Goal: Task Accomplishment & Management: Use online tool/utility

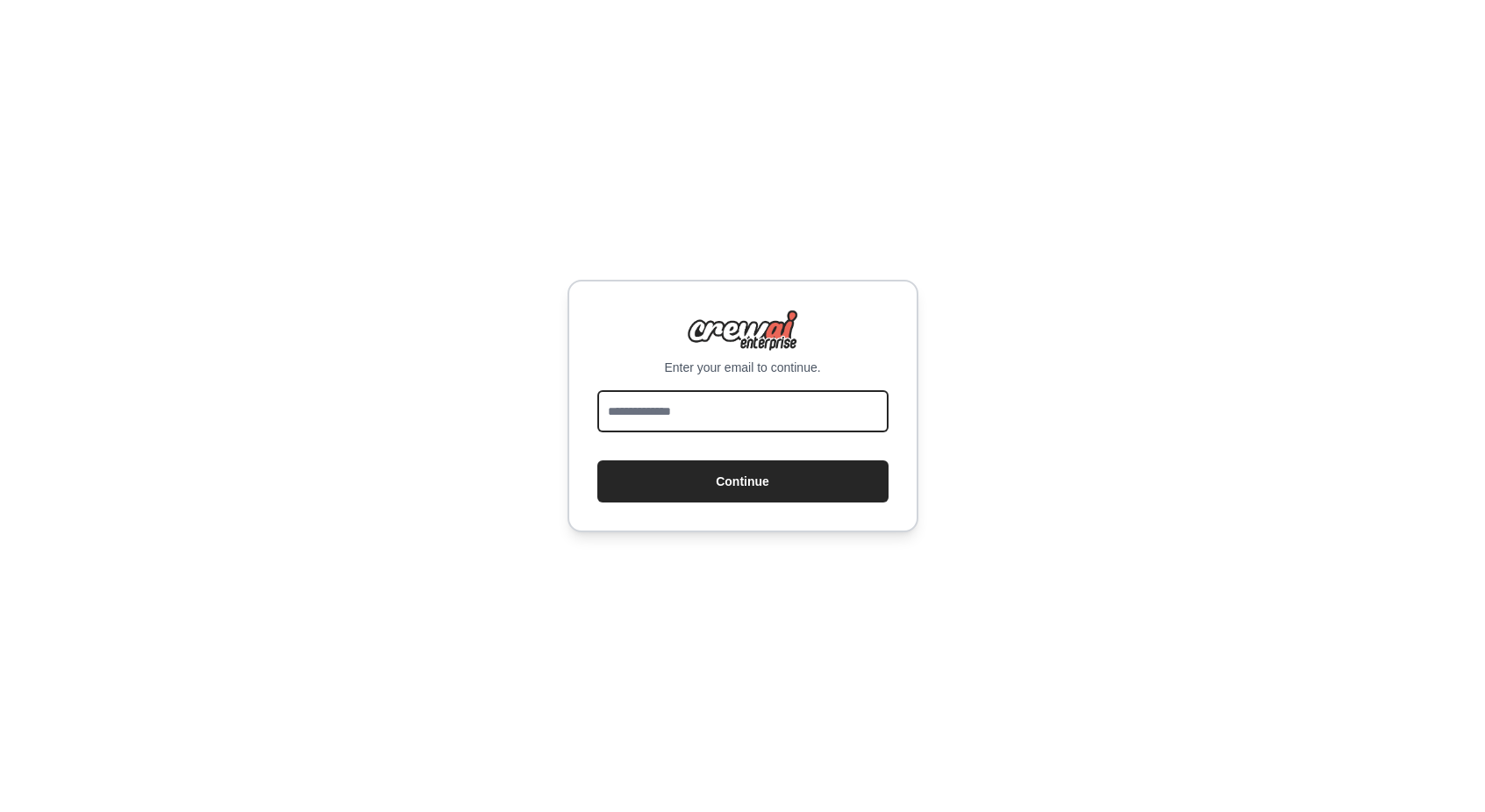
click at [721, 423] on input "email" at bounding box center [743, 411] width 291 height 42
type input "*"
type input "**********"
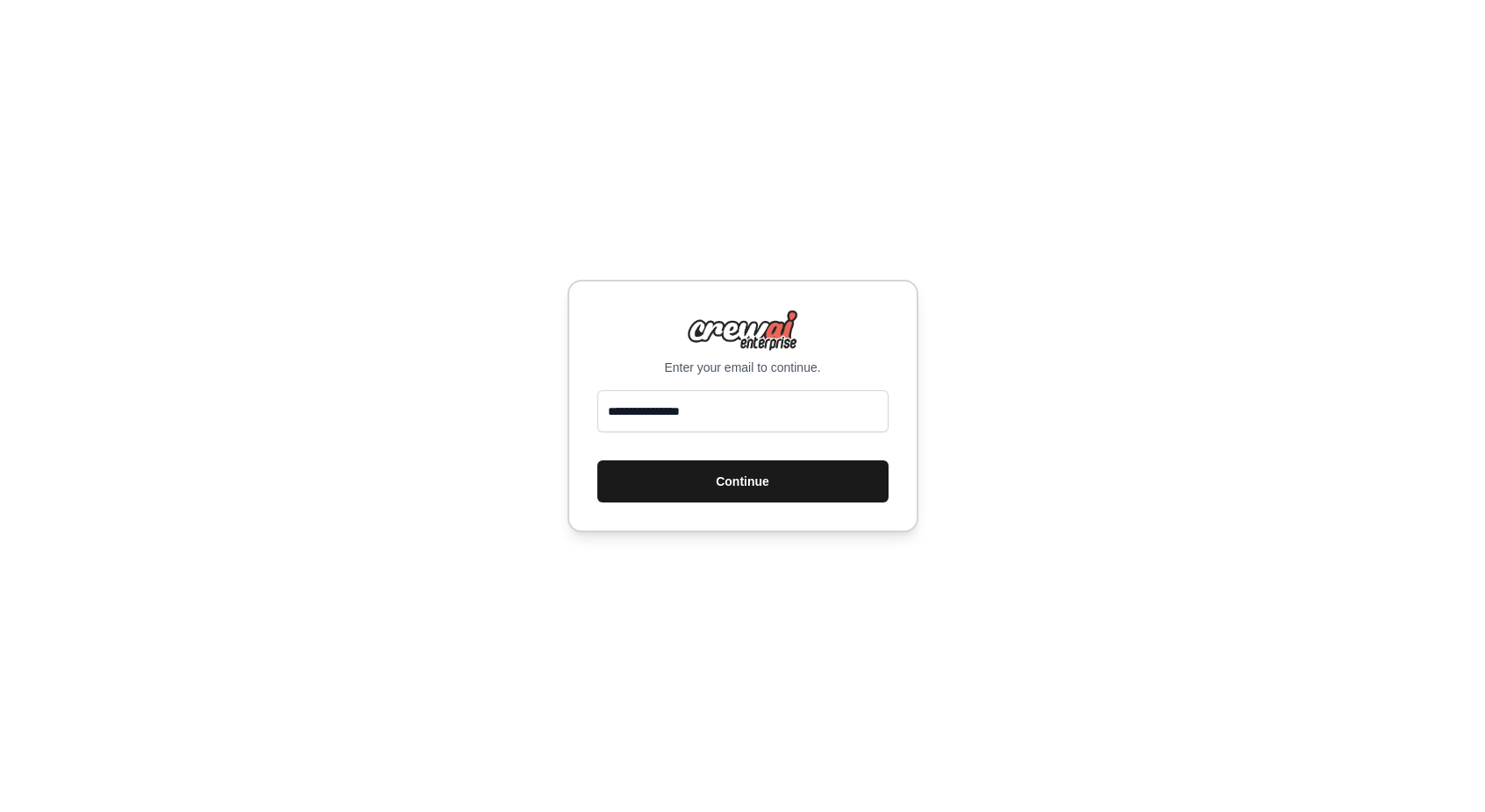
drag, startPoint x: 747, startPoint y: 506, endPoint x: 769, endPoint y: 488, distance: 28.4
click at [769, 488] on div "**********" at bounding box center [743, 406] width 351 height 253
click at [769, 488] on button "Continue" at bounding box center [743, 481] width 291 height 42
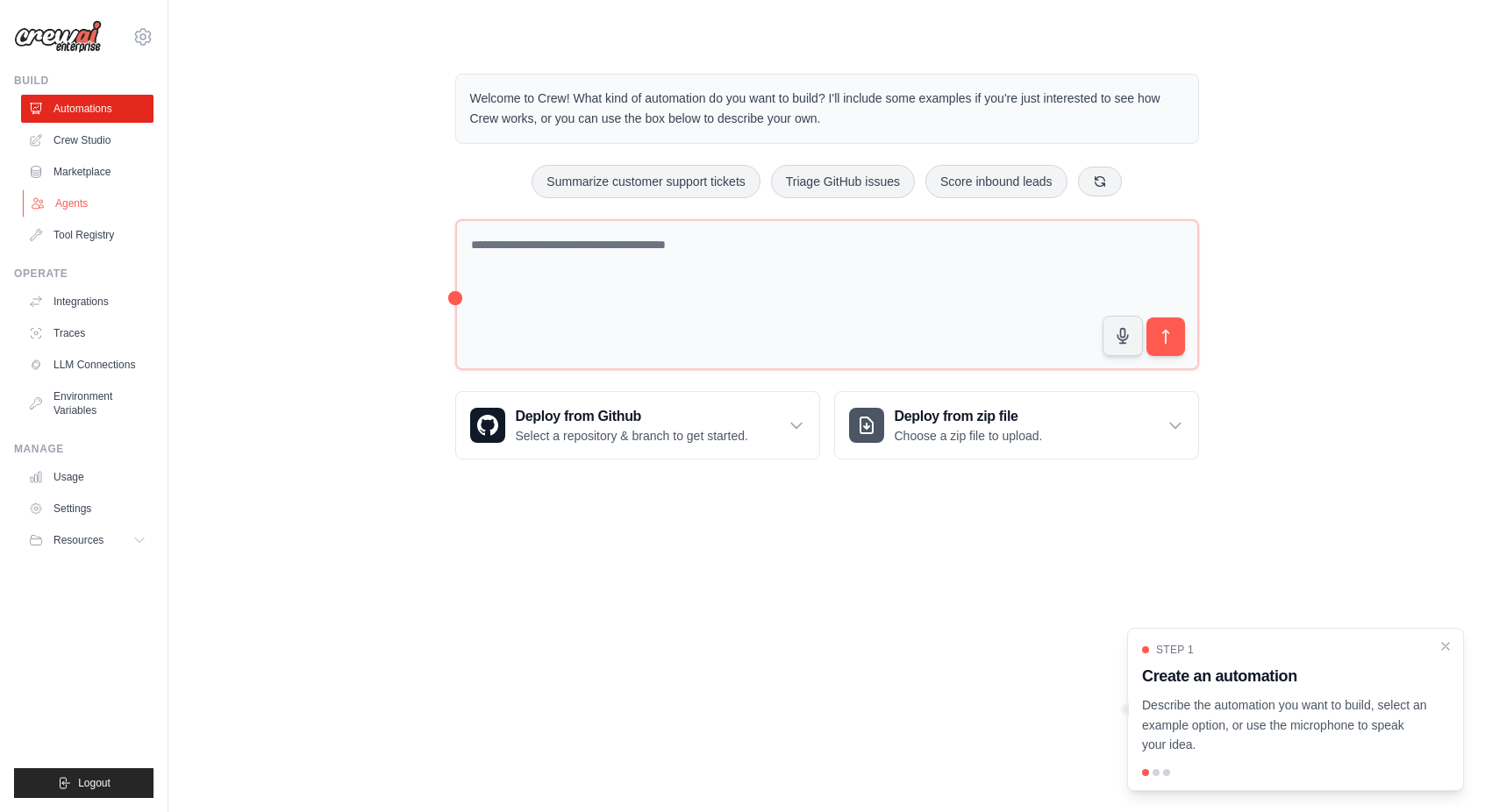
click at [71, 203] on link "Agents" at bounding box center [89, 203] width 132 height 28
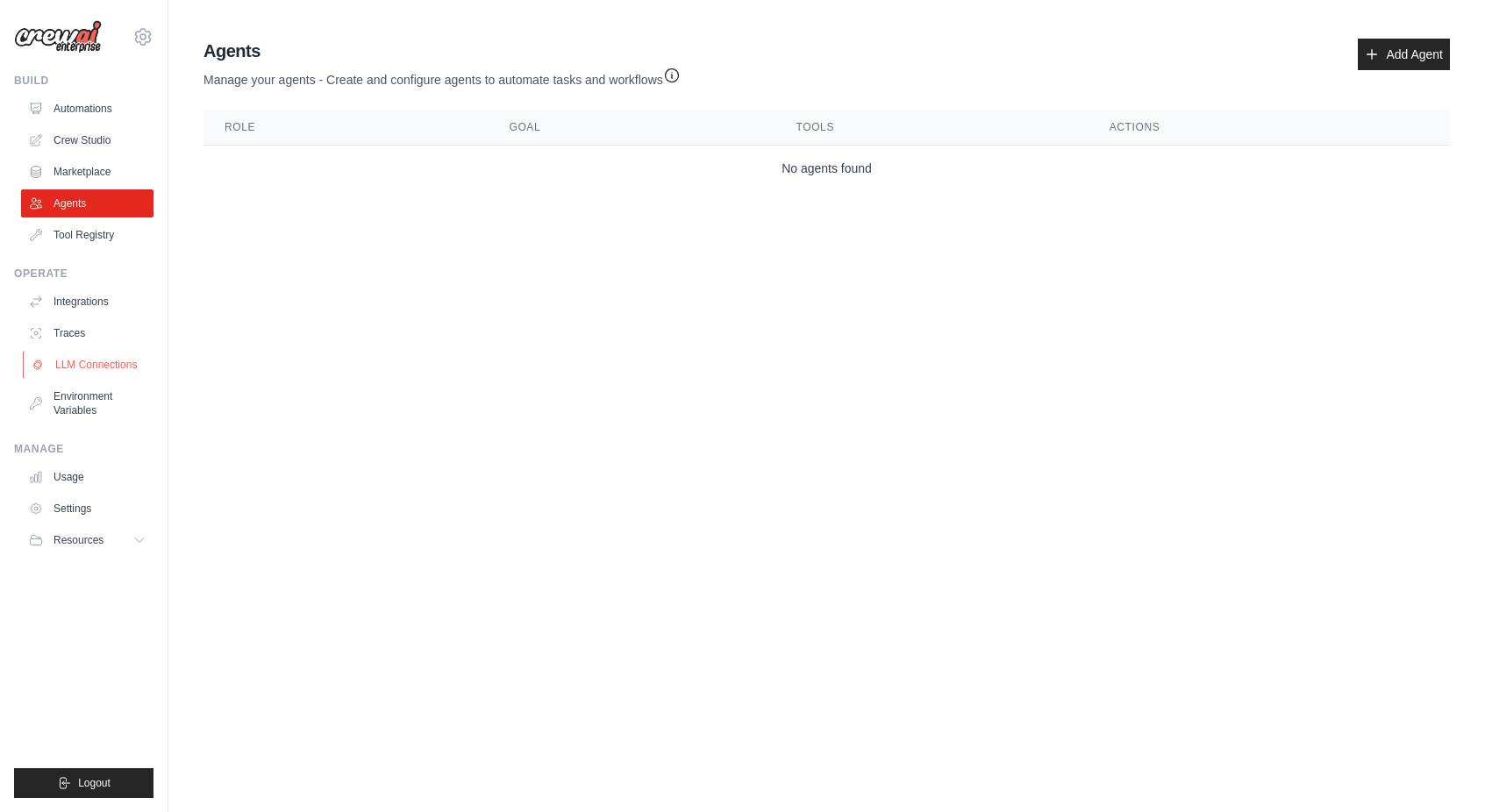
click at [129, 363] on link "LLM Connections" at bounding box center [89, 365] width 132 height 28
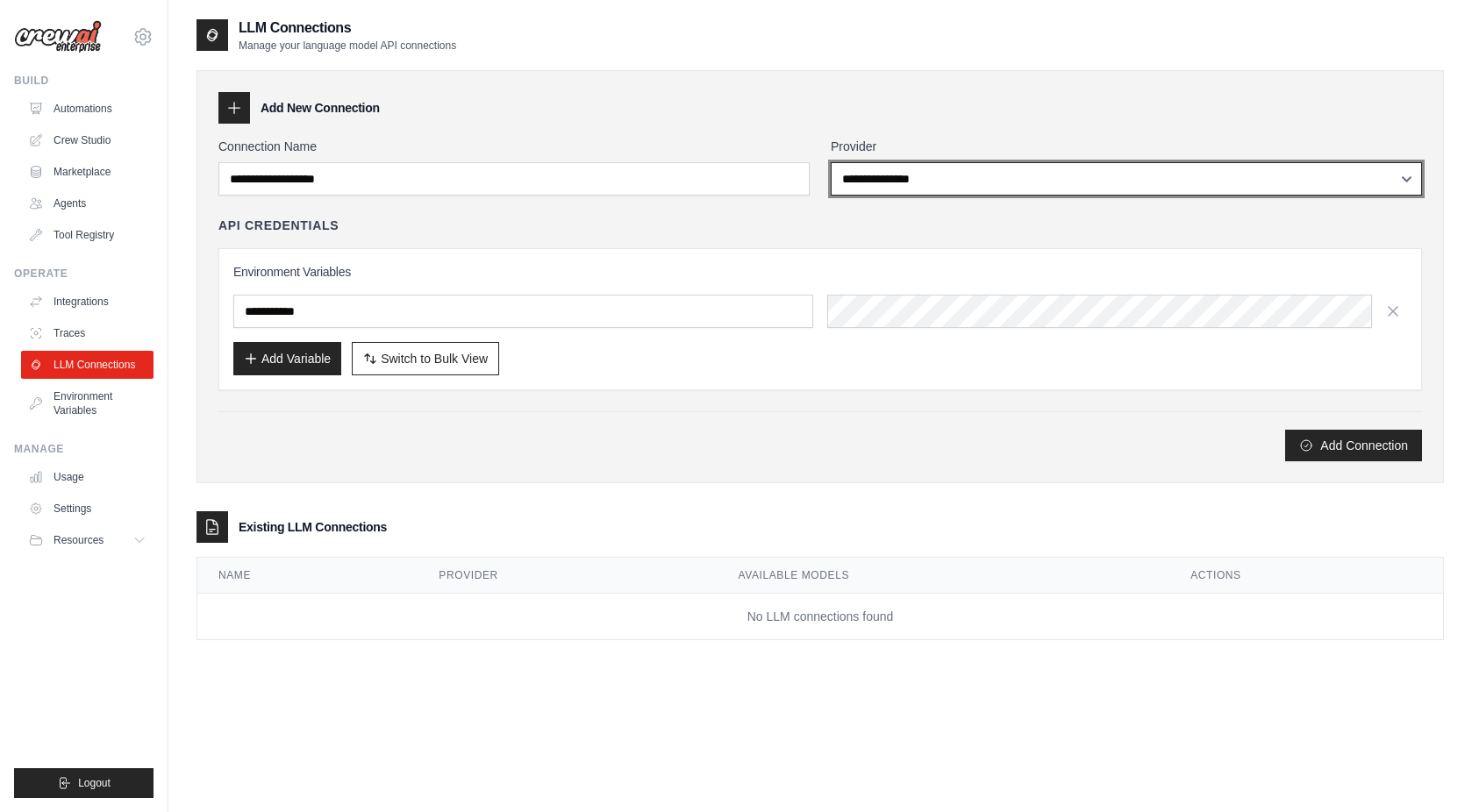
click at [935, 191] on select "**********" at bounding box center [1126, 179] width 591 height 33
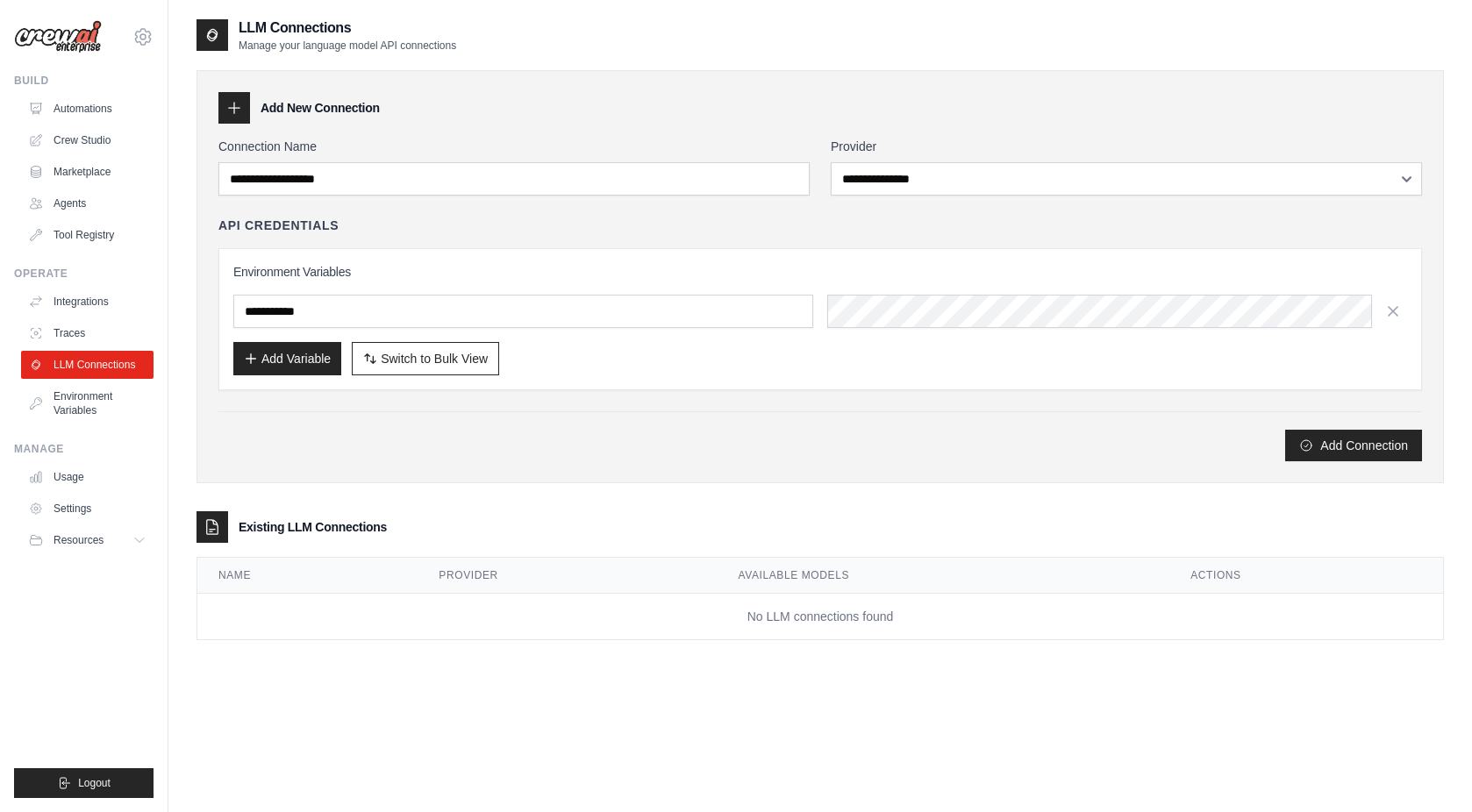
click at [758, 228] on div "API Credentials" at bounding box center [820, 225] width 1204 height 18
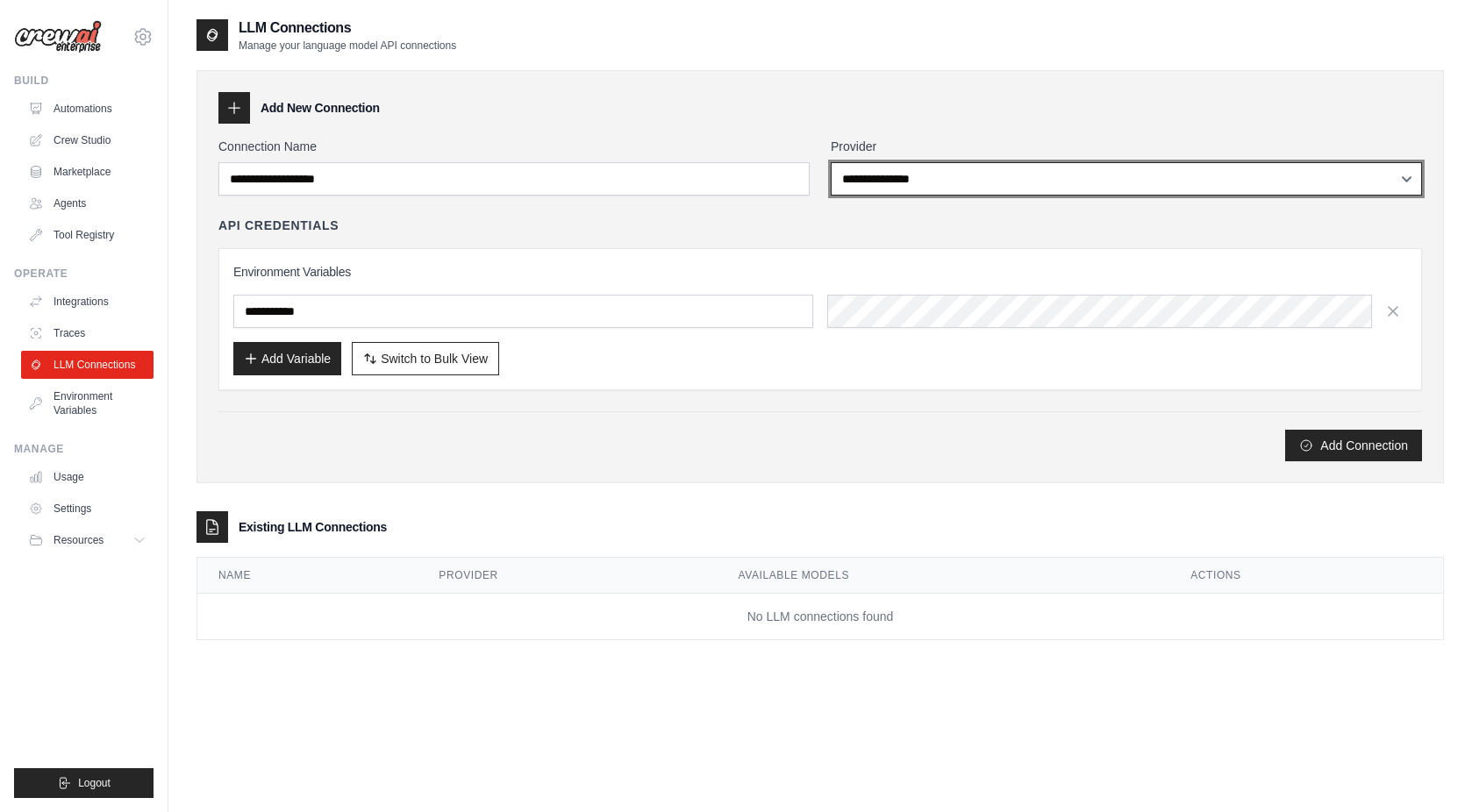
click at [976, 171] on select "**********" at bounding box center [1126, 179] width 591 height 33
click at [831, 162] on select "**********" at bounding box center [1126, 179] width 591 height 33
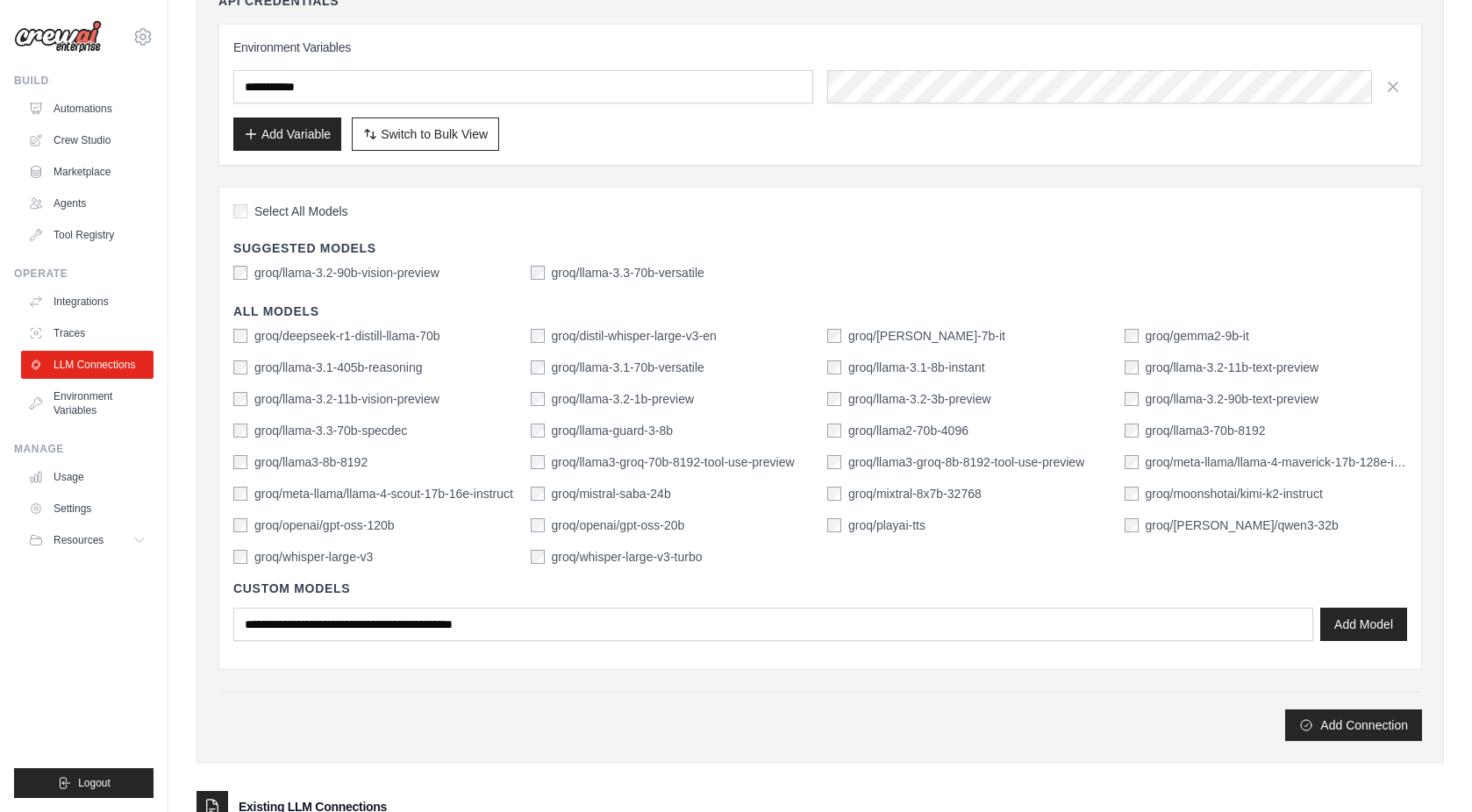
scroll to position [201, 0]
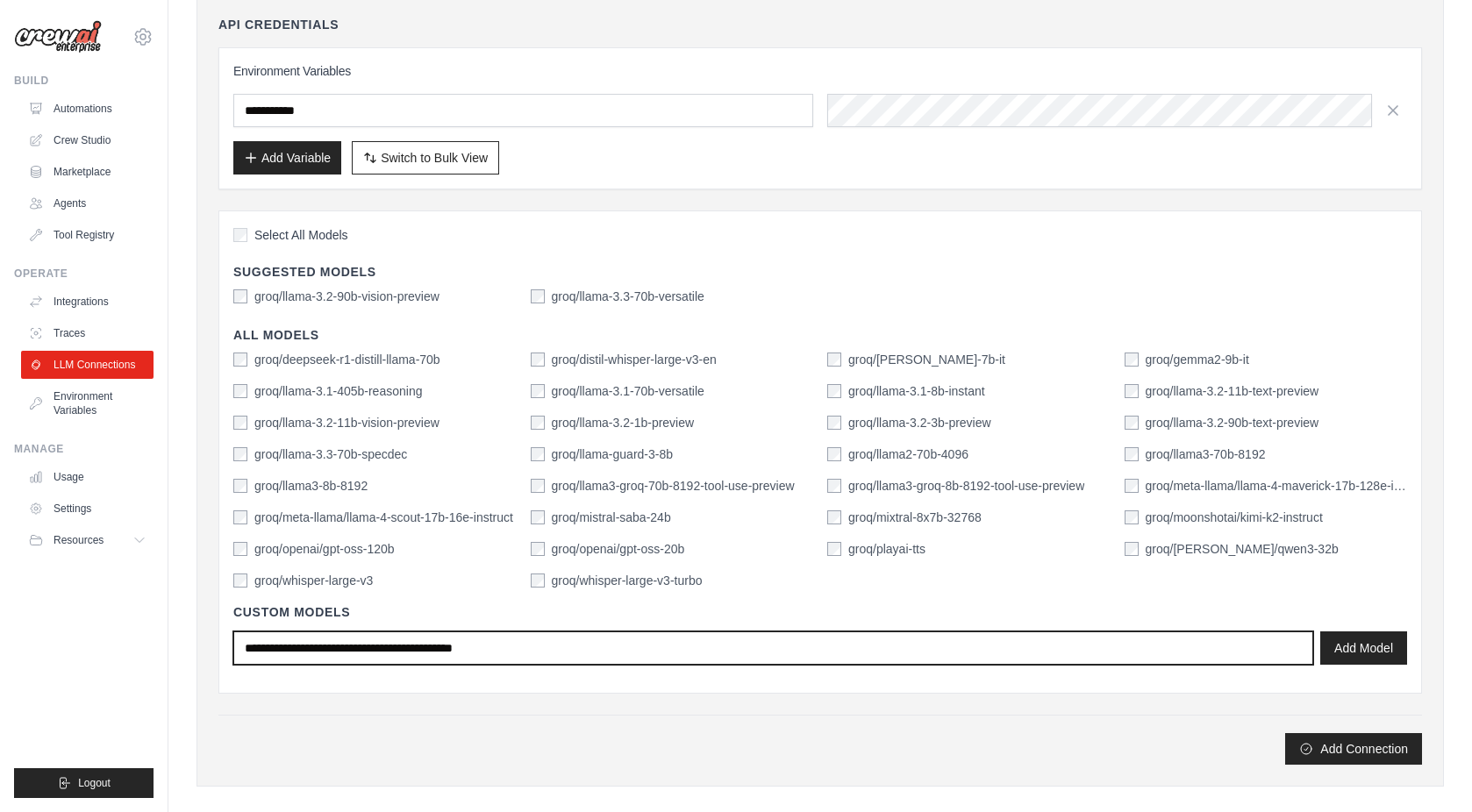
click at [688, 644] on input "text" at bounding box center [773, 648] width 1080 height 33
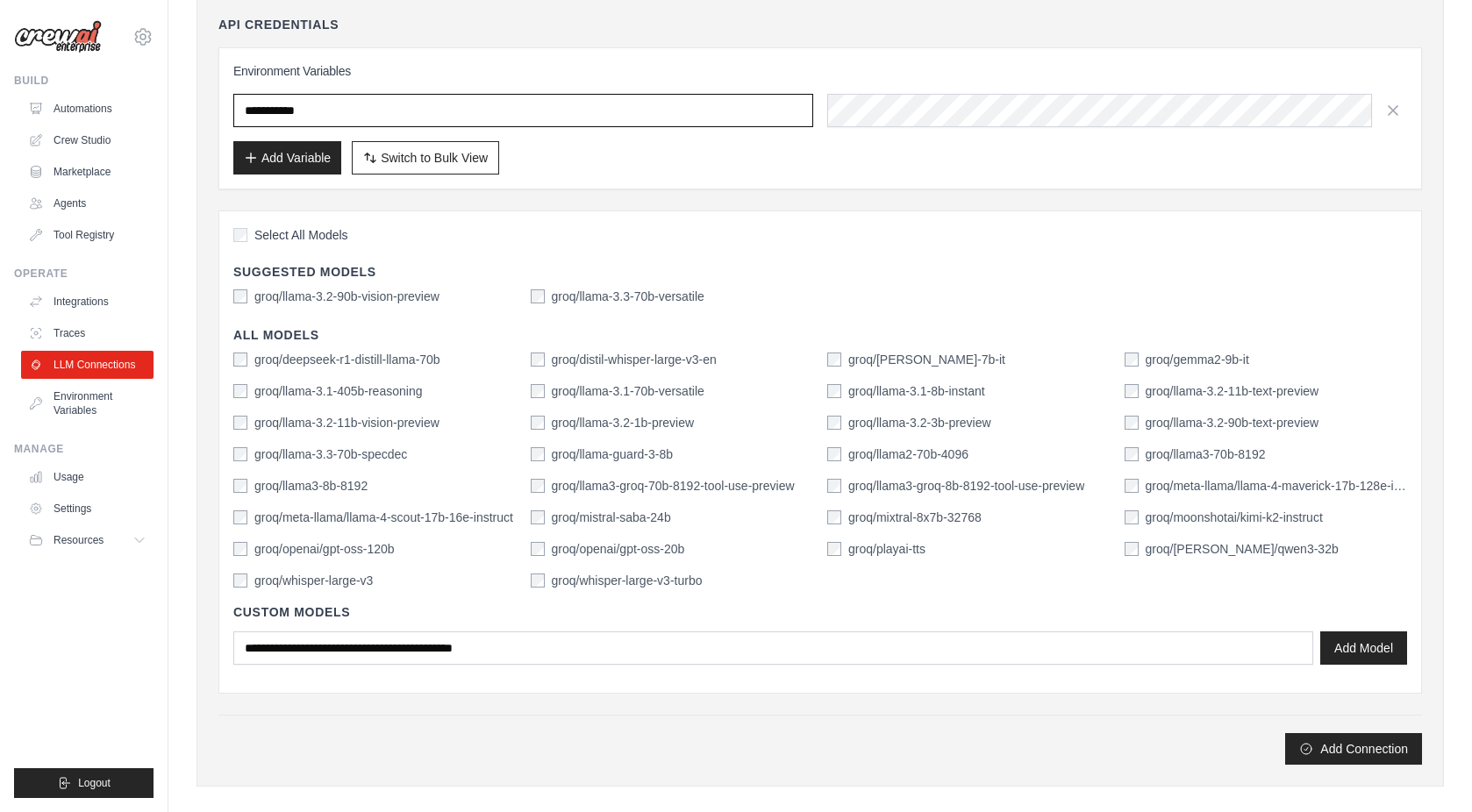
click at [470, 104] on input "text" at bounding box center [523, 110] width 580 height 33
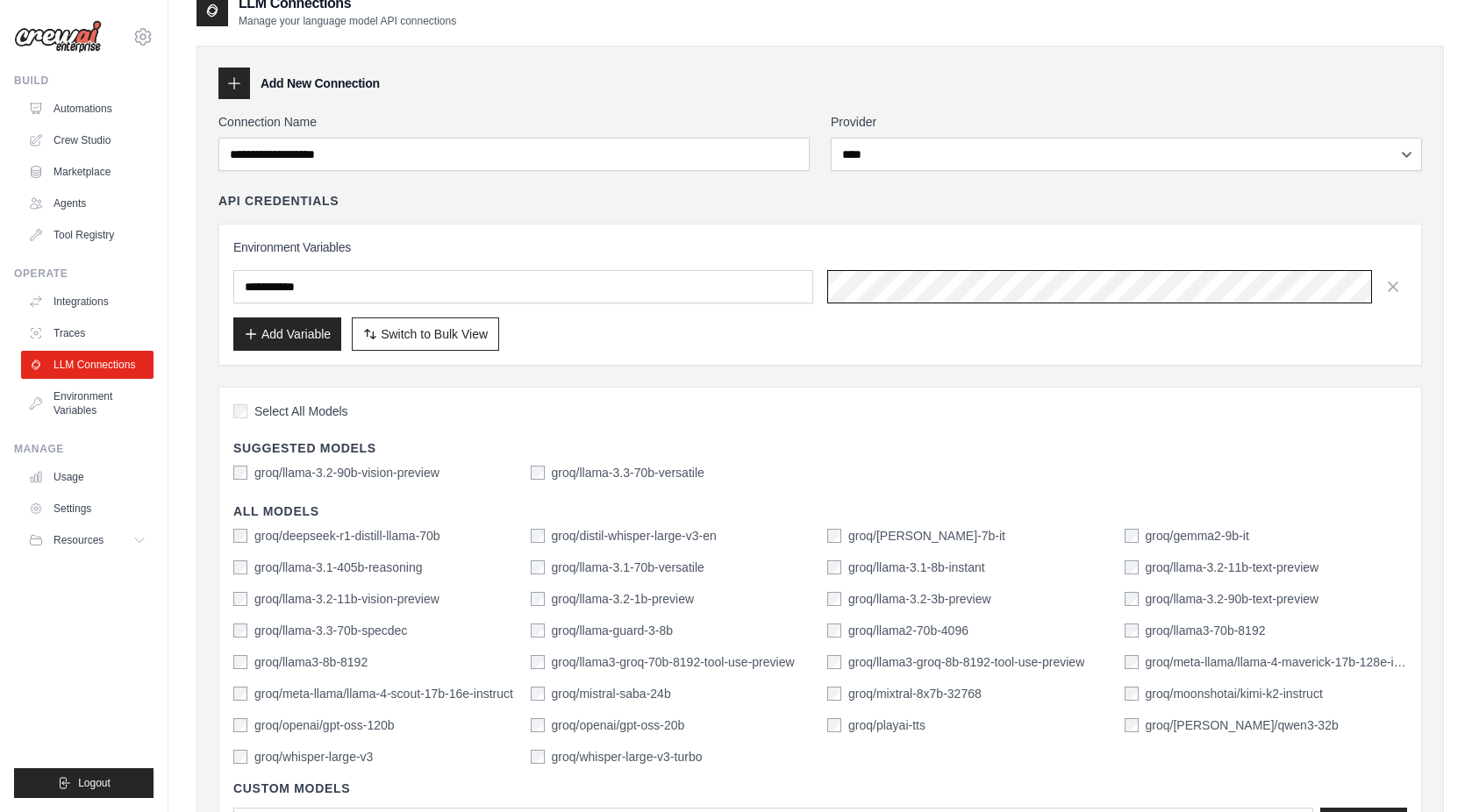
scroll to position [0, 0]
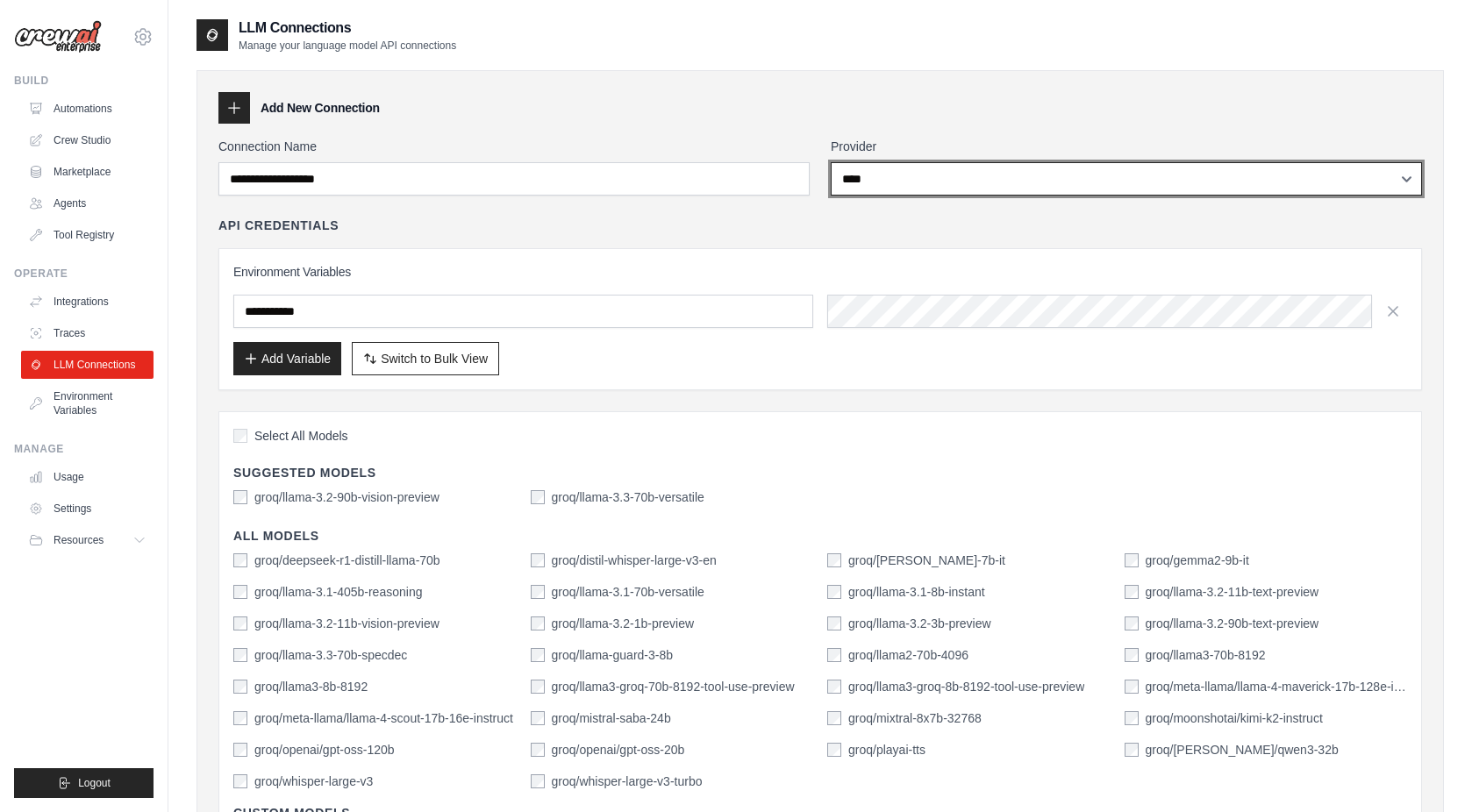
click at [920, 180] on select "**********" at bounding box center [1126, 179] width 591 height 33
click at [831, 162] on select "**********" at bounding box center [1126, 179] width 591 height 33
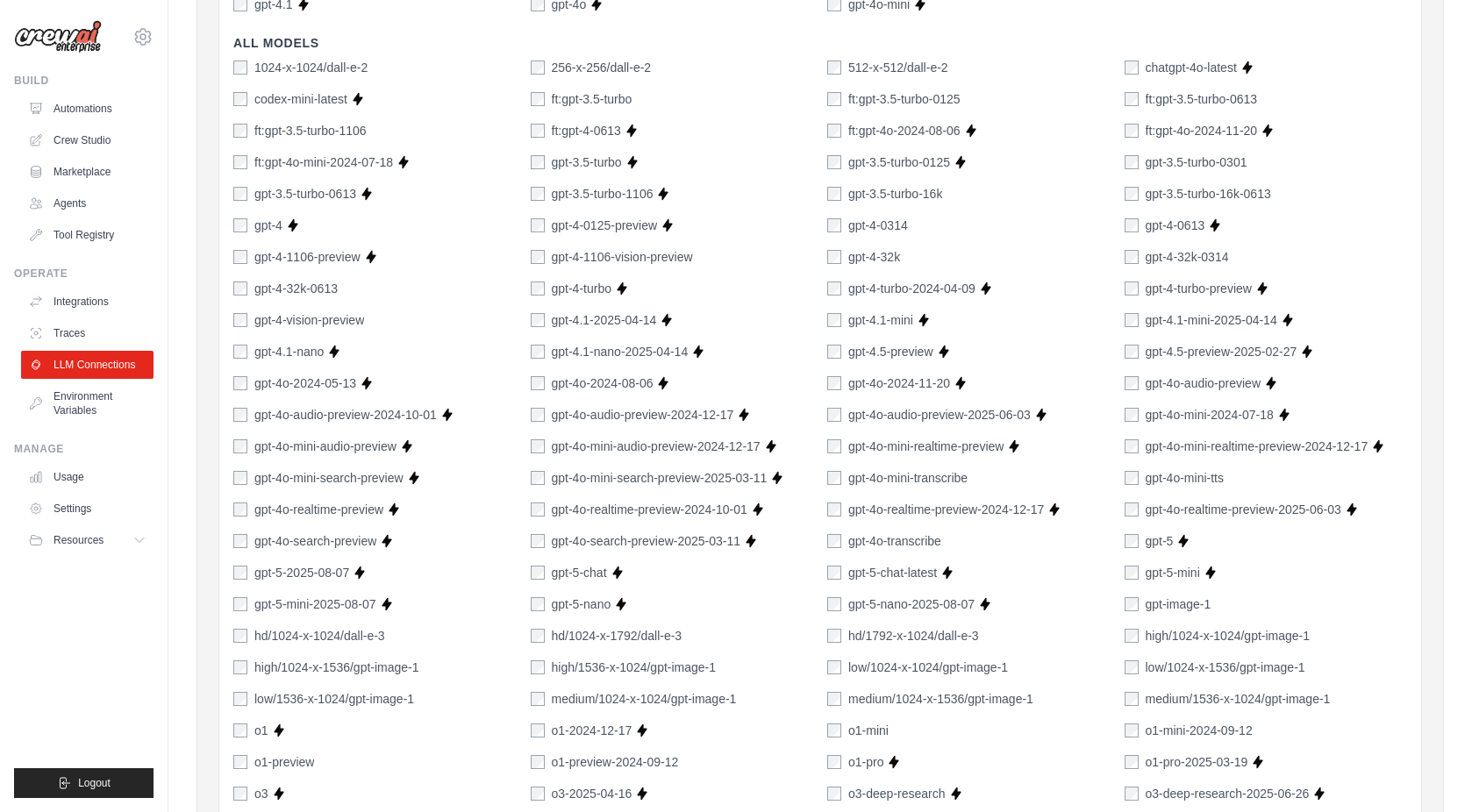
scroll to position [491, 0]
click at [987, 562] on div "1024-x-1024/dall-e-2 256-x-256/dall-e-2 512-x-512/dall-e-2 chatgpt-4o-latest Su…" at bounding box center [820, 527] width 1174 height 933
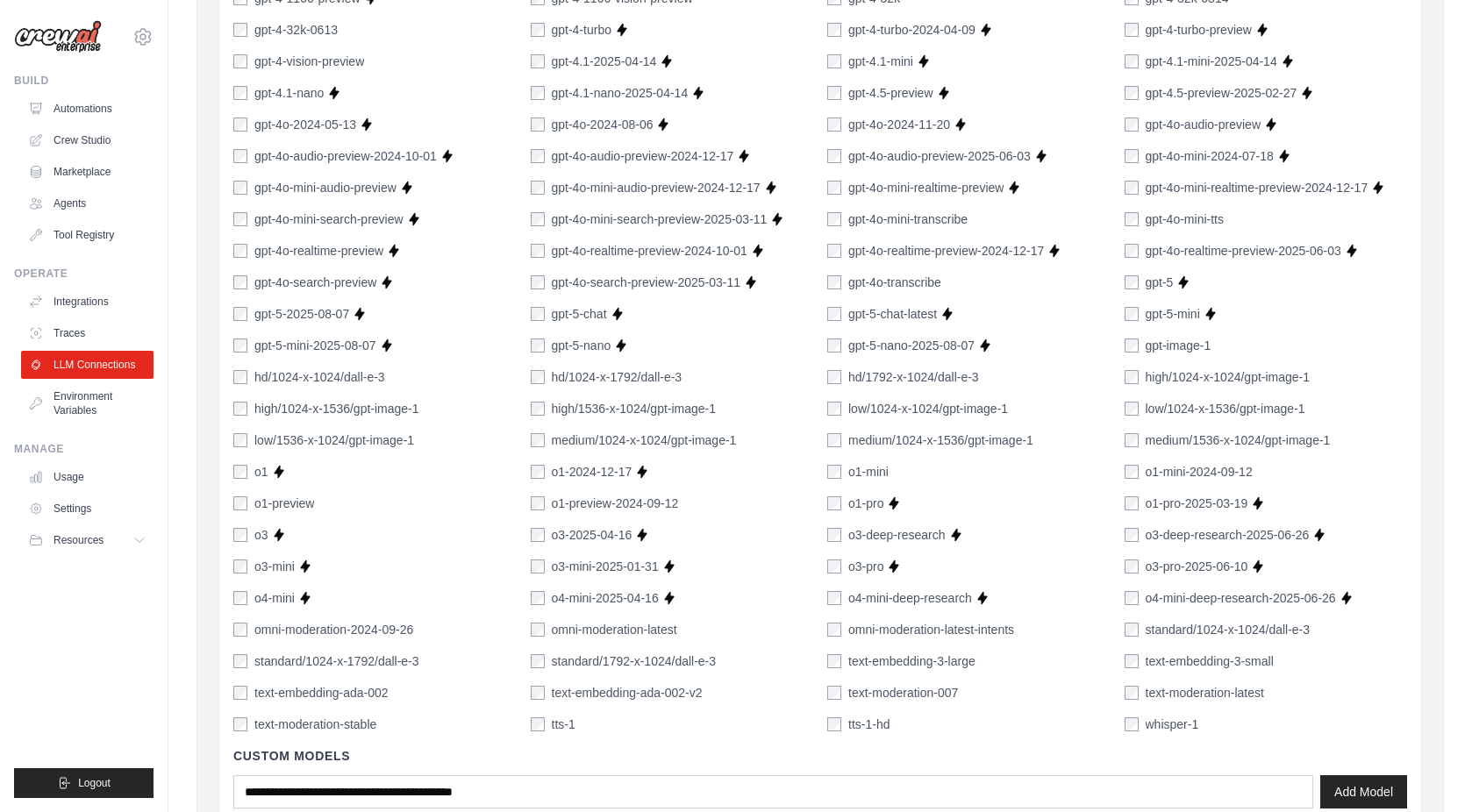
scroll to position [751, 0]
click at [987, 562] on div "1024-x-1024/dall-e-2 256-x-256/dall-e-2 512-x-512/dall-e-2 chatgpt-4o-latest Su…" at bounding box center [820, 267] width 1174 height 933
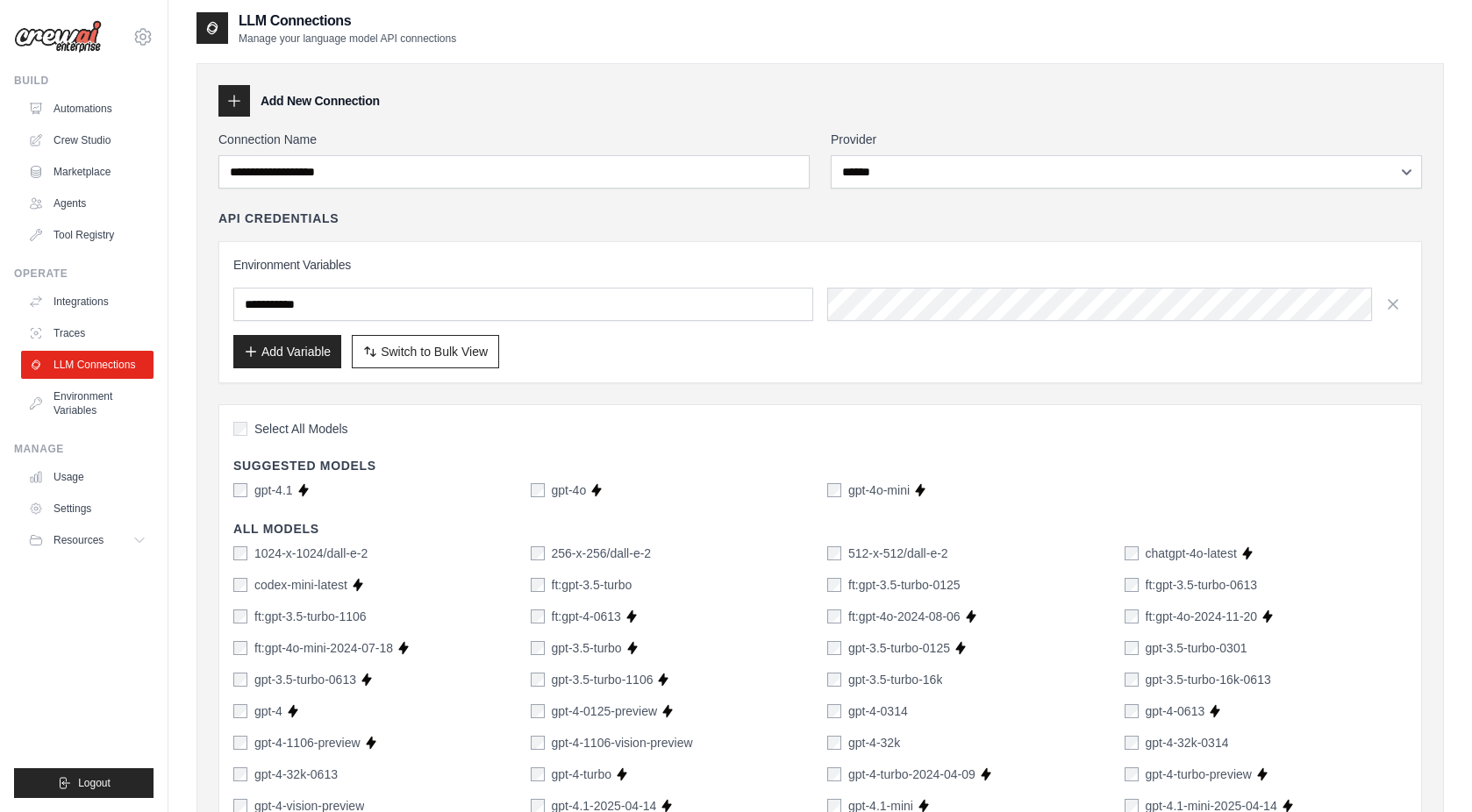
scroll to position [0, 0]
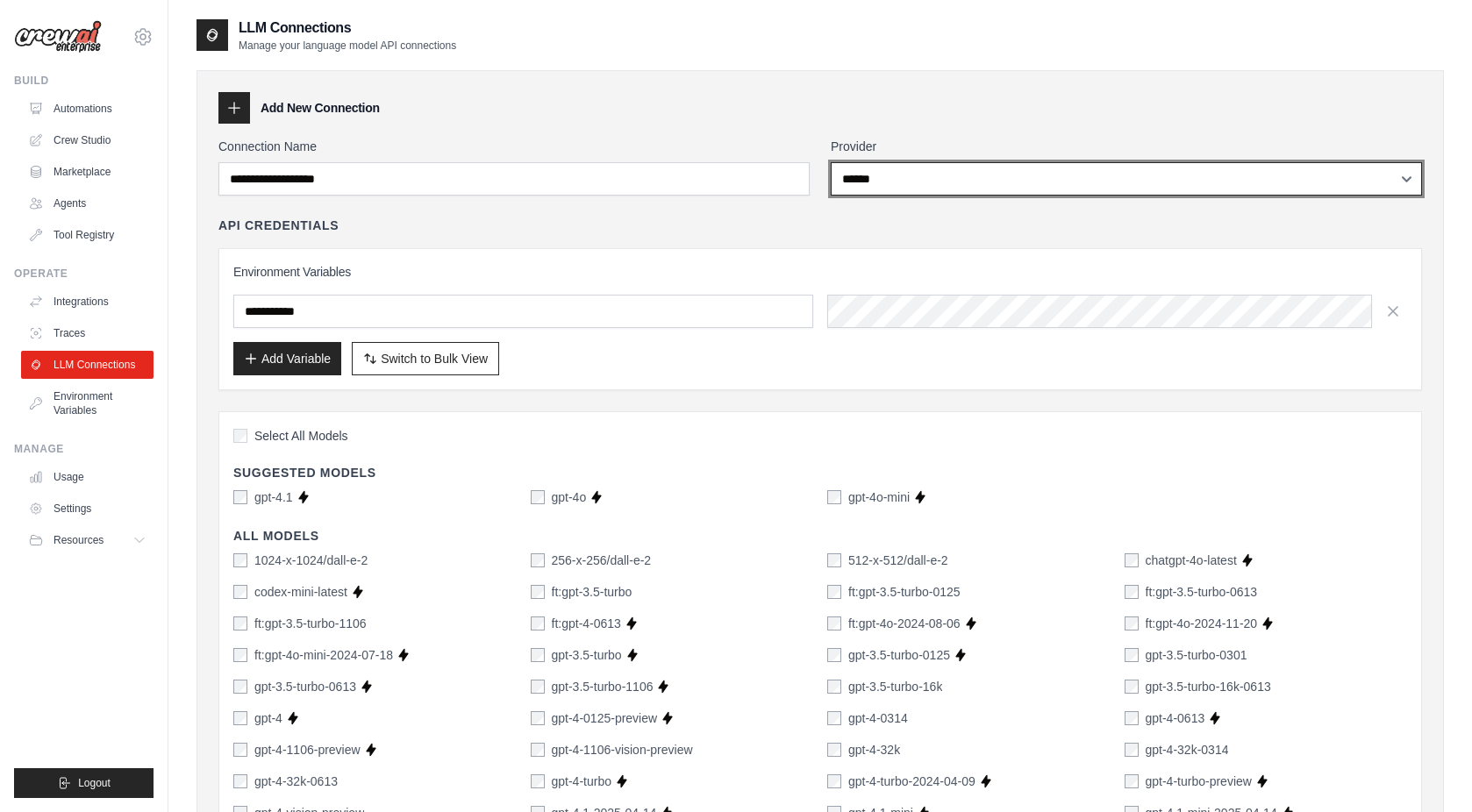
click at [875, 178] on select "**********" at bounding box center [1126, 179] width 591 height 33
select select "**********"
click at [831, 162] on select "**********" at bounding box center [1126, 179] width 591 height 33
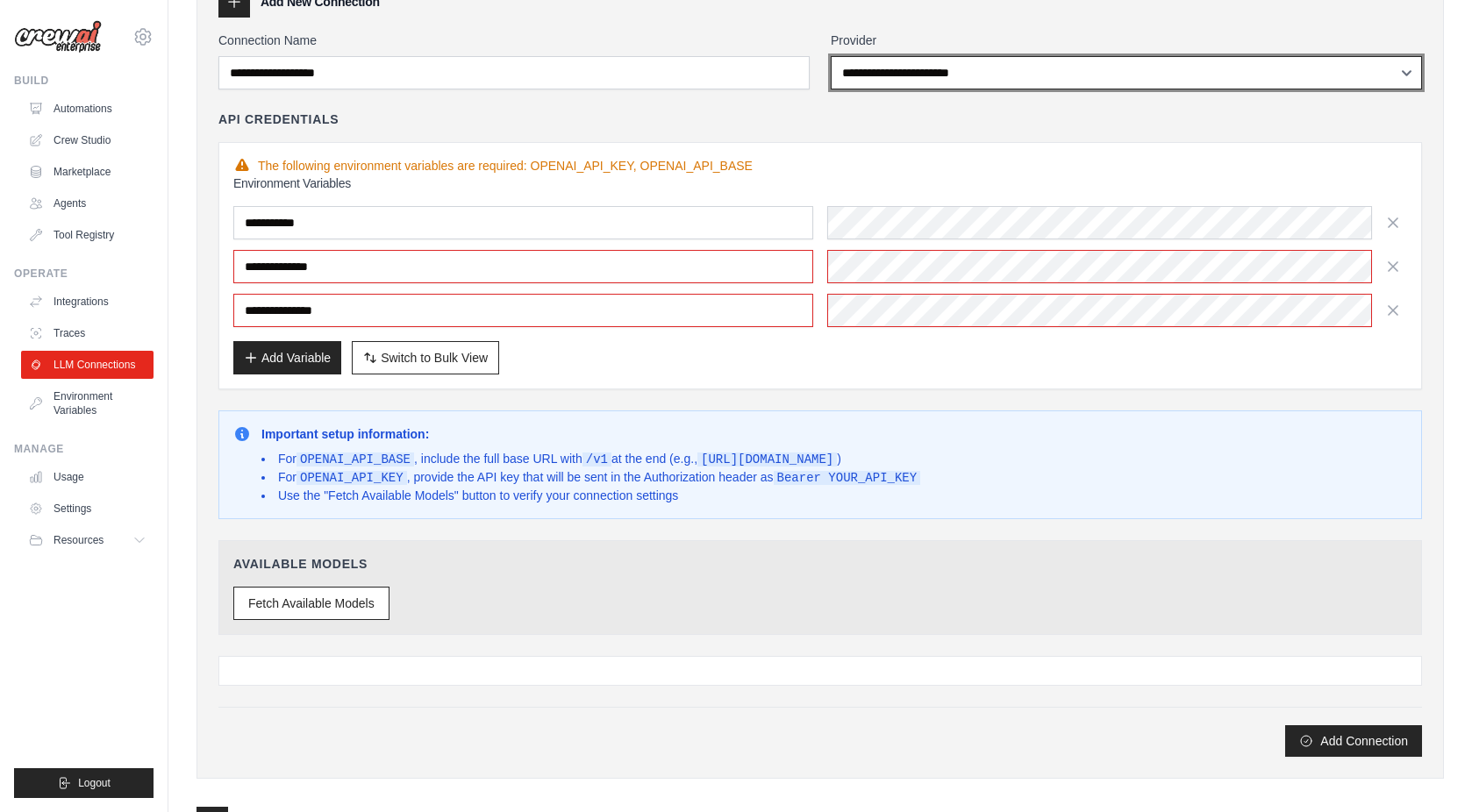
scroll to position [105, 0]
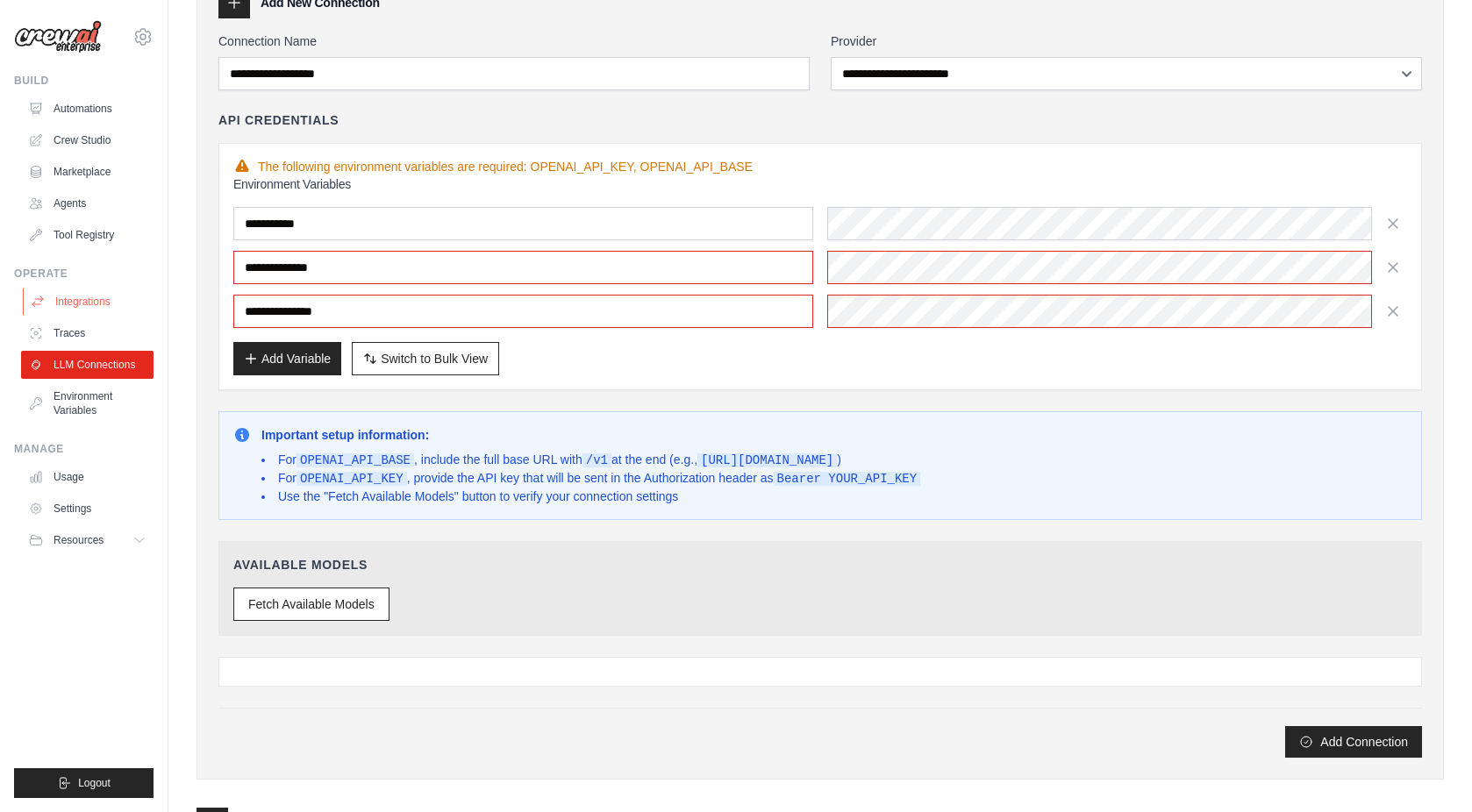
click at [104, 296] on link "Integrations" at bounding box center [89, 302] width 132 height 28
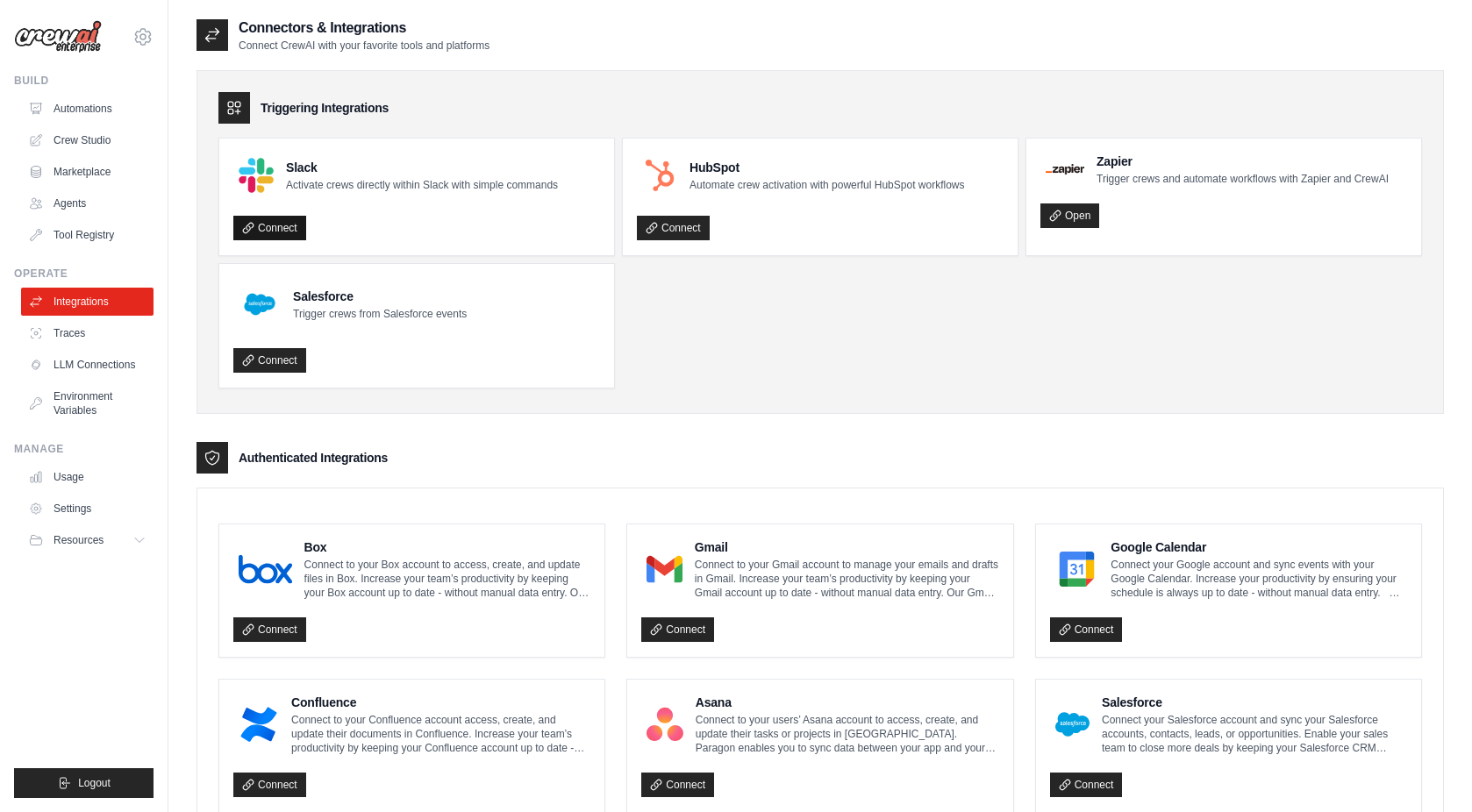
click at [280, 233] on link "Connect" at bounding box center [269, 228] width 73 height 25
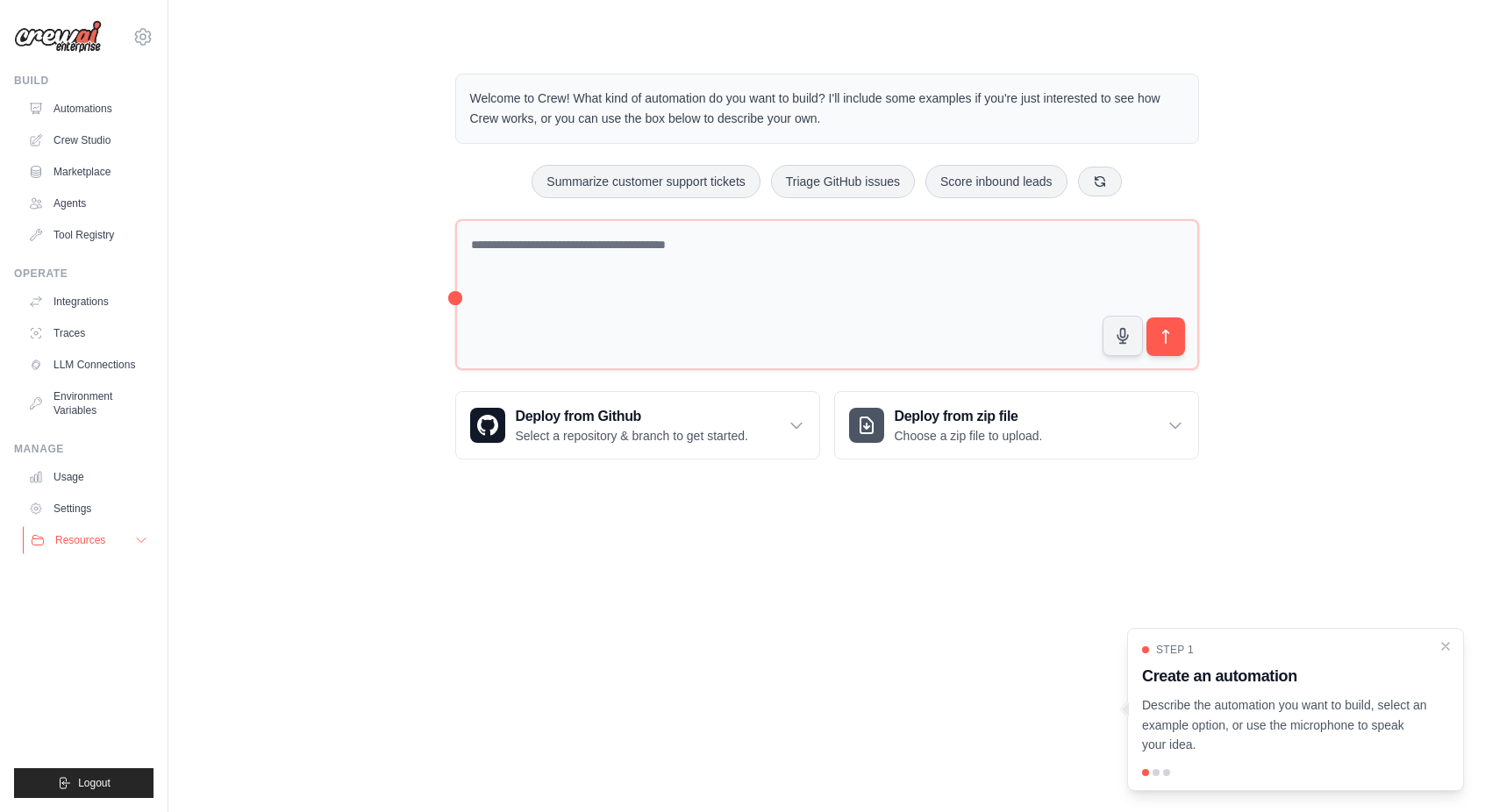
click at [142, 542] on icon at bounding box center [141, 540] width 9 height 4
click at [83, 303] on link "Integrations" at bounding box center [89, 302] width 132 height 28
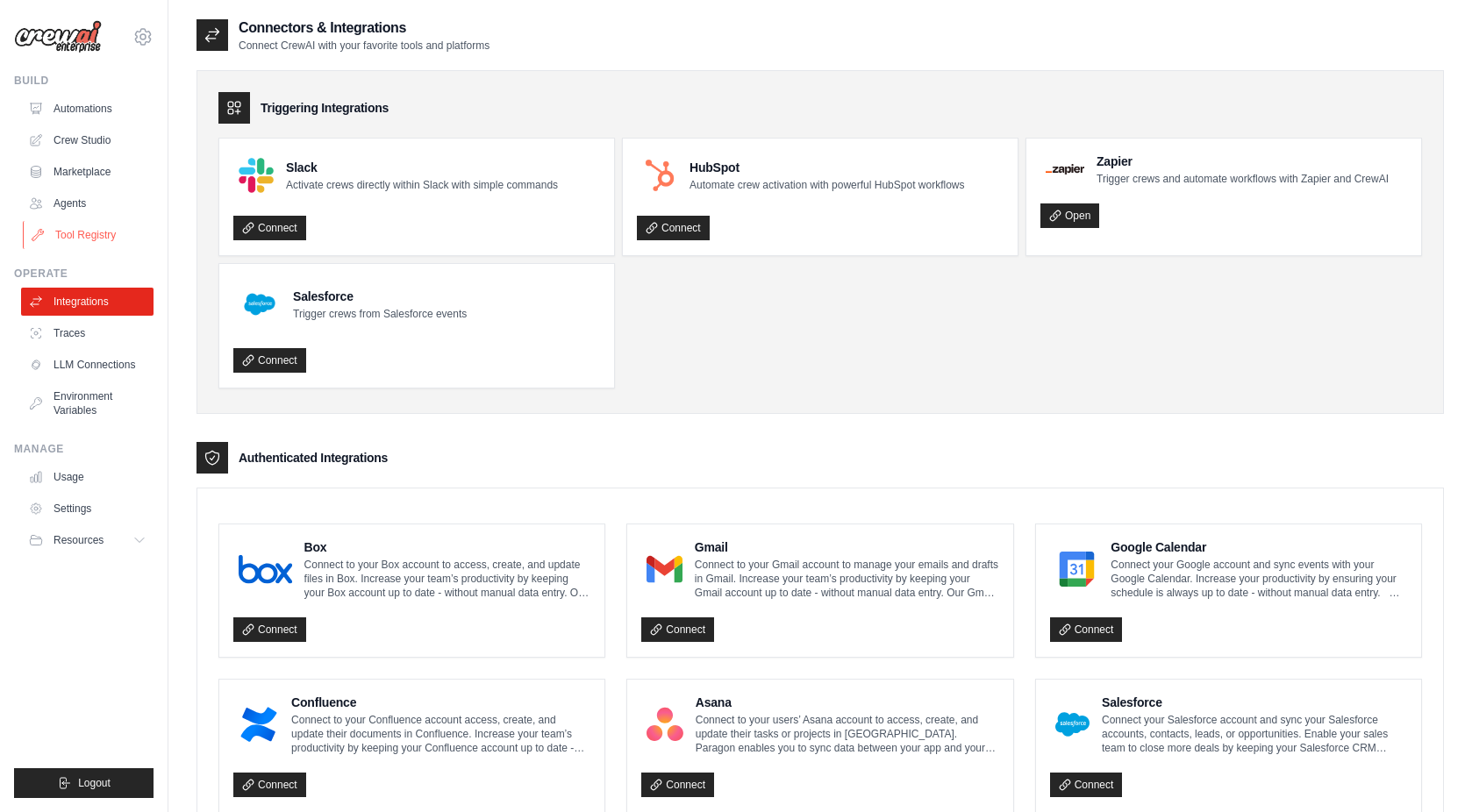
click at [75, 237] on link "Tool Registry" at bounding box center [89, 235] width 132 height 28
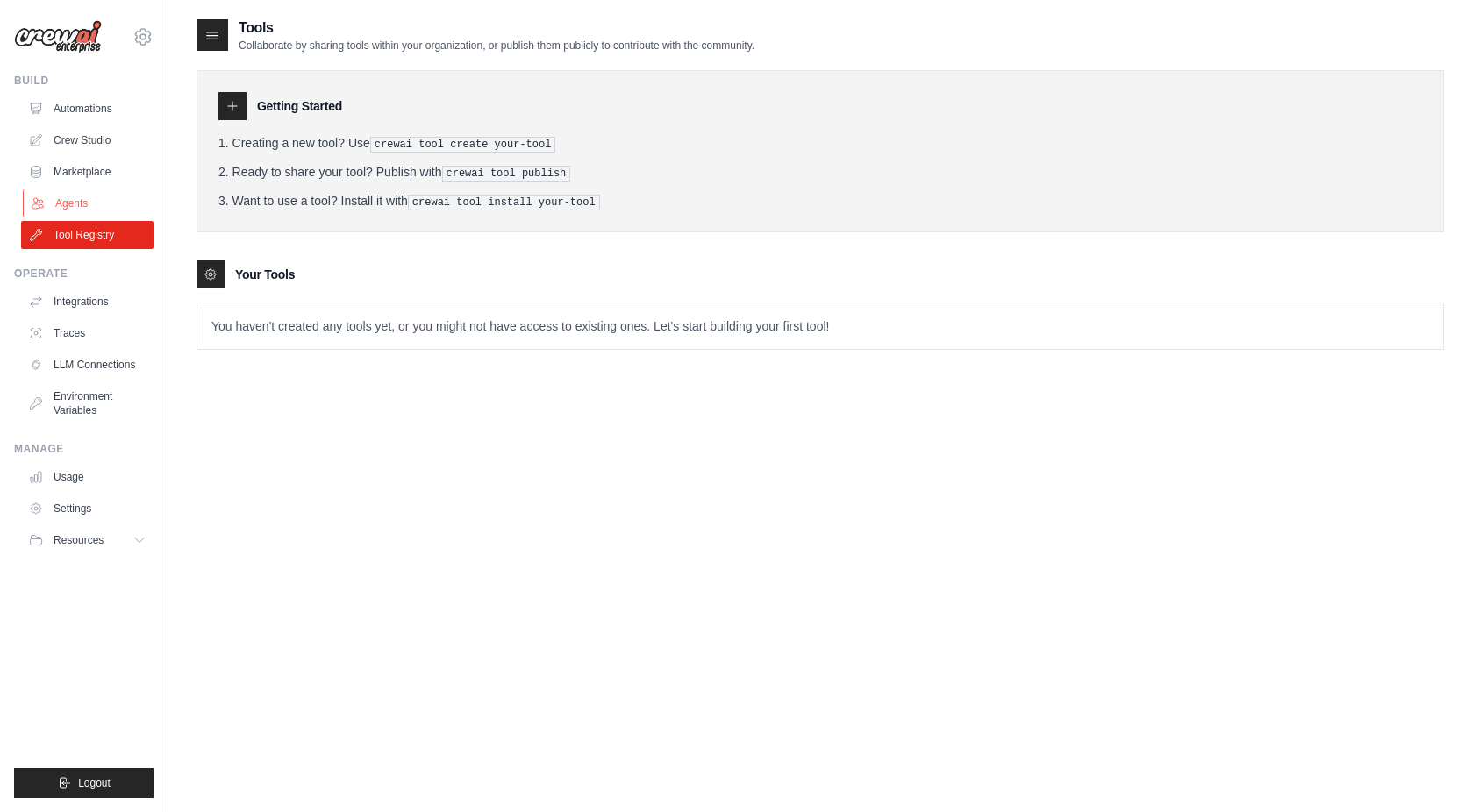
click at [84, 206] on link "Agents" at bounding box center [89, 203] width 132 height 28
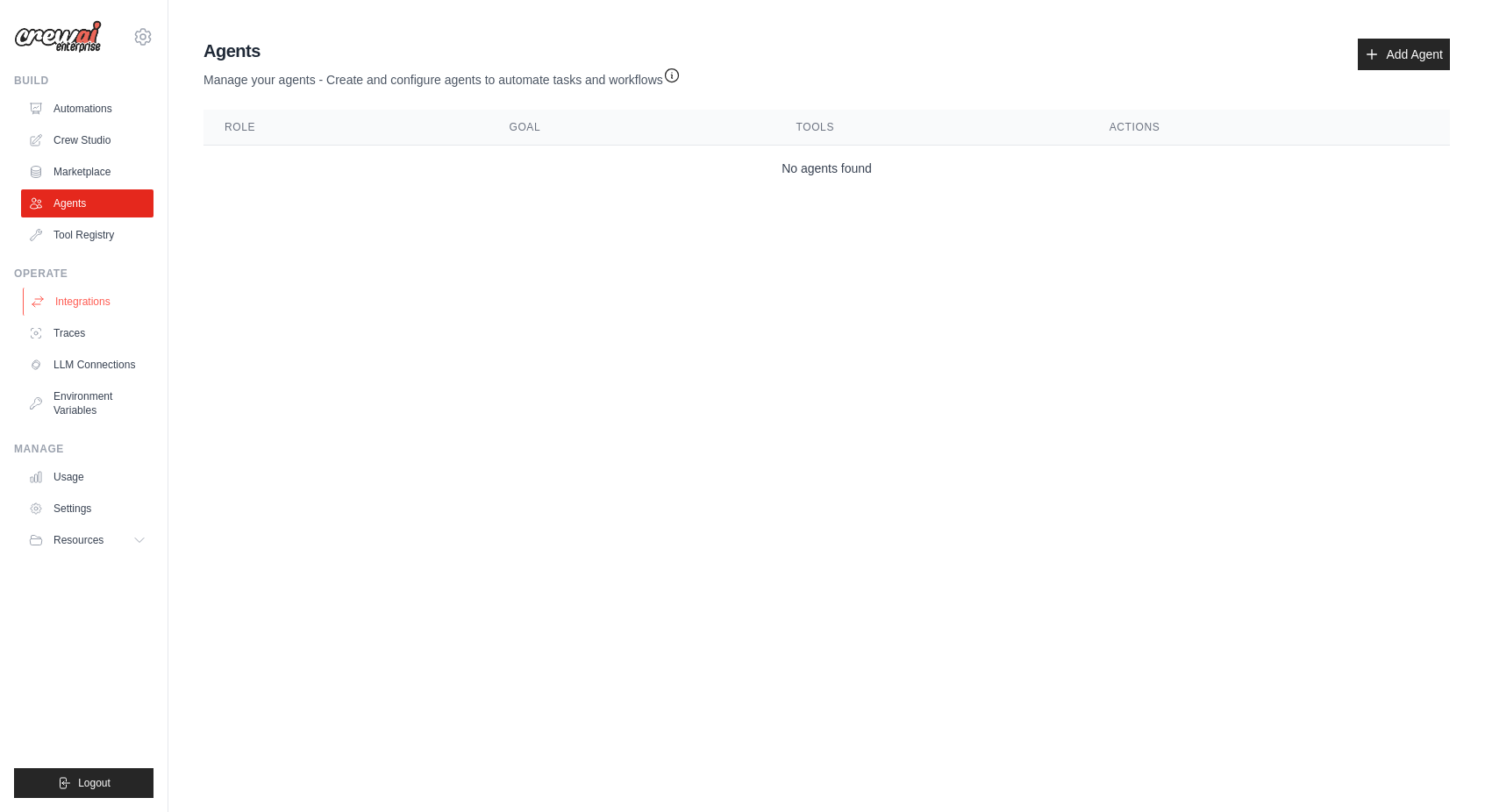
click at [93, 303] on link "Integrations" at bounding box center [89, 302] width 132 height 28
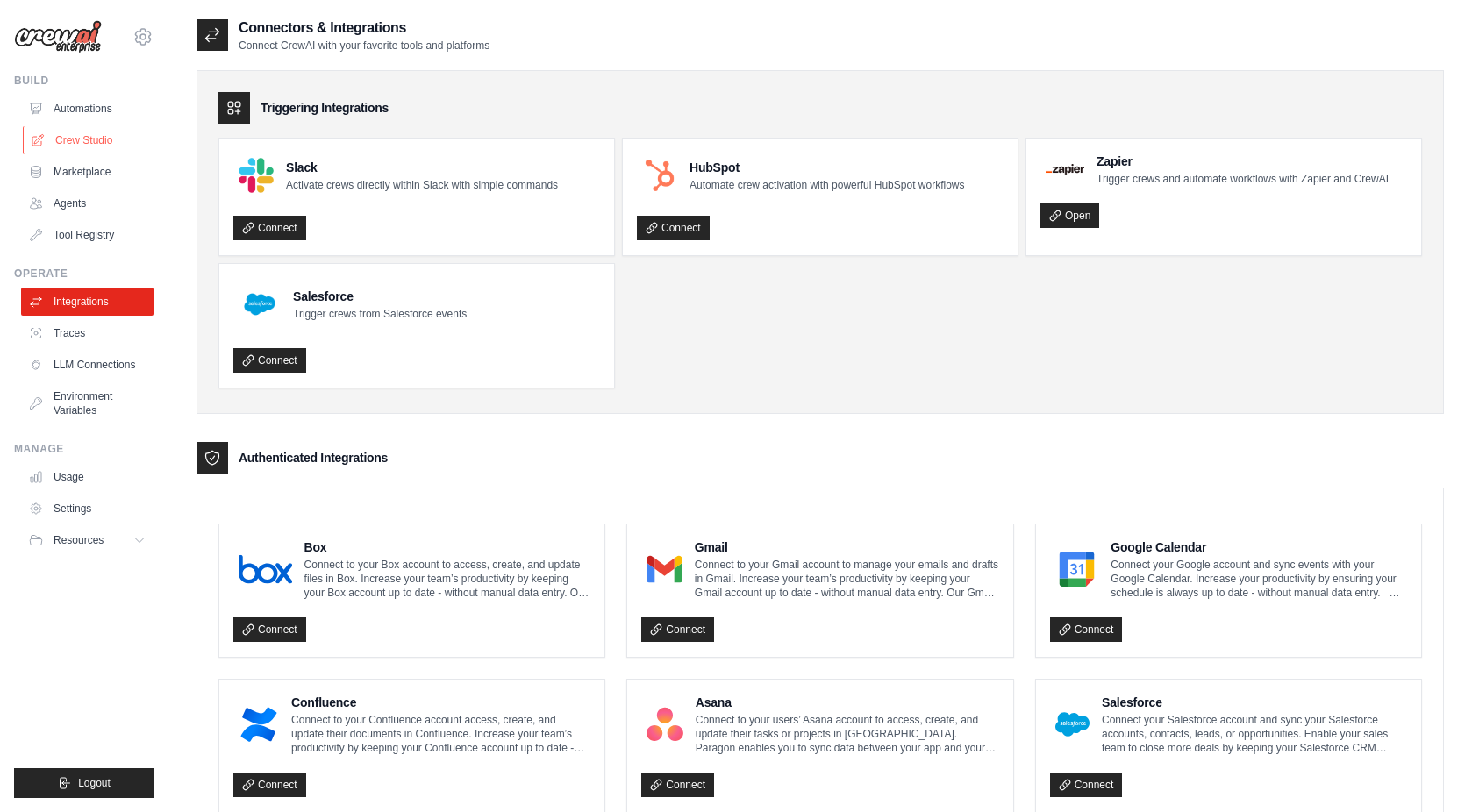
click at [75, 141] on link "Crew Studio" at bounding box center [89, 140] width 132 height 28
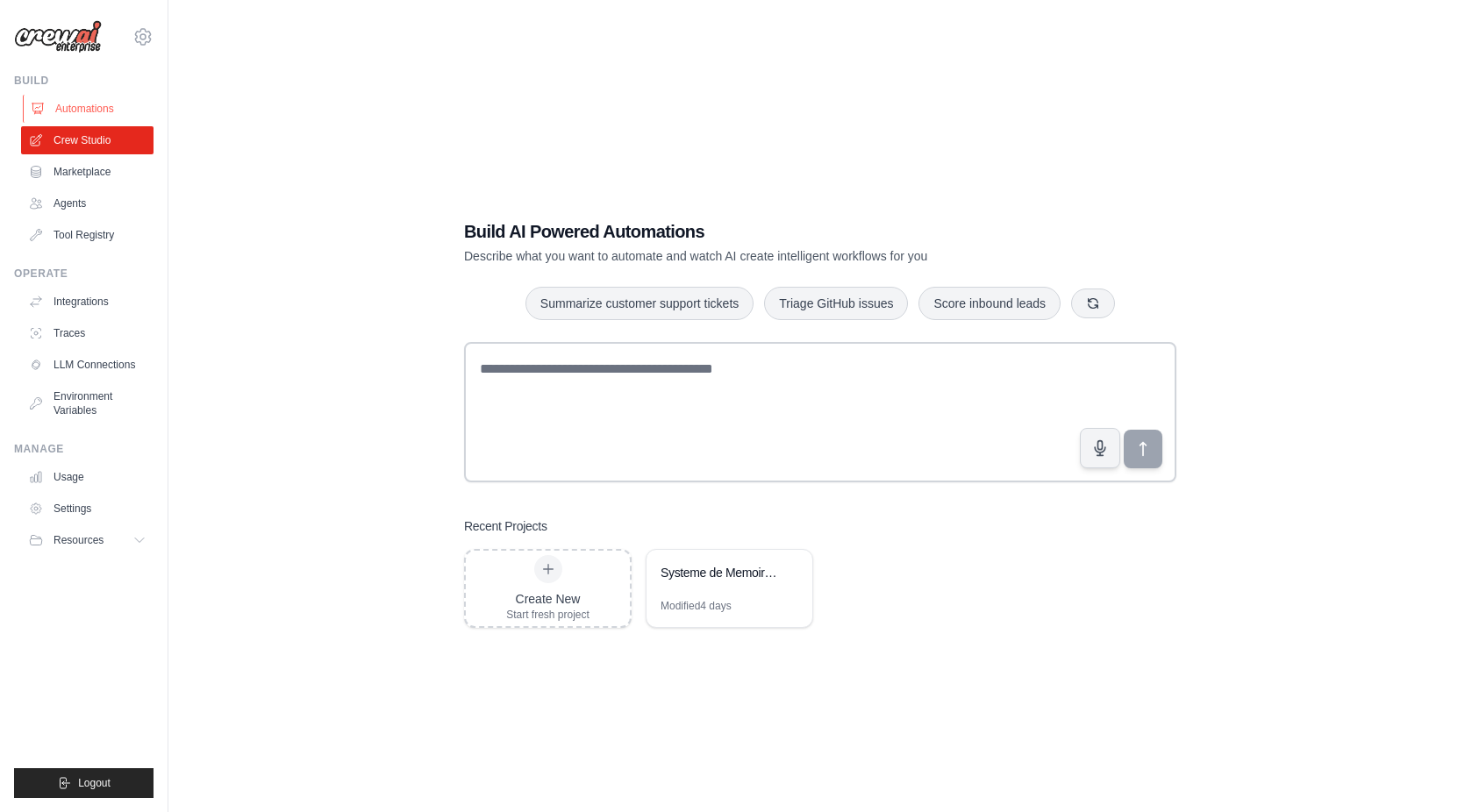
click at [93, 102] on link "Automations" at bounding box center [89, 109] width 132 height 28
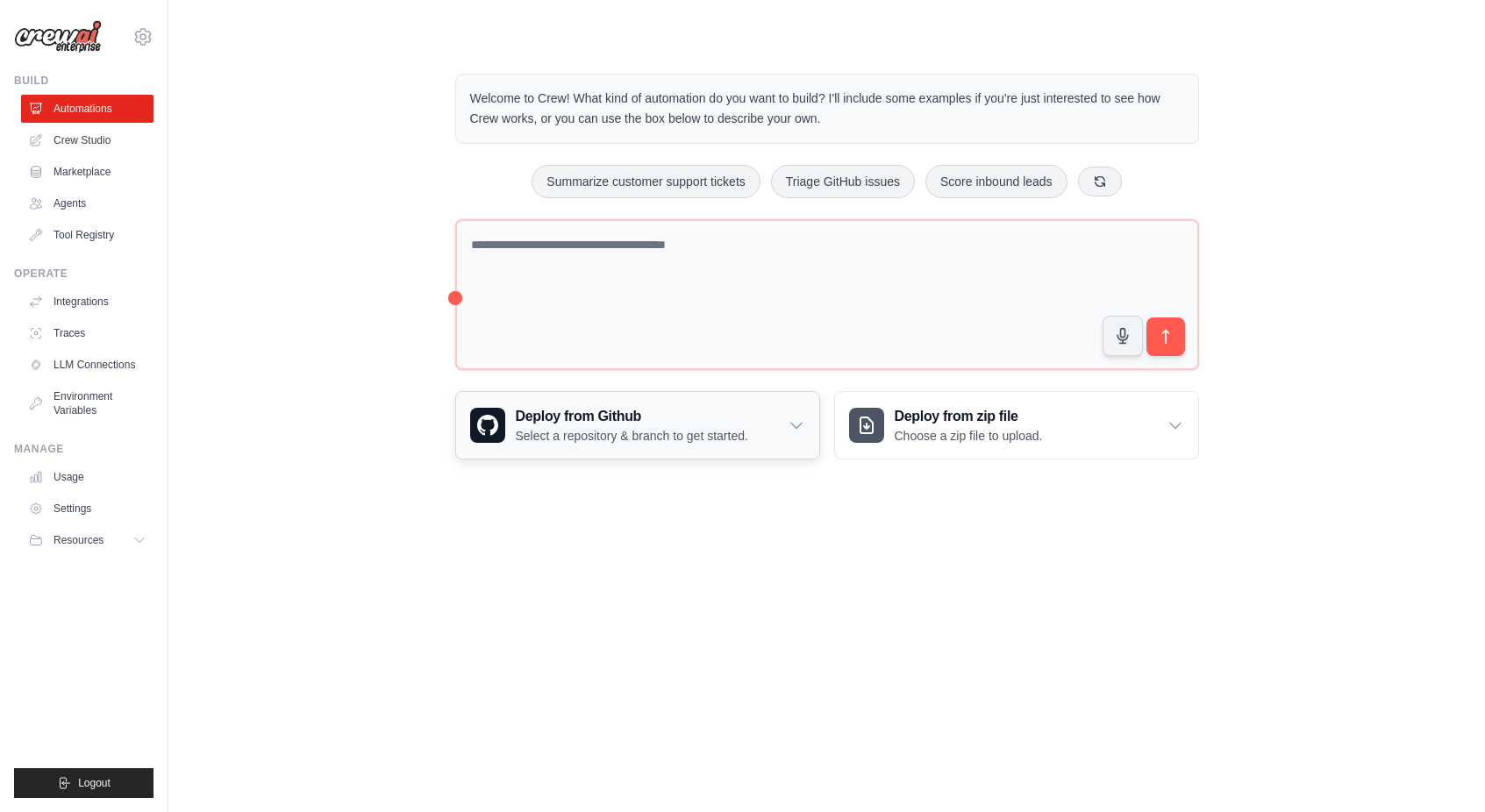
click at [799, 421] on icon at bounding box center [796, 425] width 18 height 18
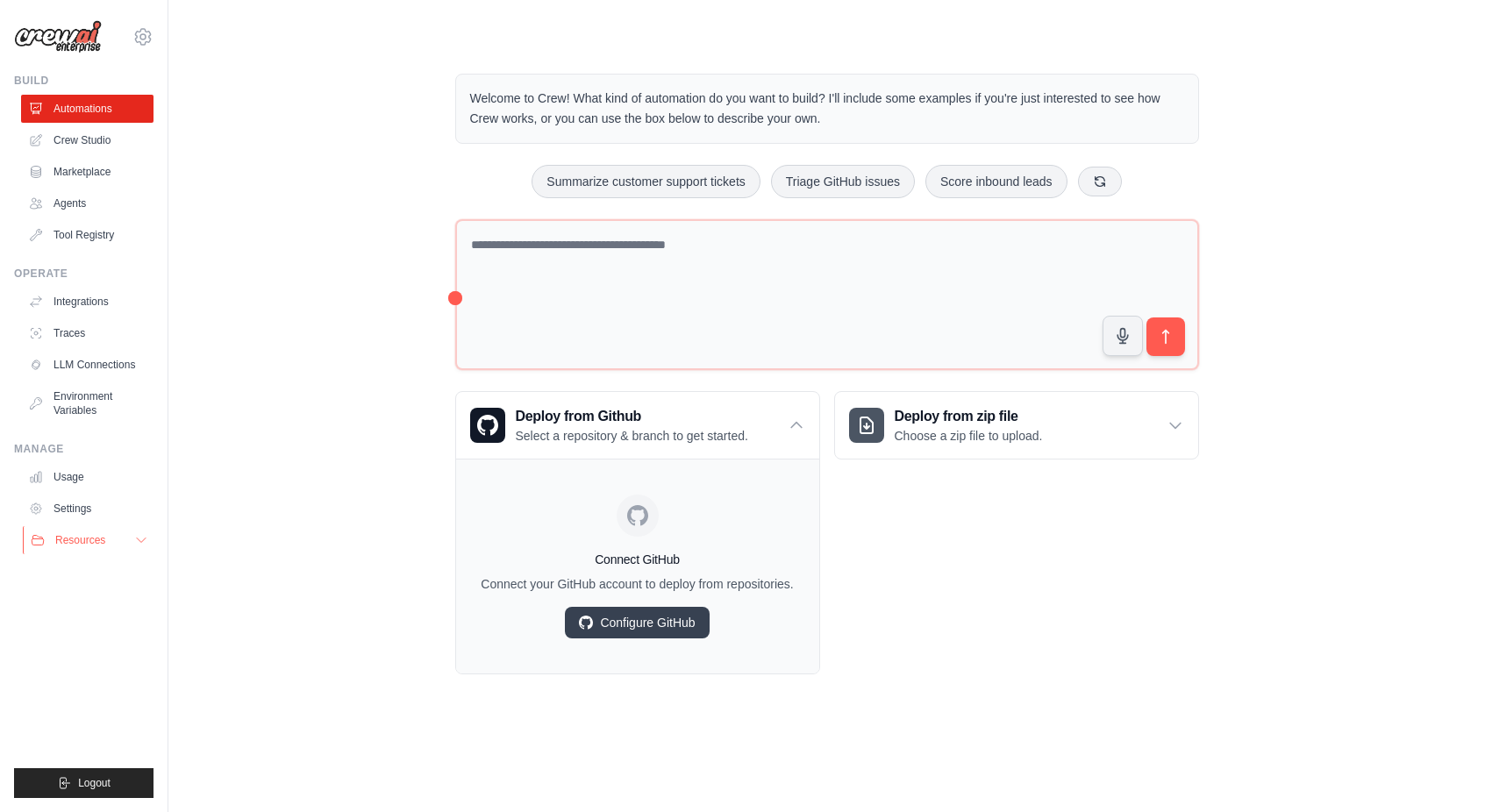
click at [49, 538] on div "Resources" at bounding box center [68, 540] width 75 height 14
click at [104, 570] on span "Documentation" at bounding box center [97, 570] width 71 height 14
click at [83, 142] on link "Crew Studio" at bounding box center [89, 140] width 132 height 28
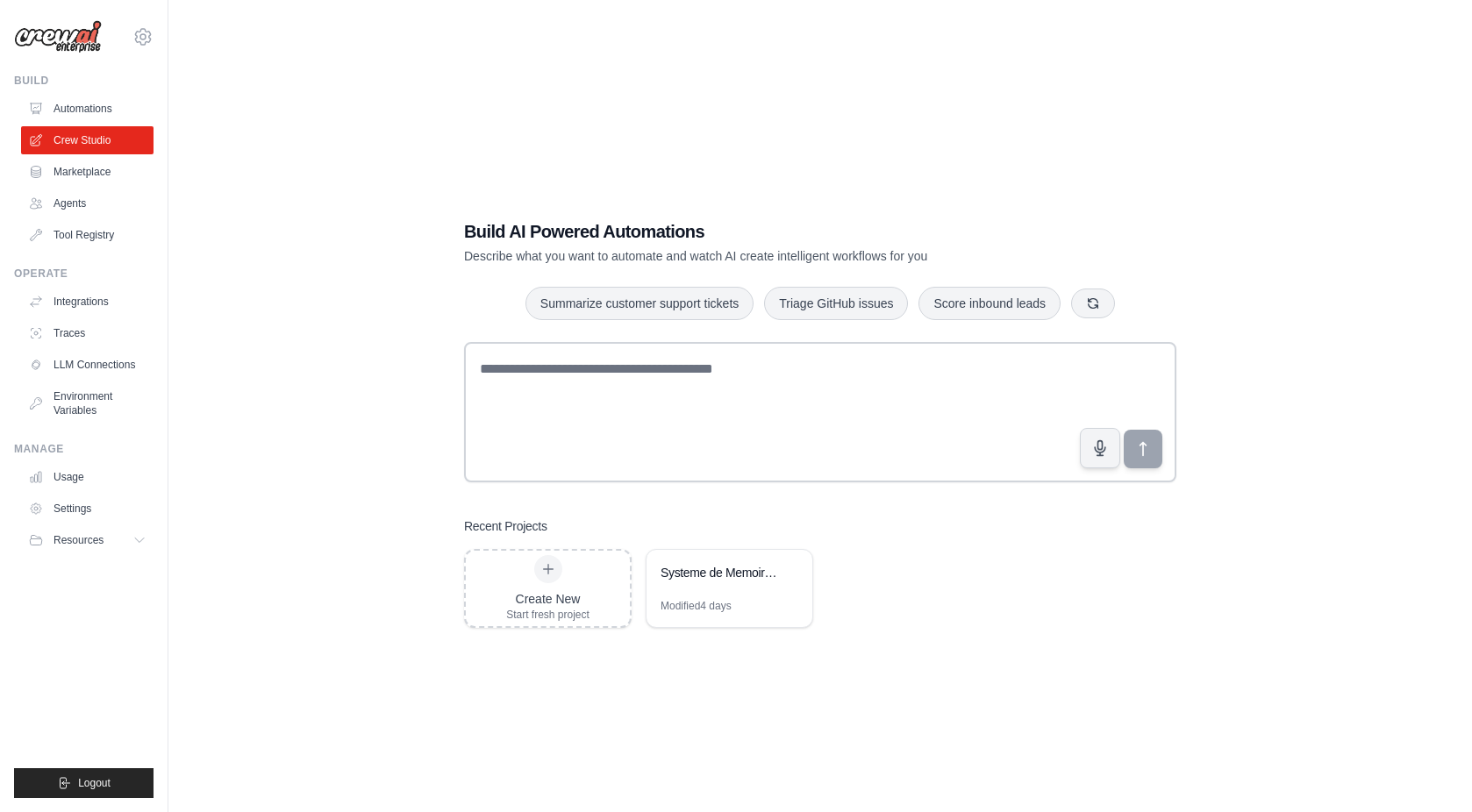
click at [73, 476] on link "Usage" at bounding box center [87, 477] width 132 height 28
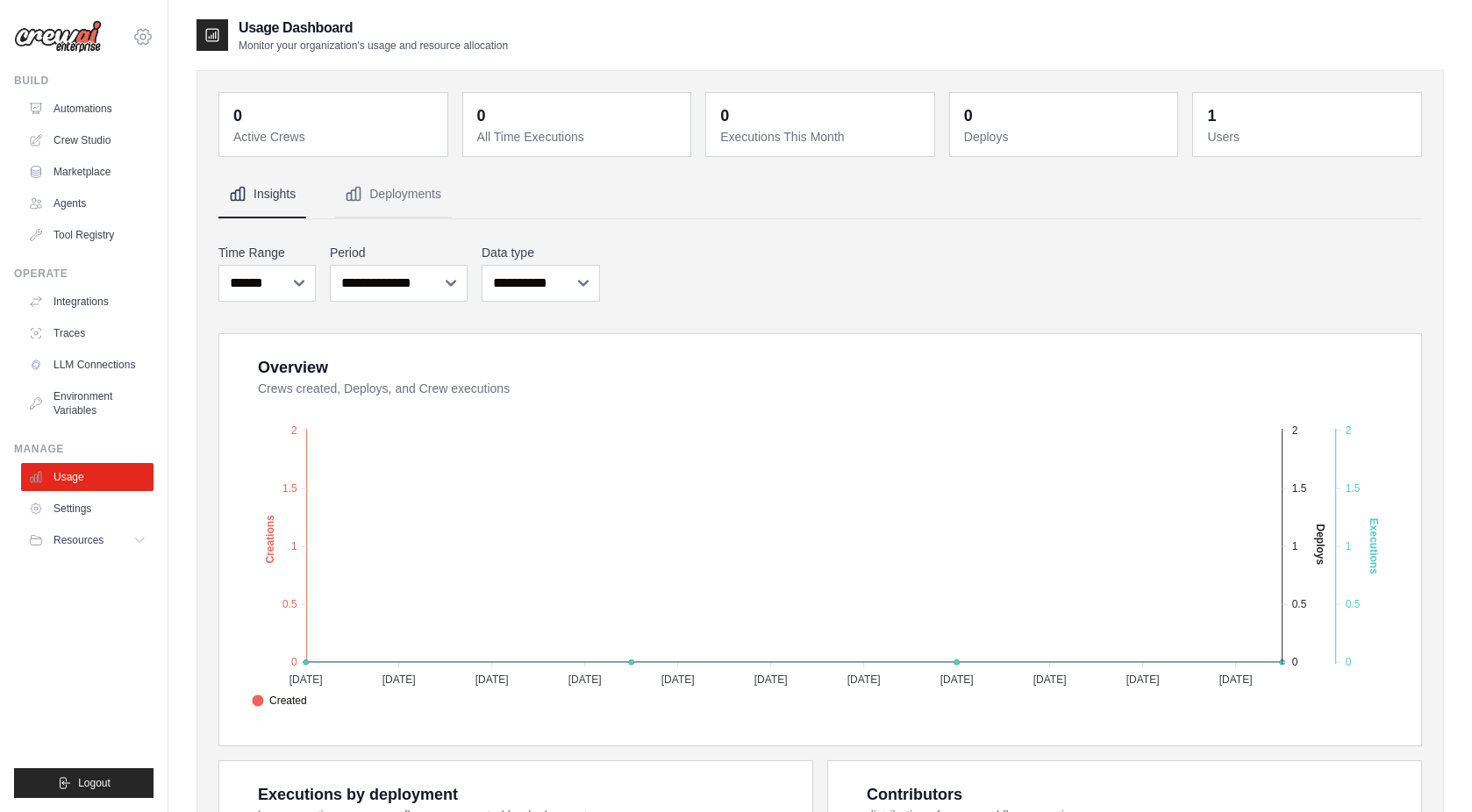
click at [142, 33] on icon at bounding box center [143, 37] width 21 height 21
click at [98, 622] on ul "Build Automations Crew Studio Marketplace Agents" at bounding box center [83, 436] width 139 height 724
click at [97, 132] on link "Crew Studio" at bounding box center [89, 140] width 132 height 28
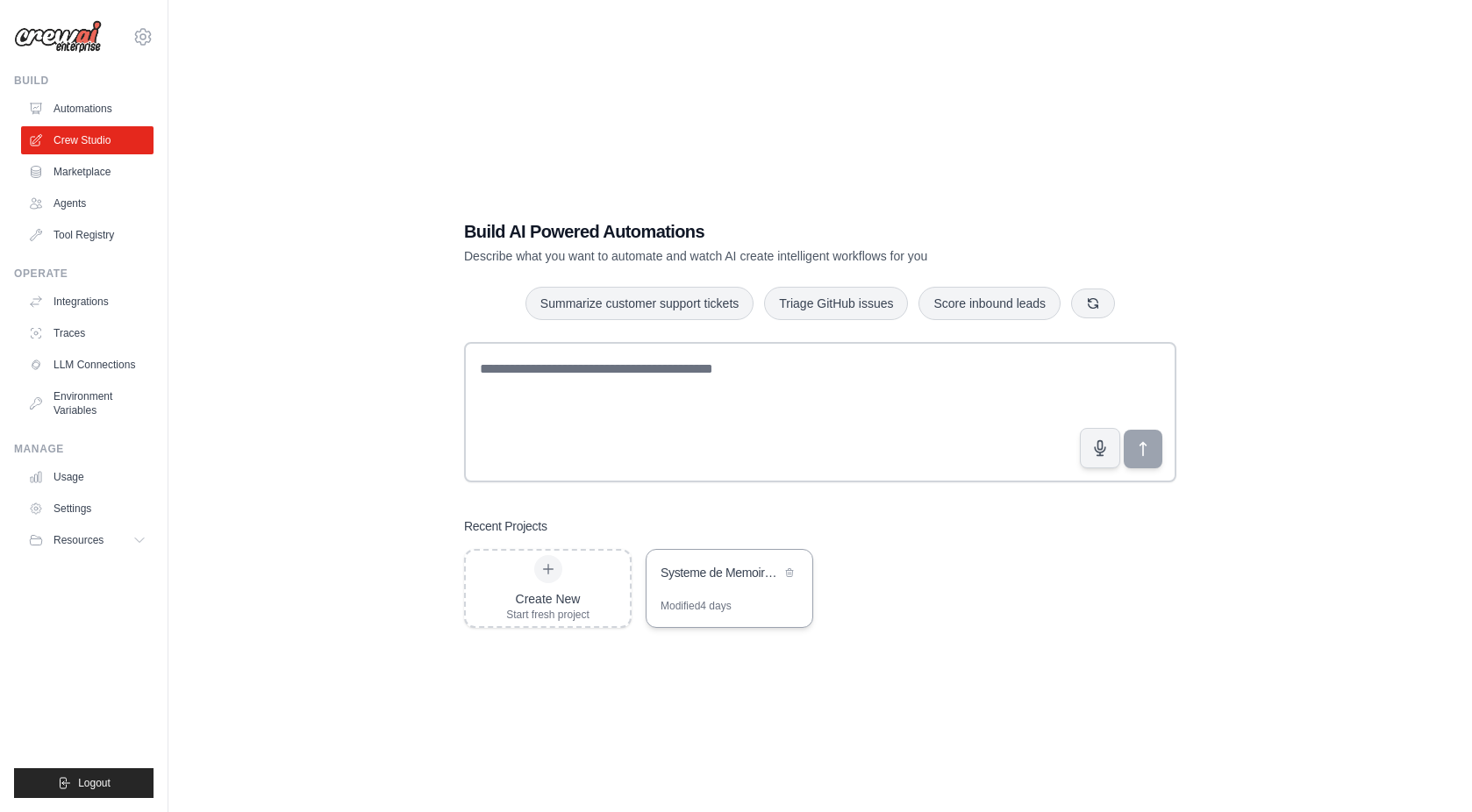
click at [718, 591] on div "Systeme de Memoire Conversationnelle" at bounding box center [729, 574] width 166 height 49
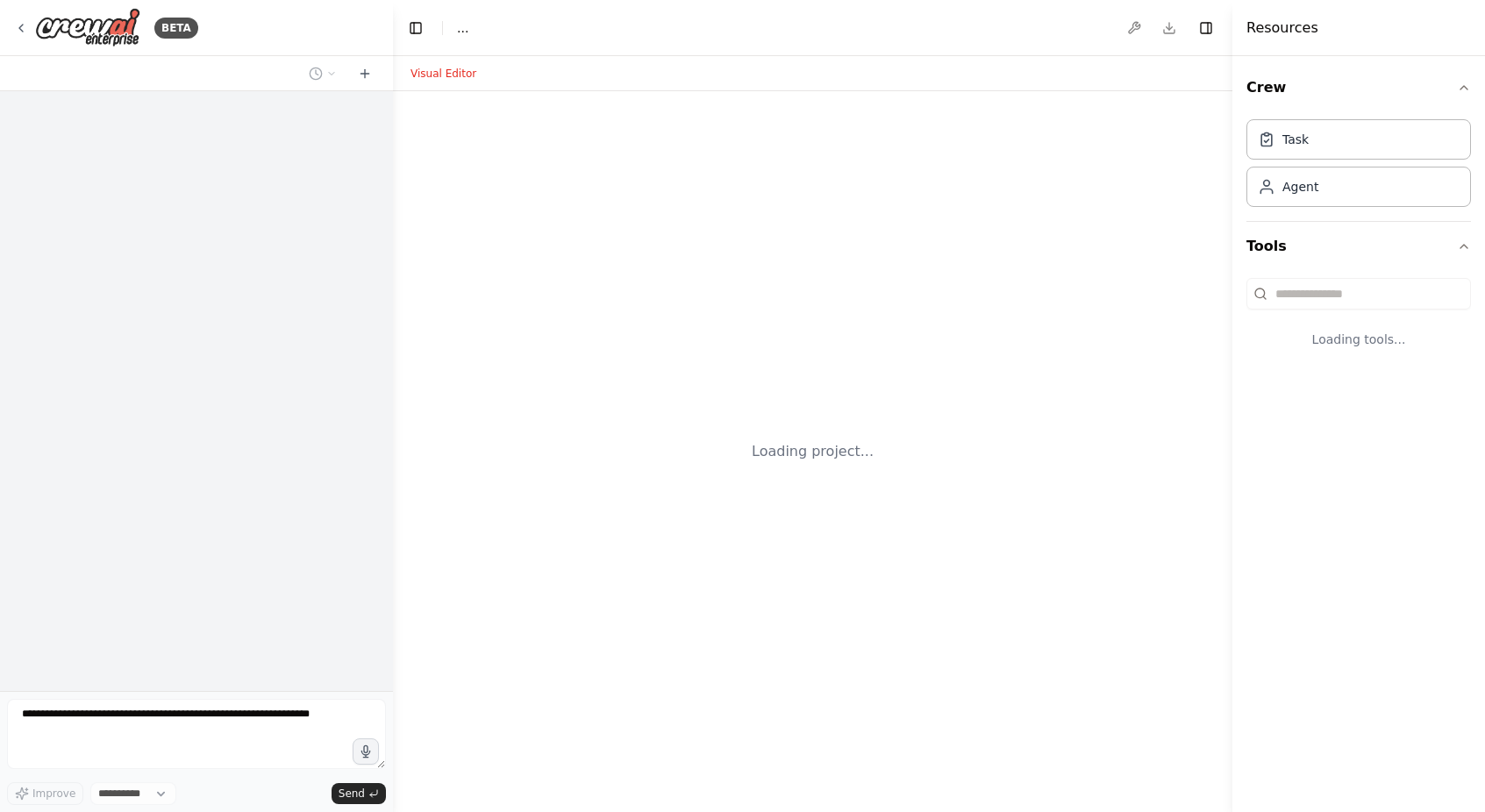
select select "****"
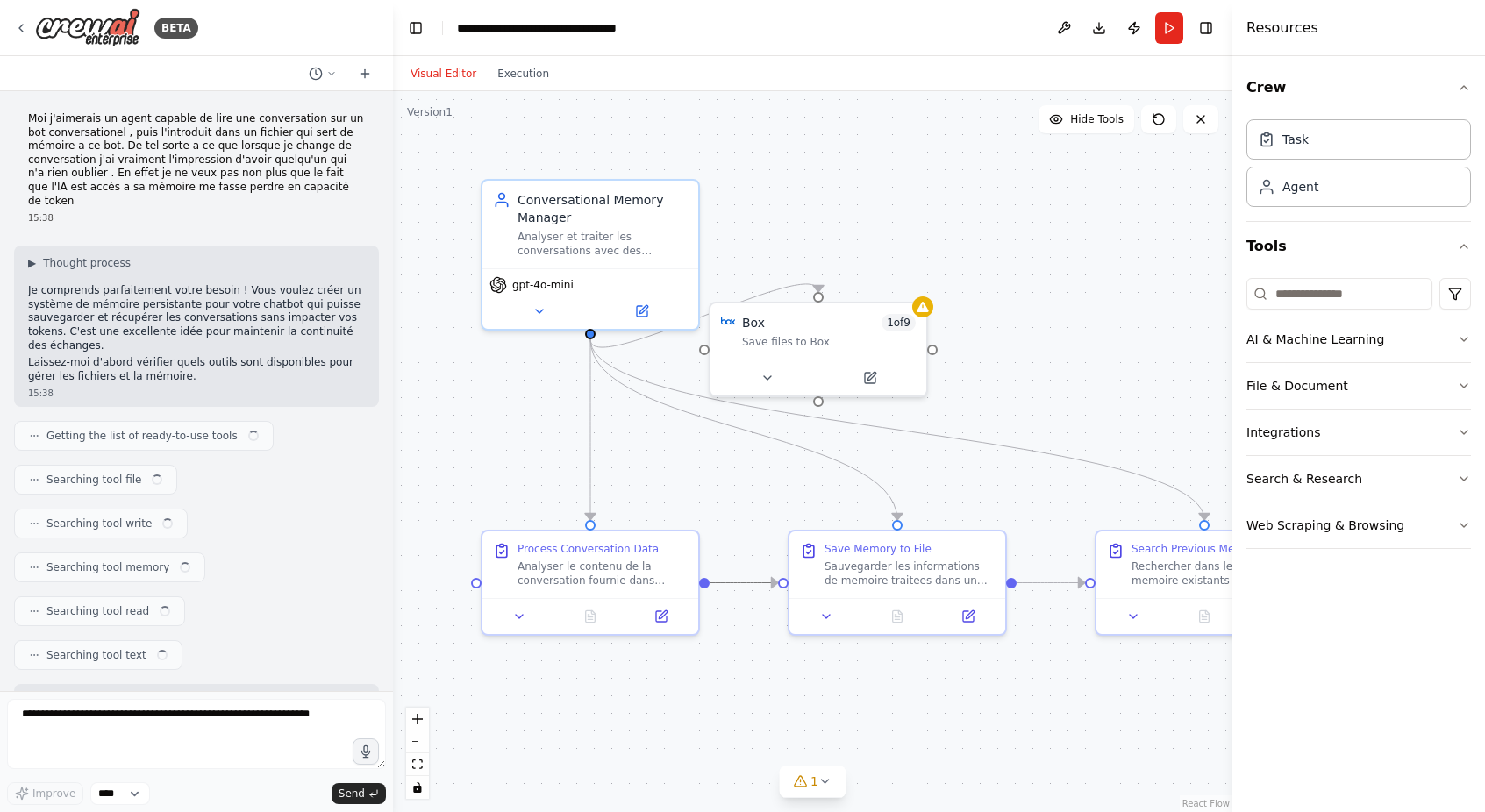
scroll to position [1546, 0]
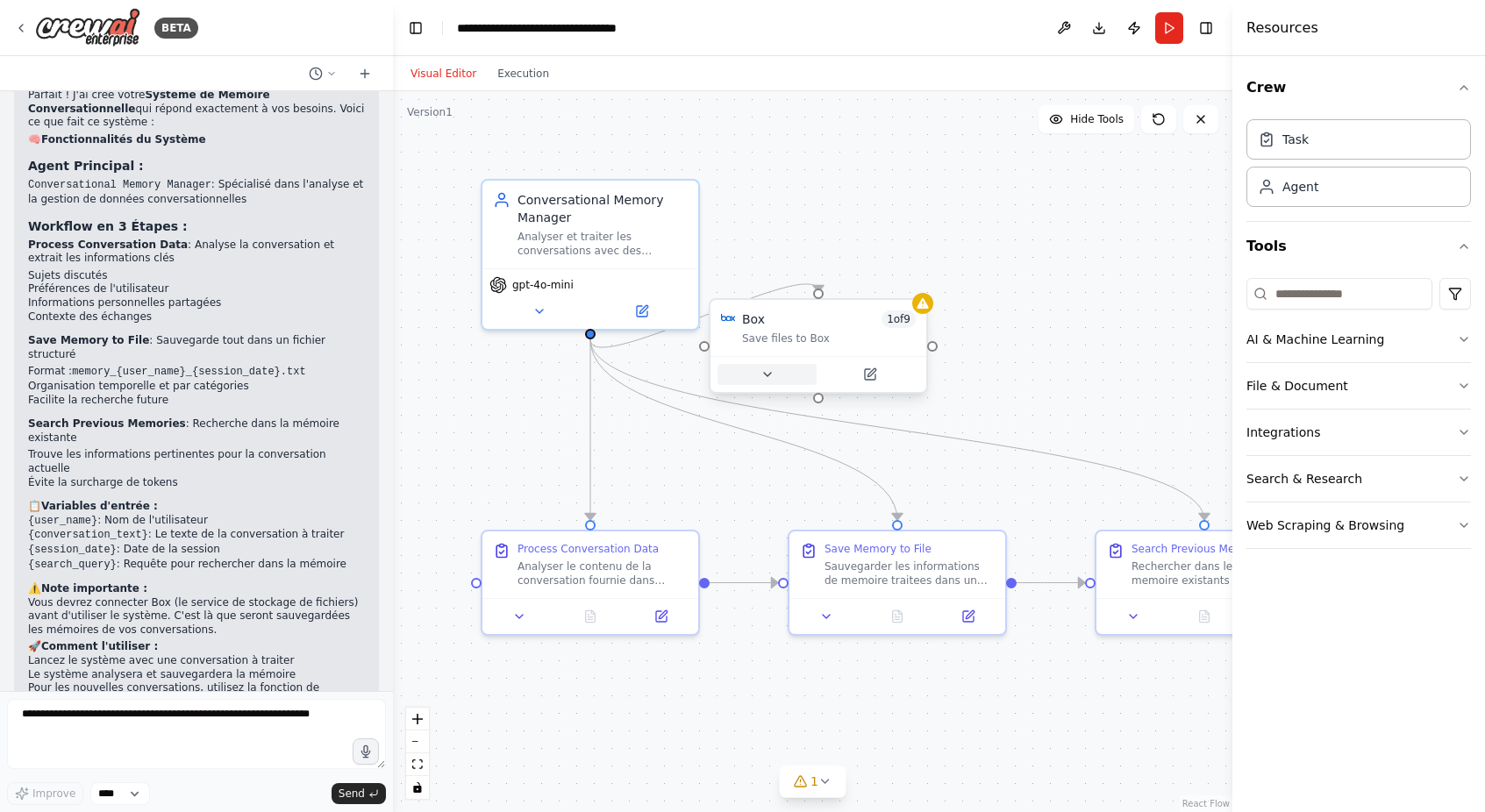
click at [767, 378] on icon at bounding box center [767, 374] width 14 height 14
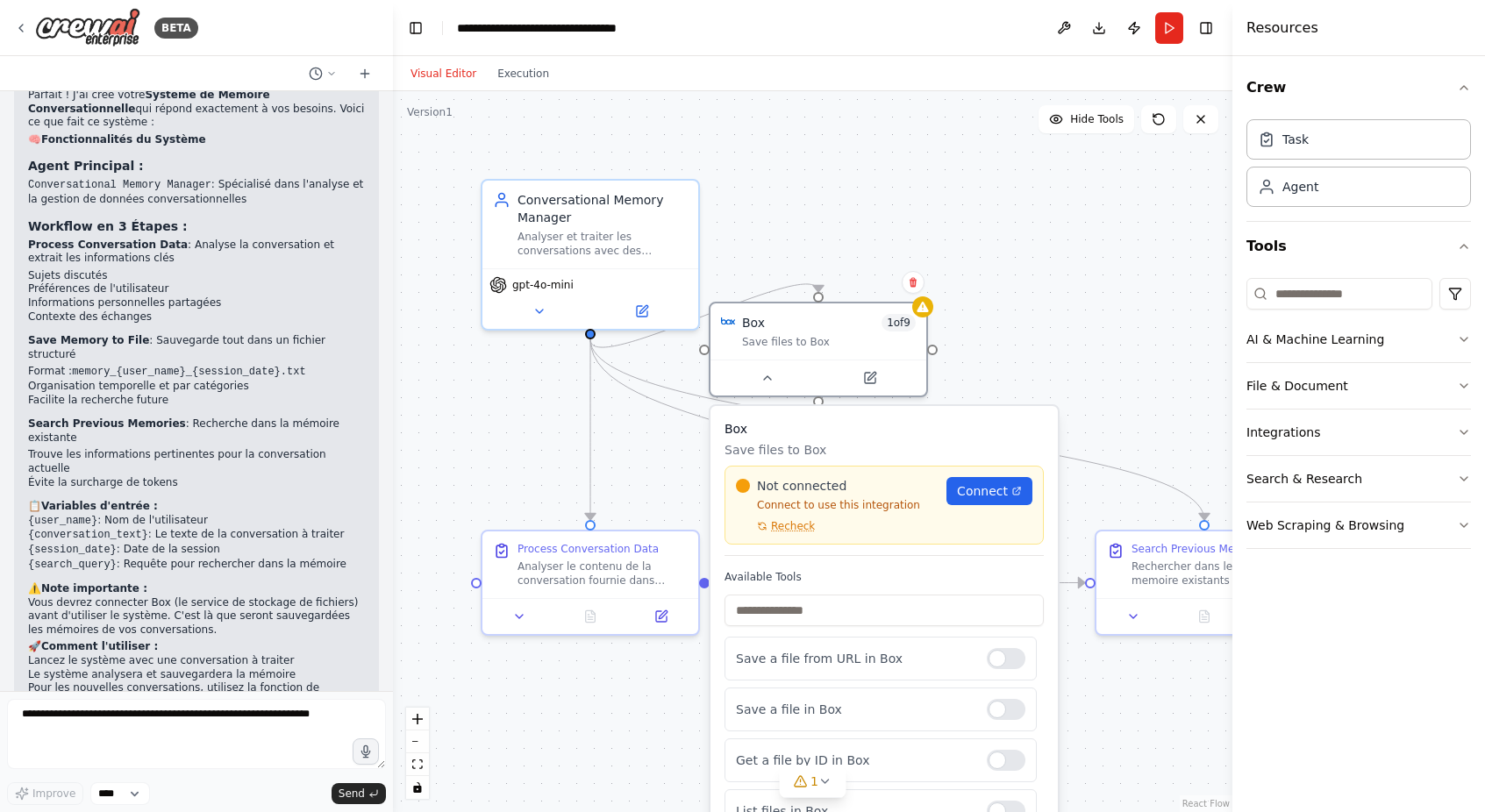
click at [1069, 358] on div ".deletable-edge-delete-btn { width: 20px; height: 20px; border: 0px solid #ffff…" at bounding box center [812, 452] width 839 height 721
click at [554, 734] on div ".deletable-edge-delete-btn { width: 20px; height: 20px; border: 0px solid #ffff…" at bounding box center [812, 452] width 839 height 721
click at [1071, 338] on div ".deletable-edge-delete-btn { width: 20px; height: 20px; border: 0px solid #ffff…" at bounding box center [812, 452] width 839 height 721
click at [944, 447] on p "Save files to Box" at bounding box center [884, 450] width 319 height 18
click at [946, 426] on h3 "Box" at bounding box center [884, 429] width 319 height 18
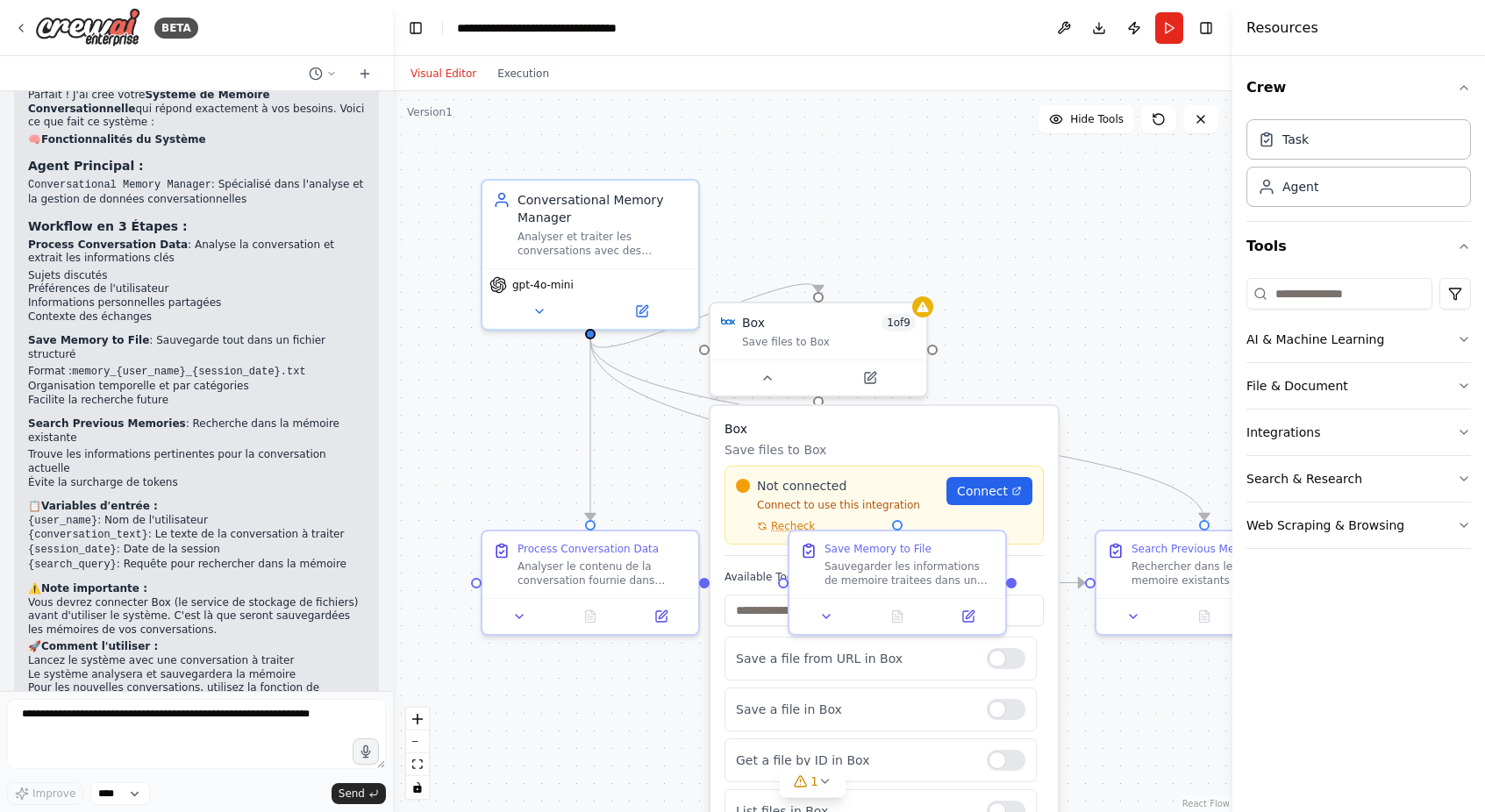
click at [946, 426] on h3 "Box" at bounding box center [884, 429] width 319 height 18
click at [977, 607] on button at bounding box center [967, 613] width 61 height 21
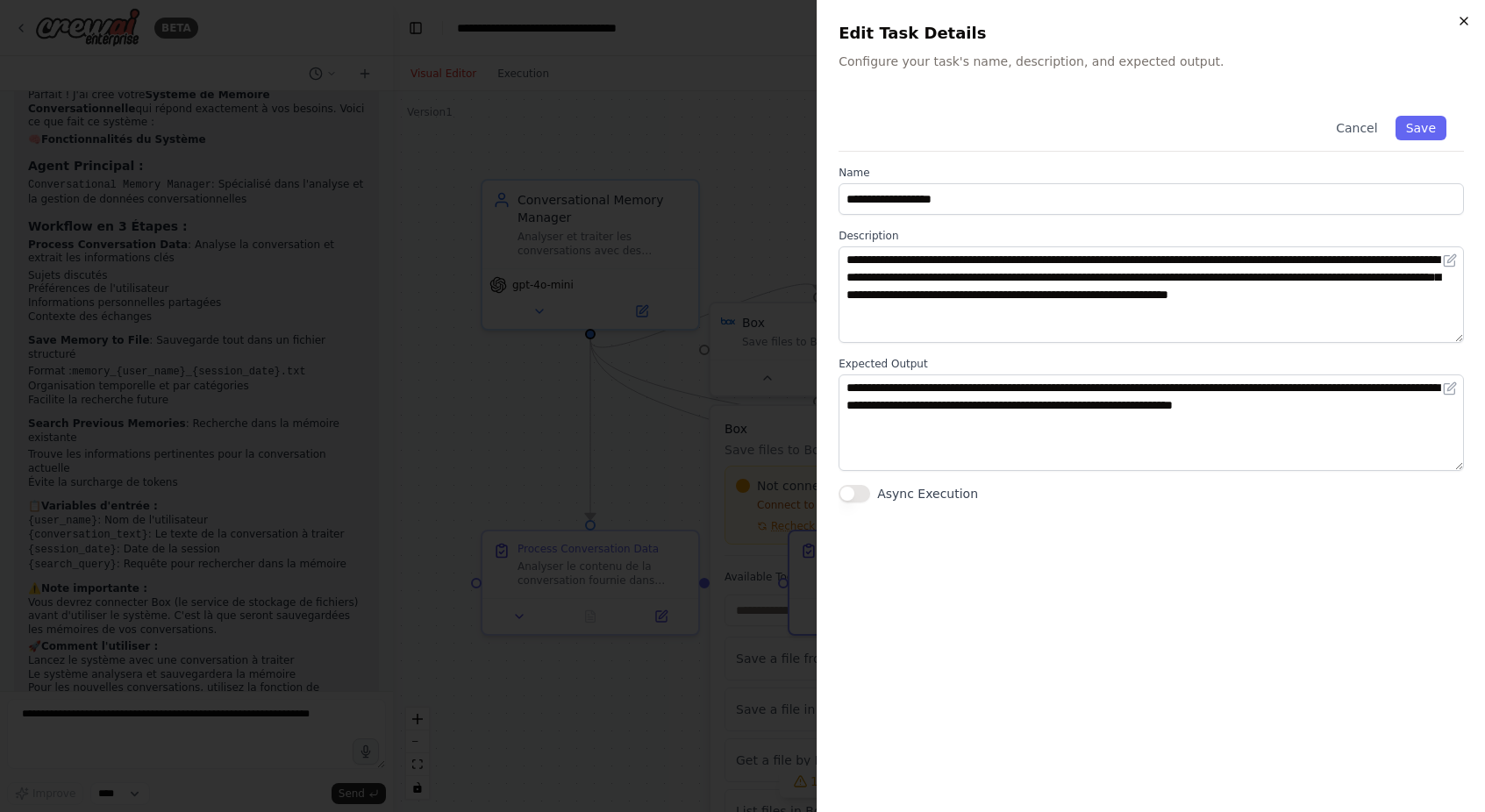
click at [1461, 23] on icon "button" at bounding box center [1464, 21] width 14 height 14
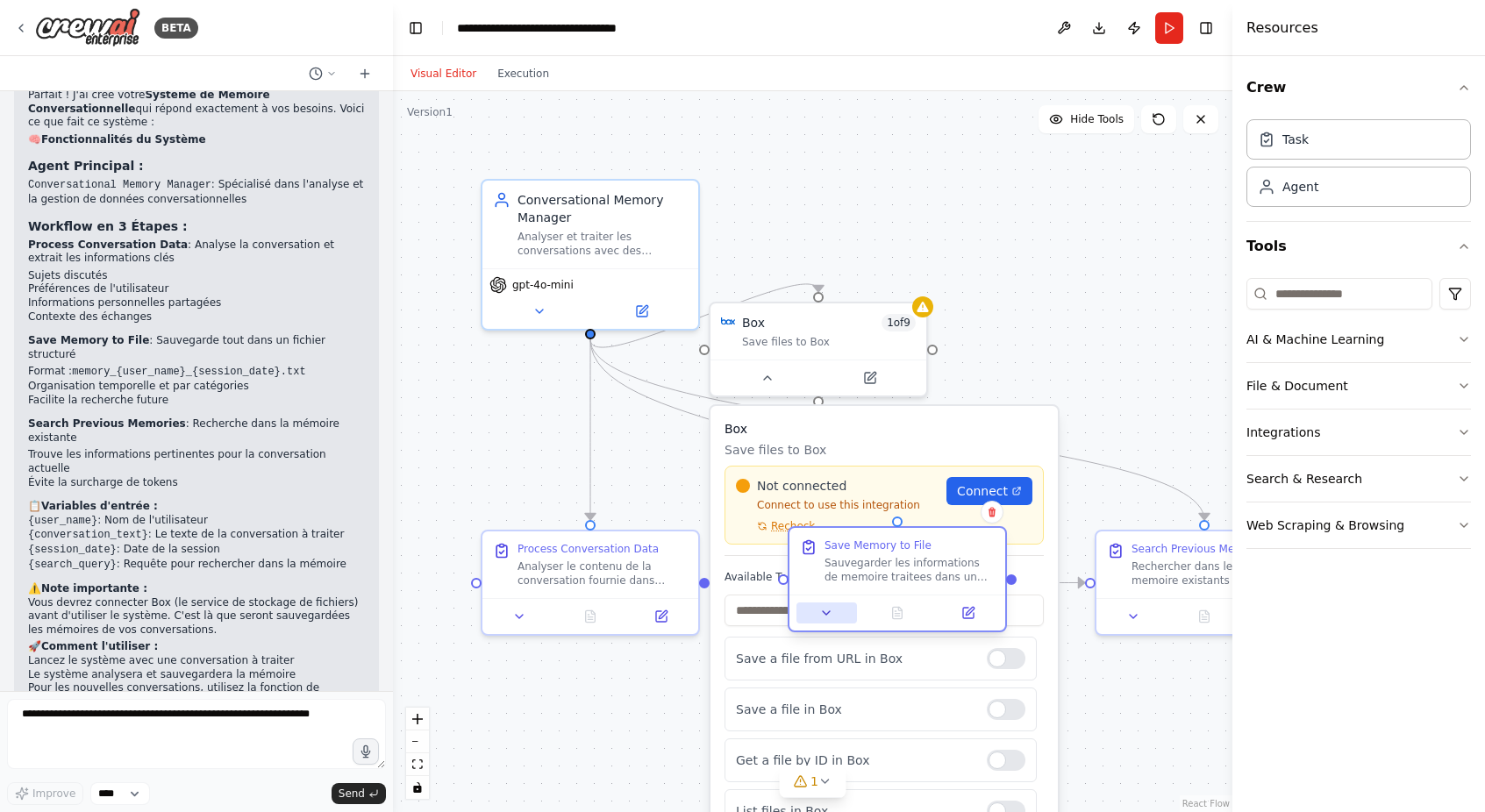
click at [824, 620] on button at bounding box center [826, 613] width 61 height 21
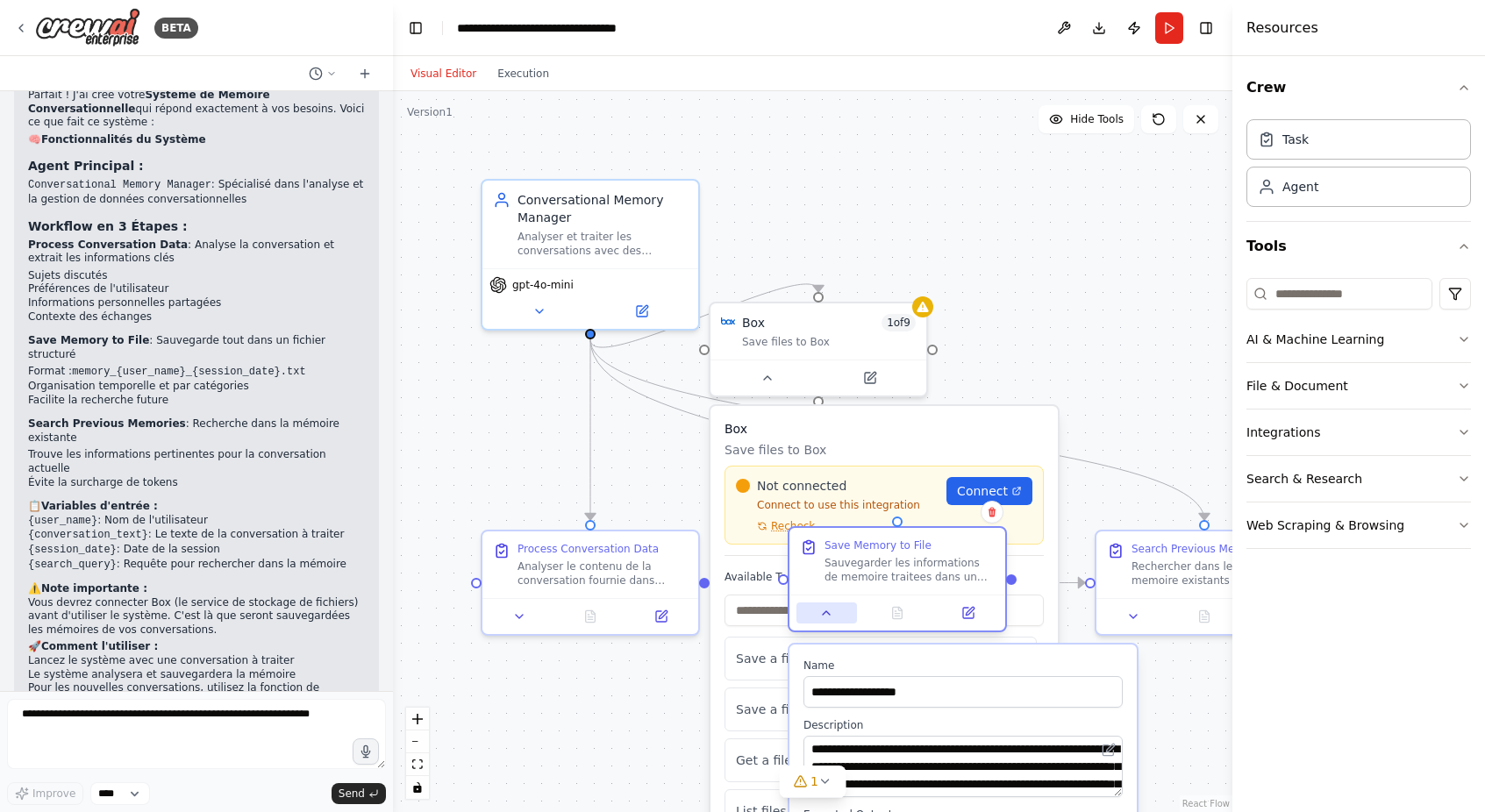
click at [824, 620] on button at bounding box center [826, 613] width 61 height 21
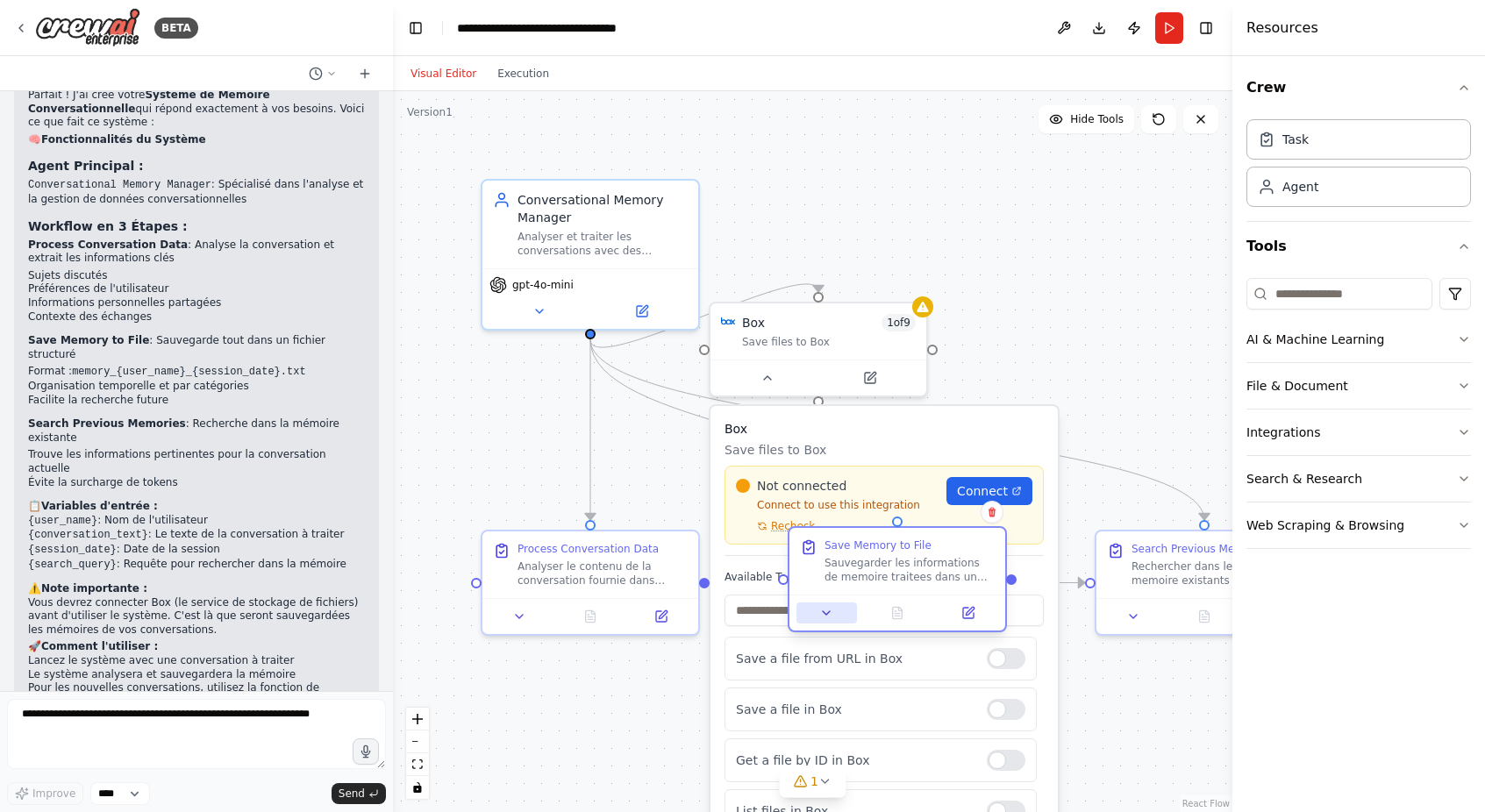
click at [824, 620] on button at bounding box center [826, 613] width 61 height 21
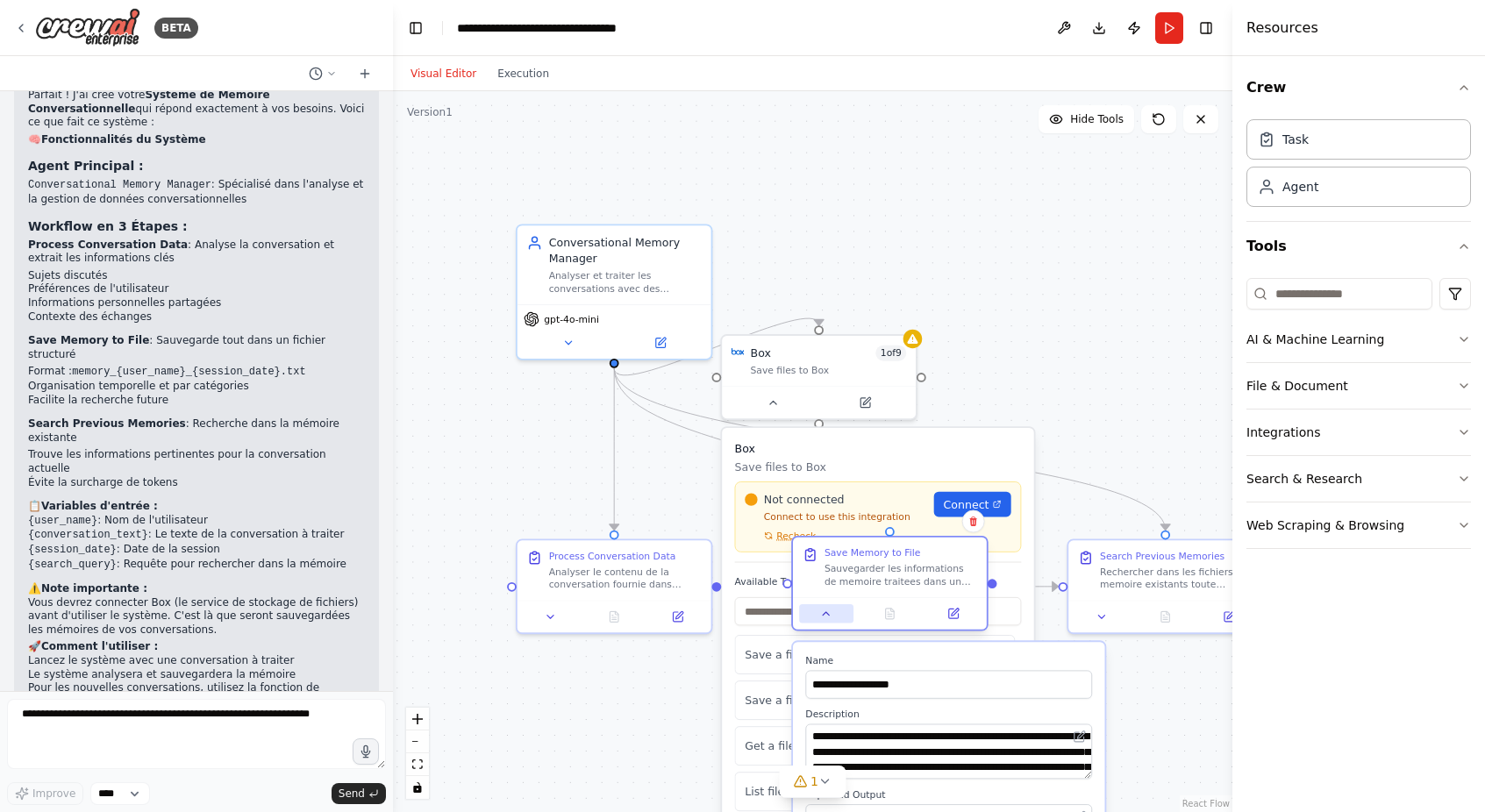
click at [824, 620] on button at bounding box center [826, 614] width 54 height 19
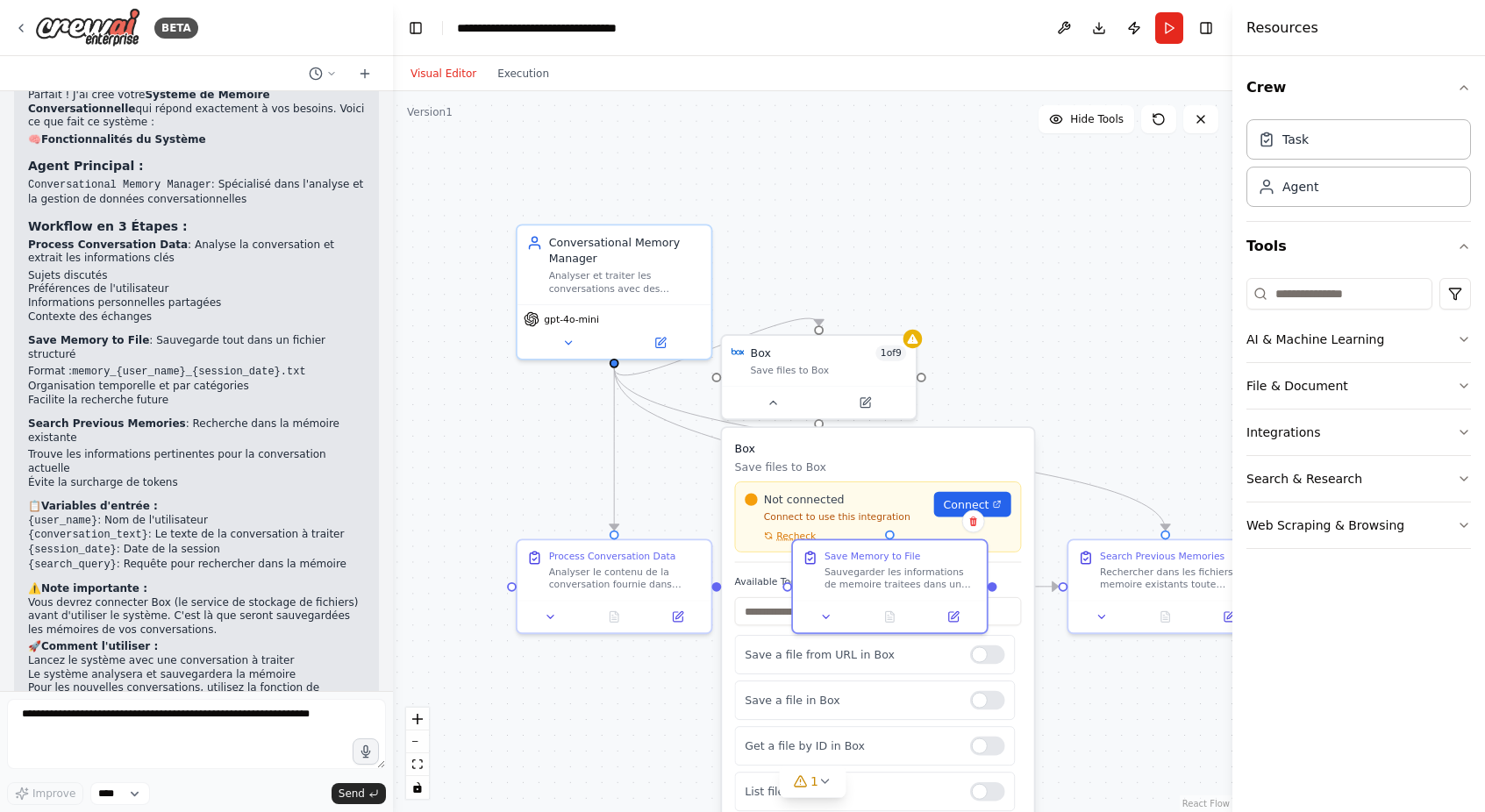
click at [1063, 343] on div ".deletable-edge-delete-btn { width: 20px; height: 20px; border: 0px solid #ffff…" at bounding box center [812, 452] width 839 height 721
click at [982, 348] on div ".deletable-edge-delete-btn { width: 20px; height: 20px; border: 0px solid #ffff…" at bounding box center [812, 452] width 839 height 721
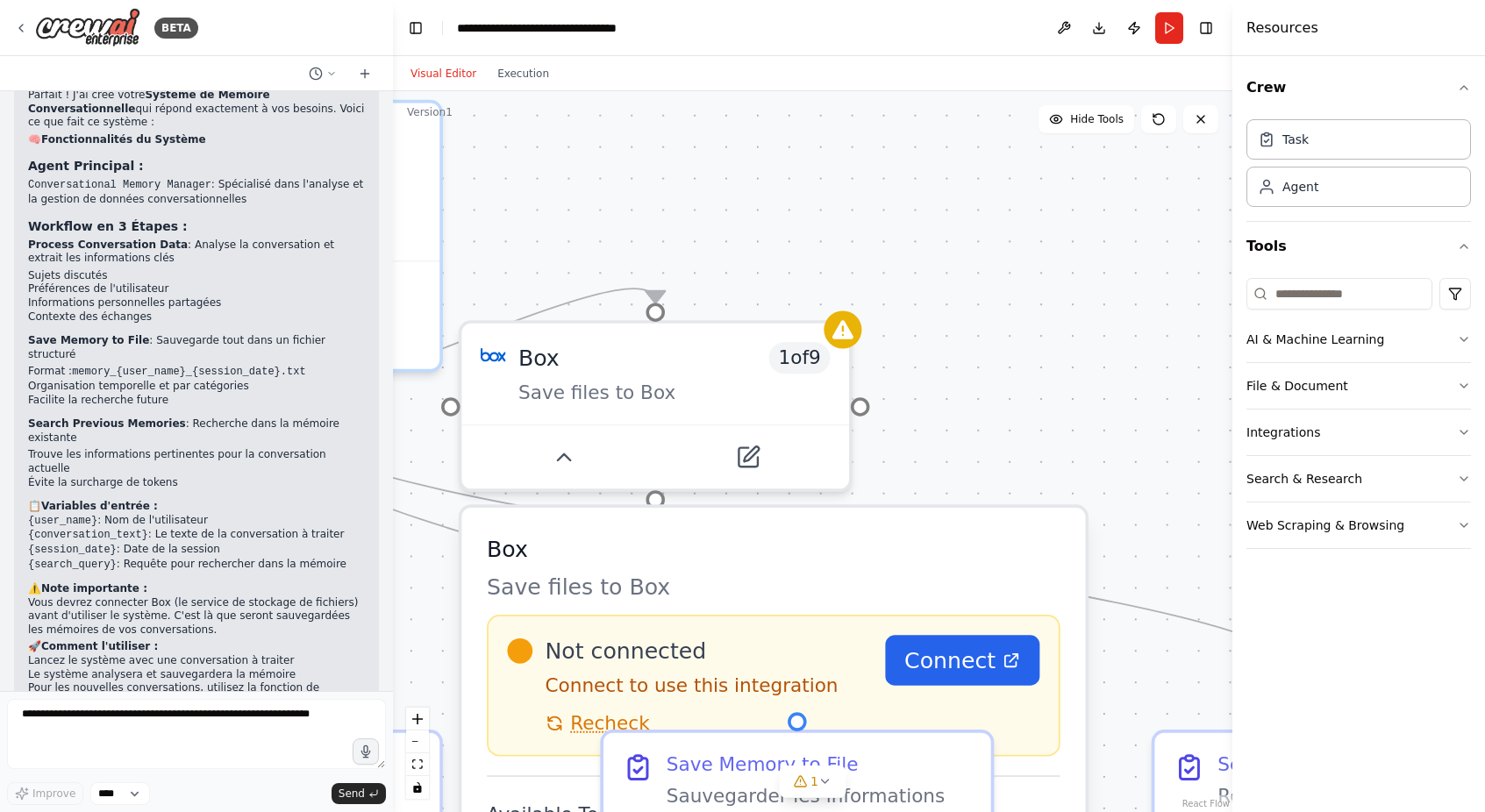
click at [1010, 407] on div ".deletable-edge-delete-btn { width: 20px; height: 20px; border: 0px solid #ffff…" at bounding box center [812, 452] width 839 height 721
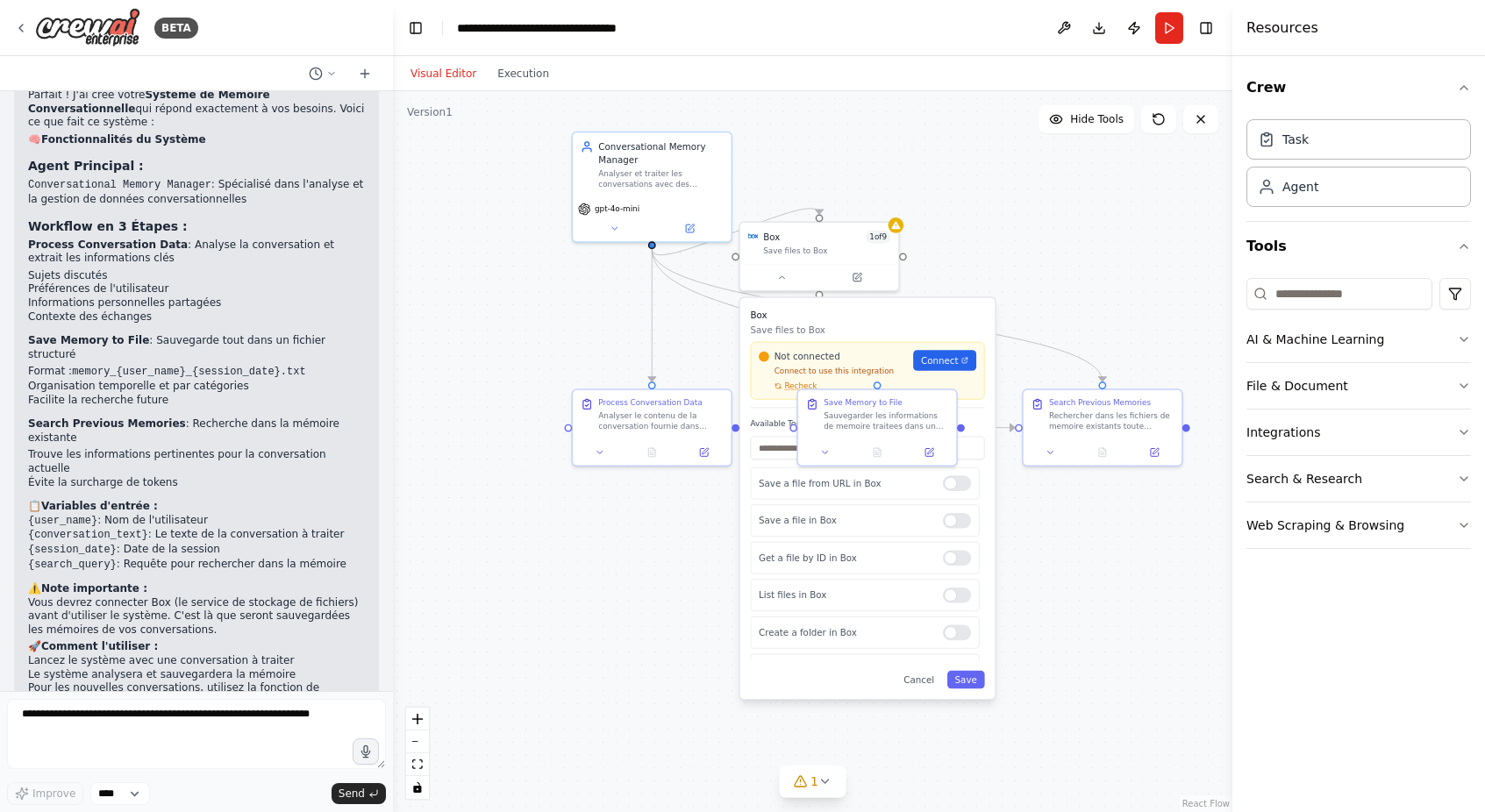
drag, startPoint x: 1038, startPoint y: 321, endPoint x: 991, endPoint y: 176, distance: 152.4
click at [991, 176] on div ".deletable-edge-delete-btn { width: 20px; height: 20px; border: 0px solid #ffff…" at bounding box center [812, 452] width 839 height 721
click at [1068, 25] on button at bounding box center [1064, 28] width 28 height 32
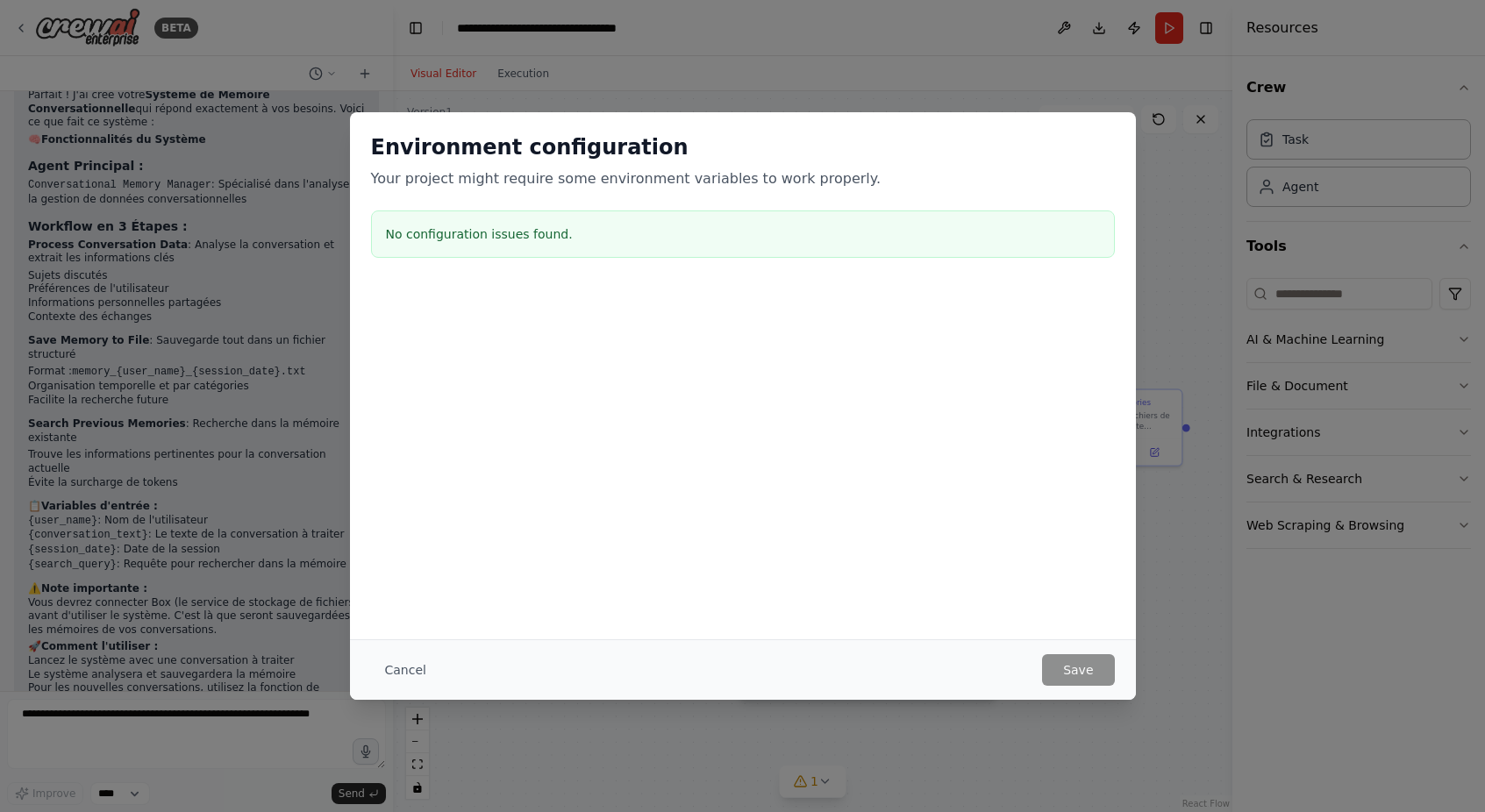
click at [1193, 413] on div "Environment configuration Your project might require some environment variables…" at bounding box center [742, 406] width 1485 height 812
click at [1184, 281] on div "Environment configuration Your project might require some environment variables…" at bounding box center [742, 406] width 1485 height 812
click at [1210, 626] on div "Environment configuration Your project might require some environment variables…" at bounding box center [742, 406] width 1485 height 812
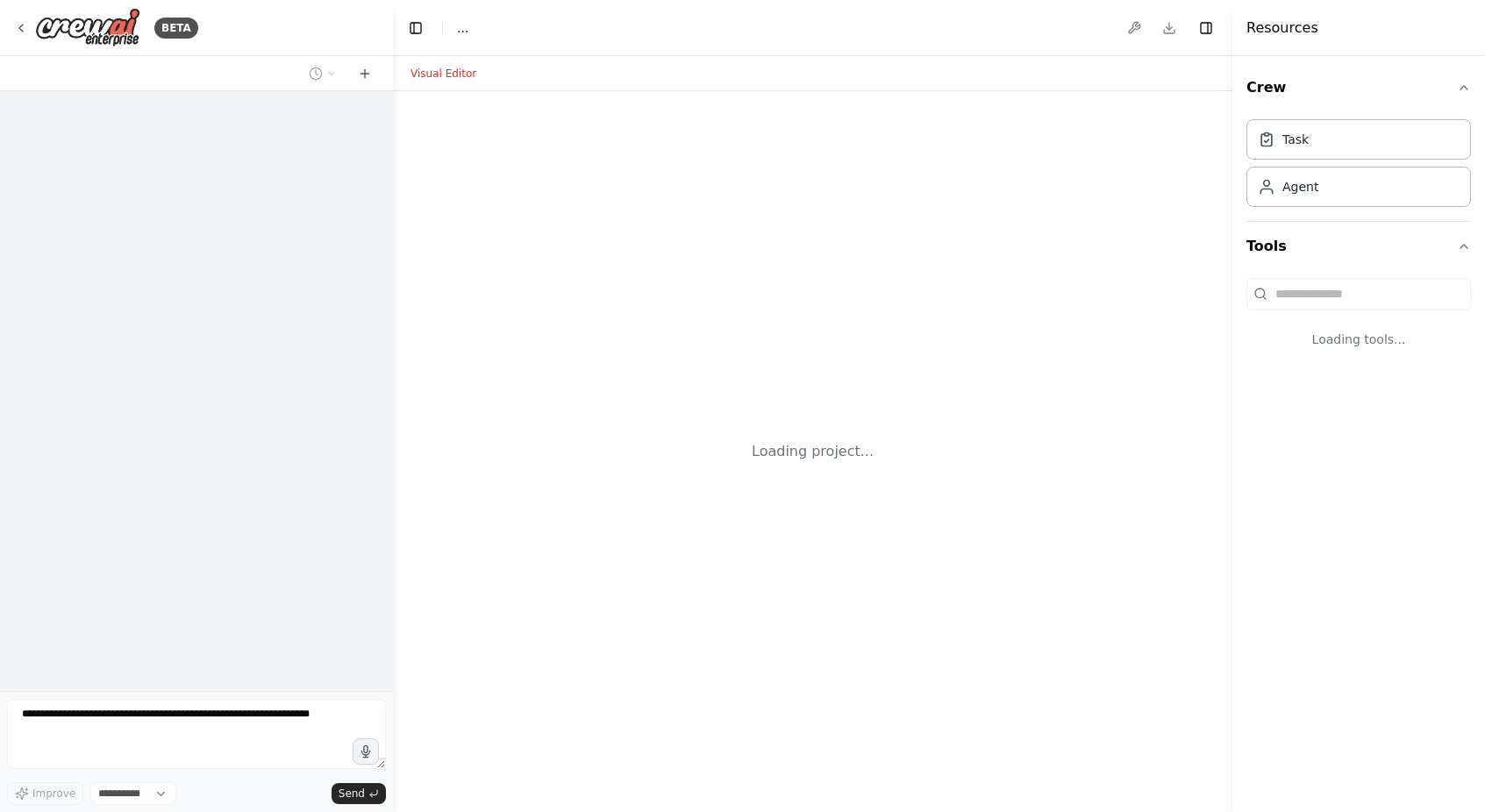
select select "****"
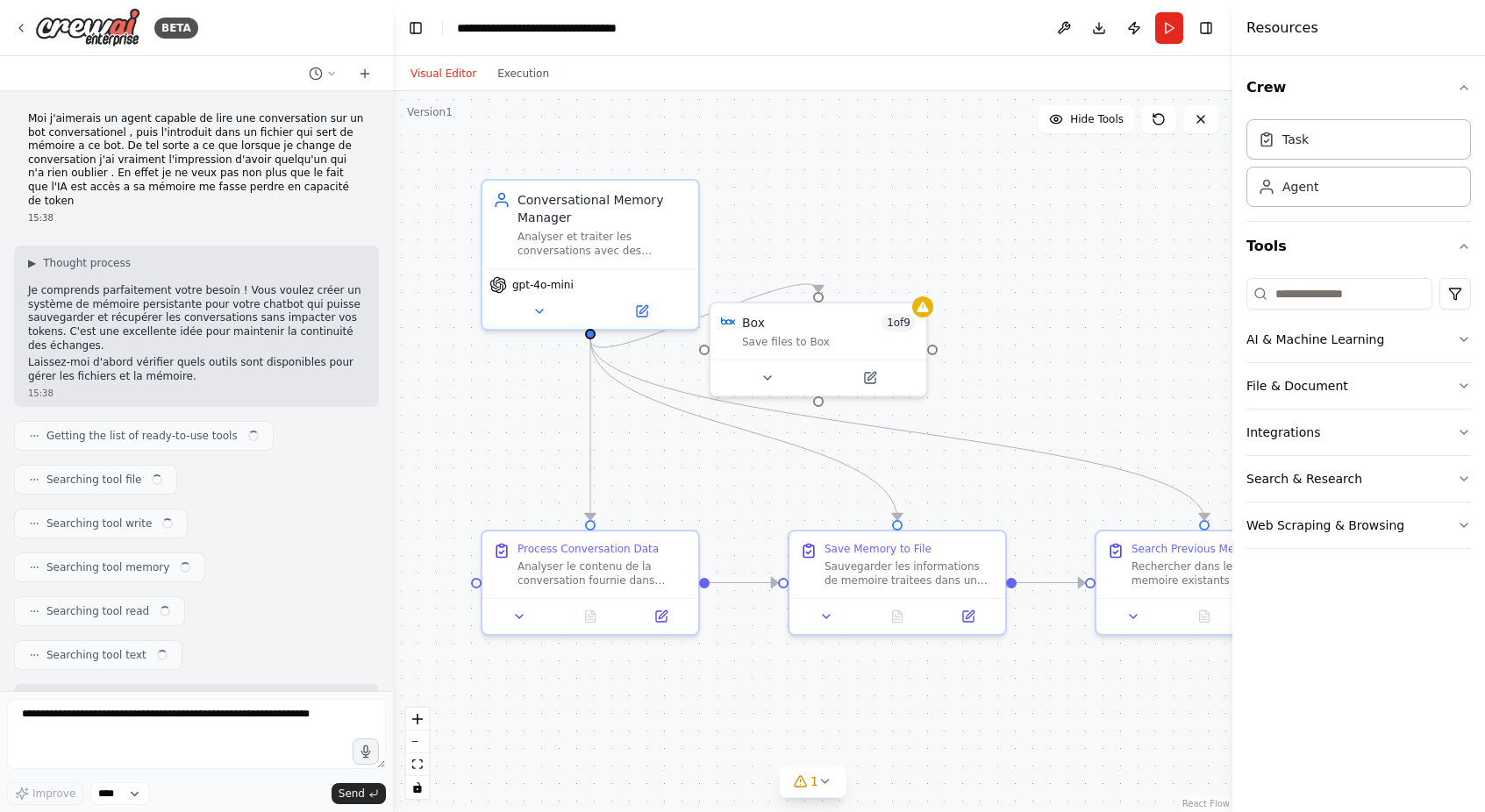
scroll to position [1546, 0]
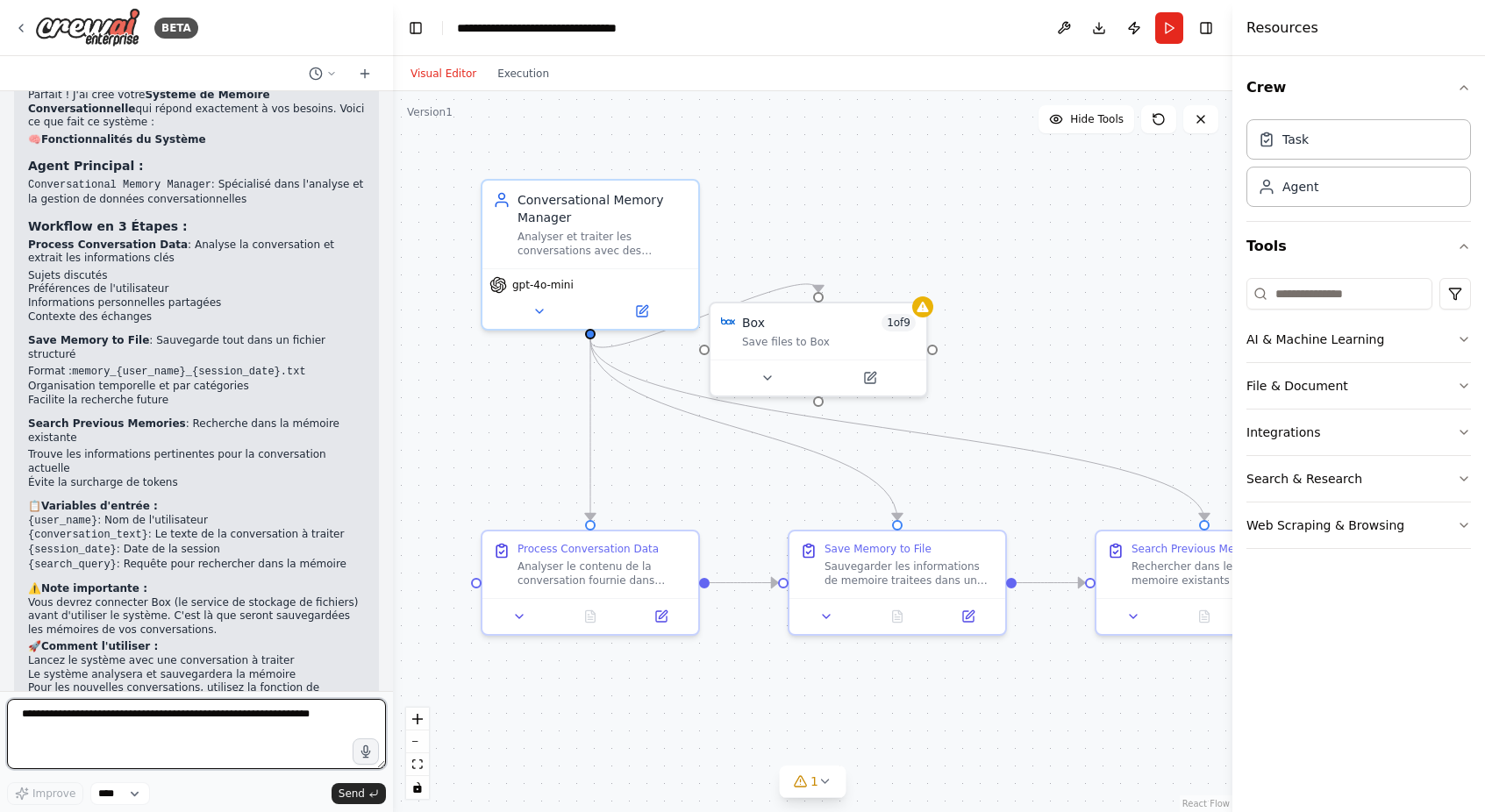
click at [202, 717] on textarea at bounding box center [196, 734] width 379 height 70
drag, startPoint x: 303, startPoint y: 719, endPoint x: 4, endPoint y: 703, distance: 299.4
click at [4, 703] on div "BETA Moi j'aimerais un agent capable de lire une conversation sur un bot conver…" at bounding box center [196, 406] width 393 height 812
type textarea "*"
type textarea "**"
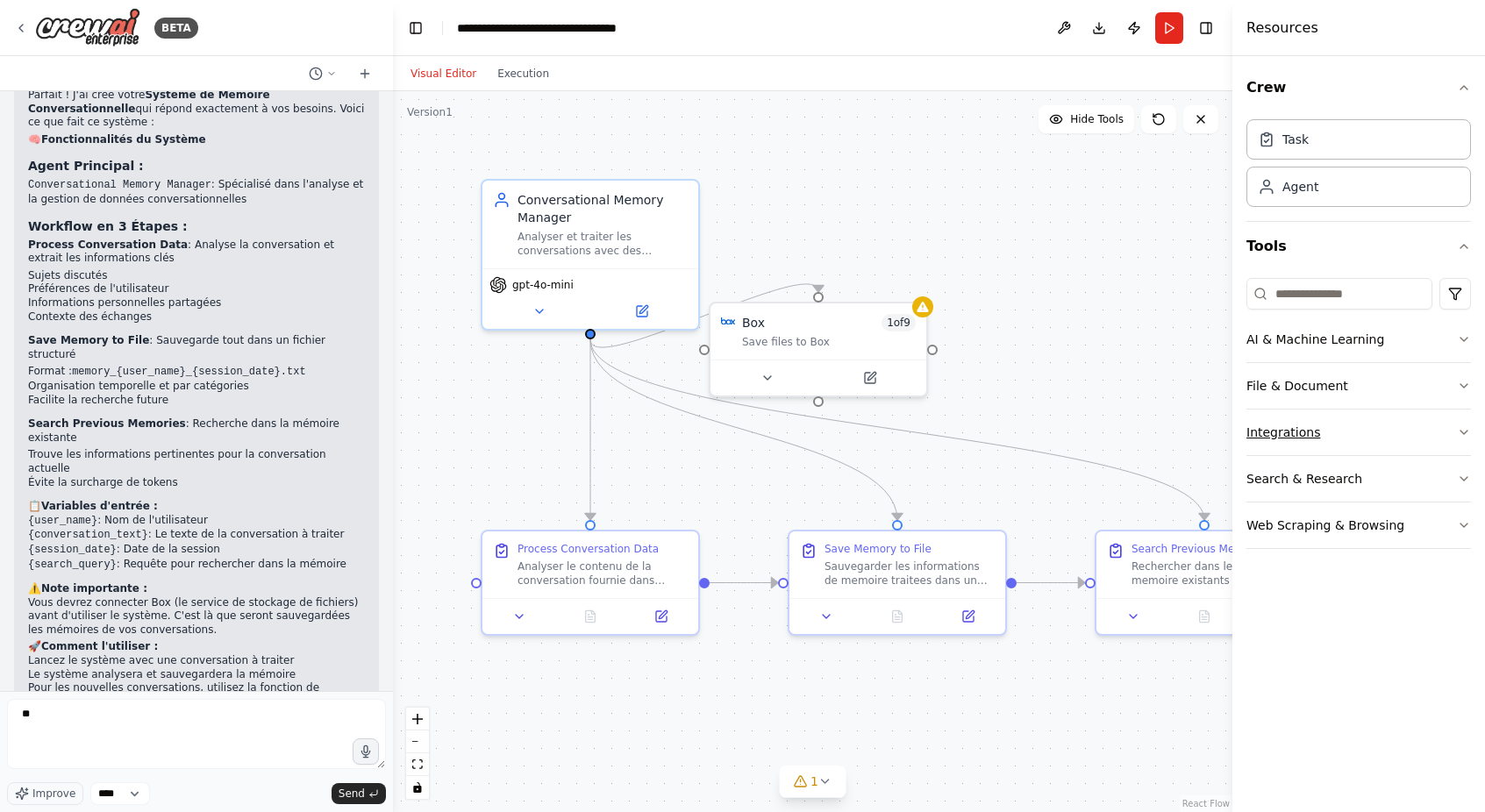
click at [1283, 430] on button "Integrations" at bounding box center [1359, 432] width 225 height 46
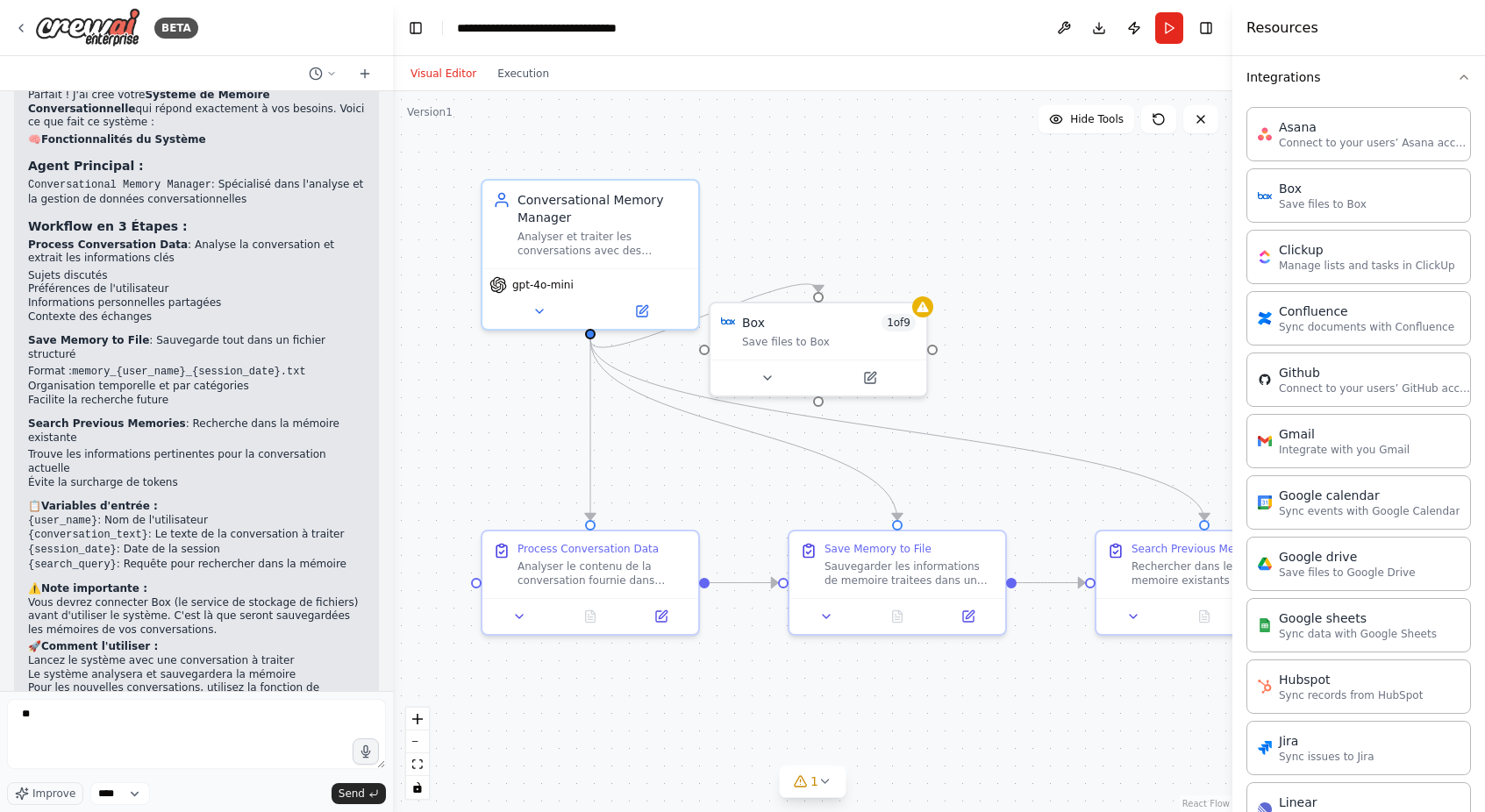
scroll to position [945, 0]
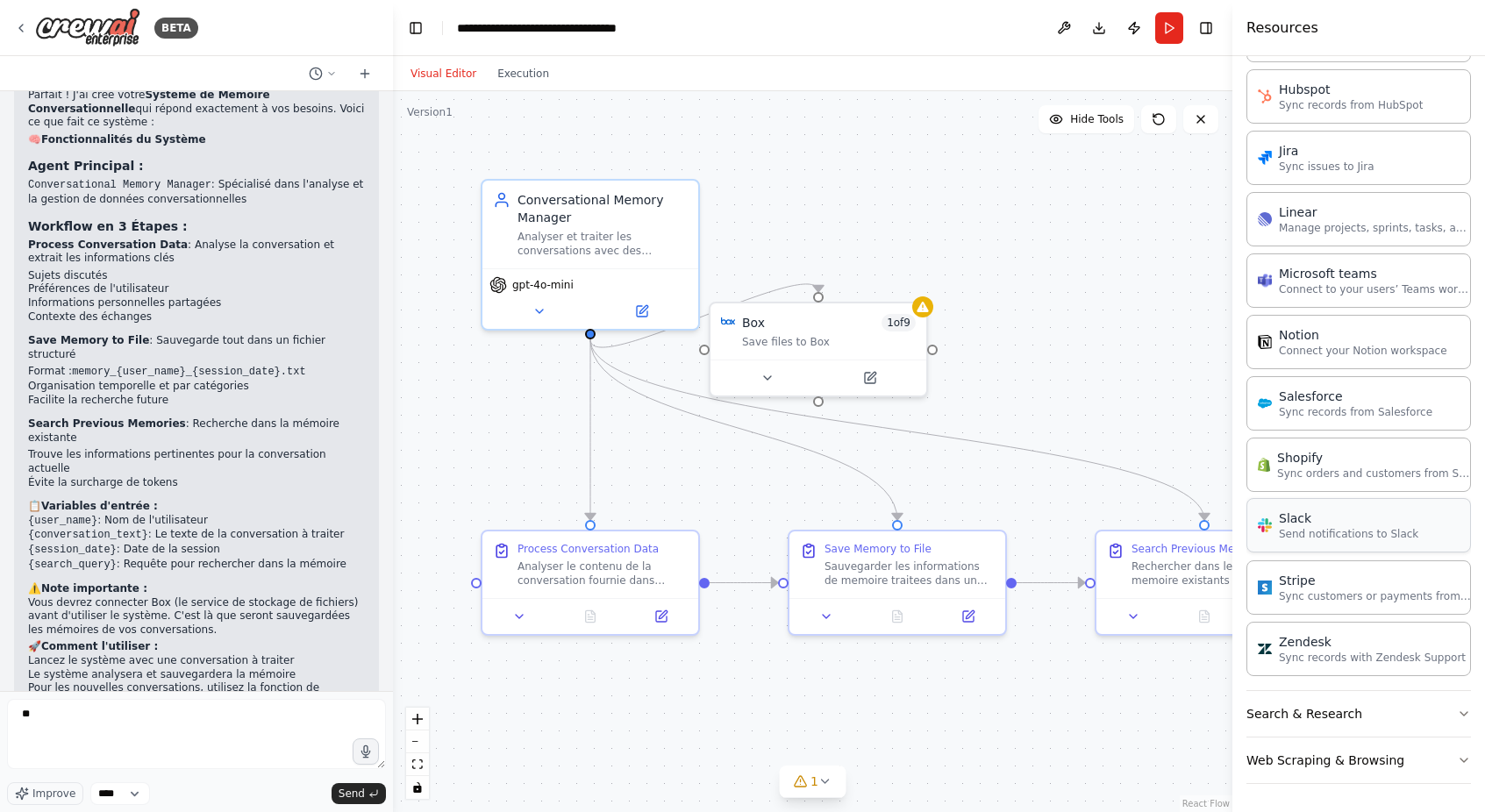
click at [1323, 536] on p "Send notifications to Slack" at bounding box center [1348, 534] width 139 height 14
click at [1310, 531] on p "Send notifications to Slack" at bounding box center [1348, 534] width 139 height 14
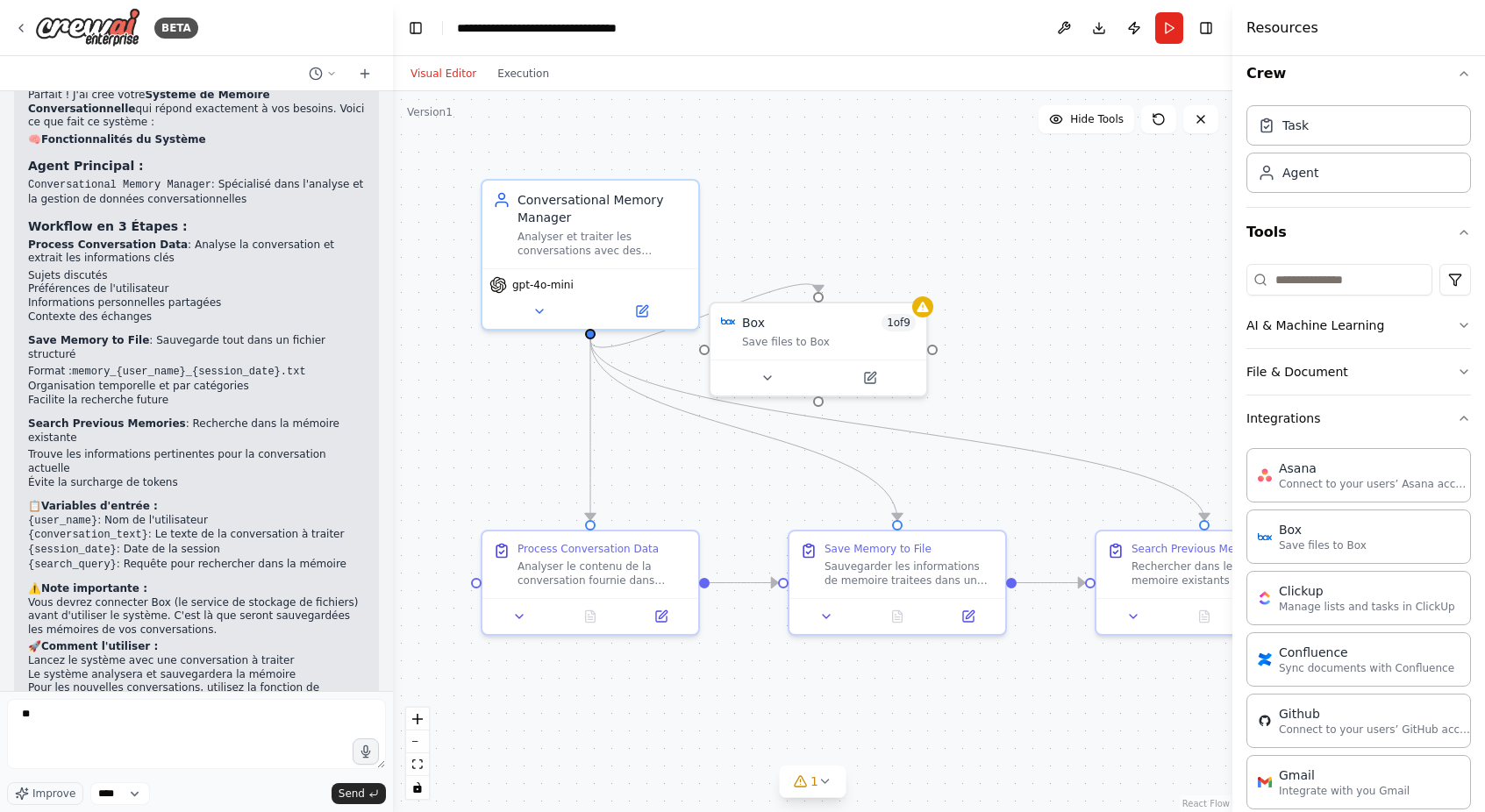
scroll to position [0, 0]
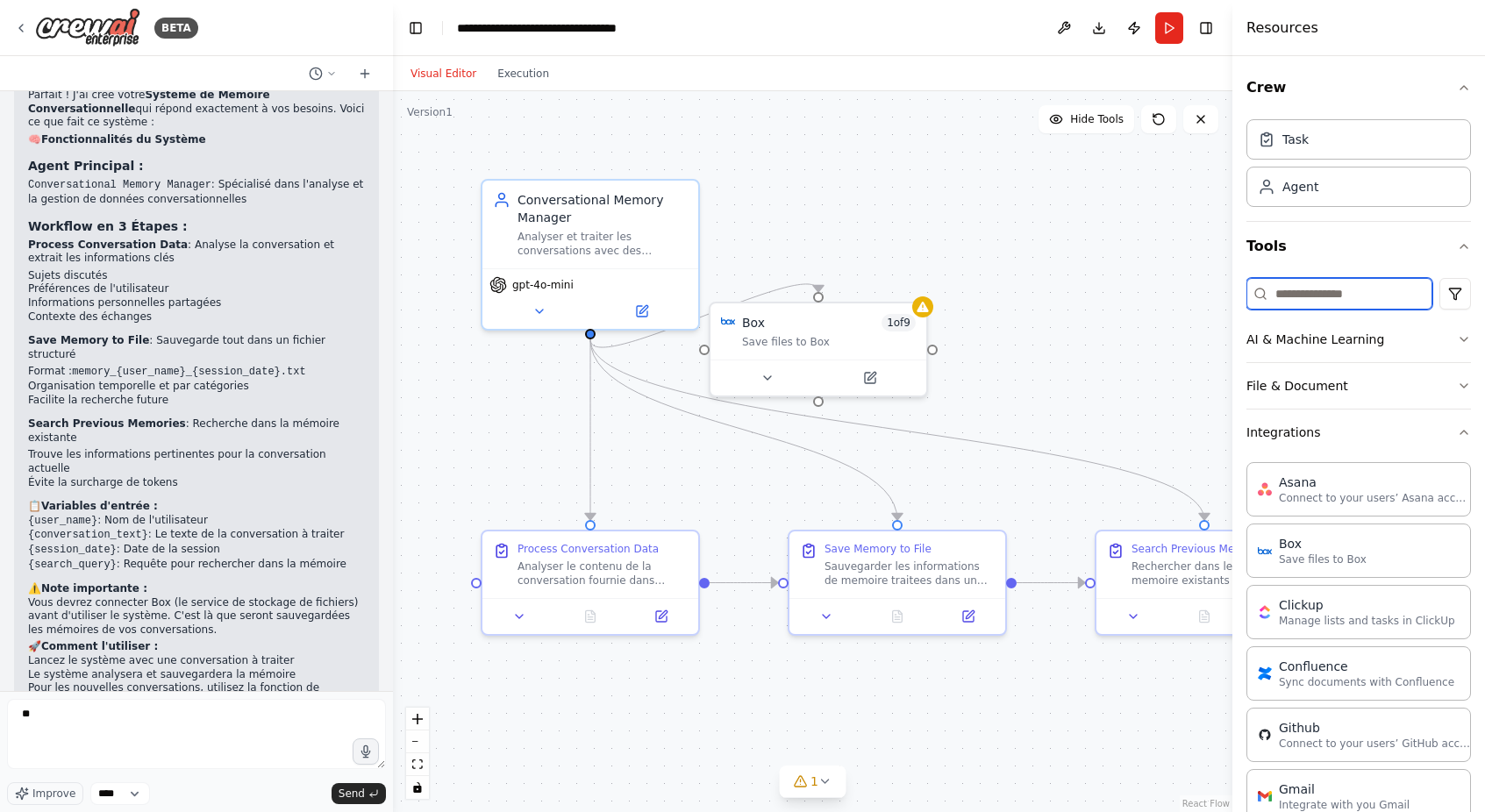
click at [1289, 286] on input at bounding box center [1339, 294] width 186 height 32
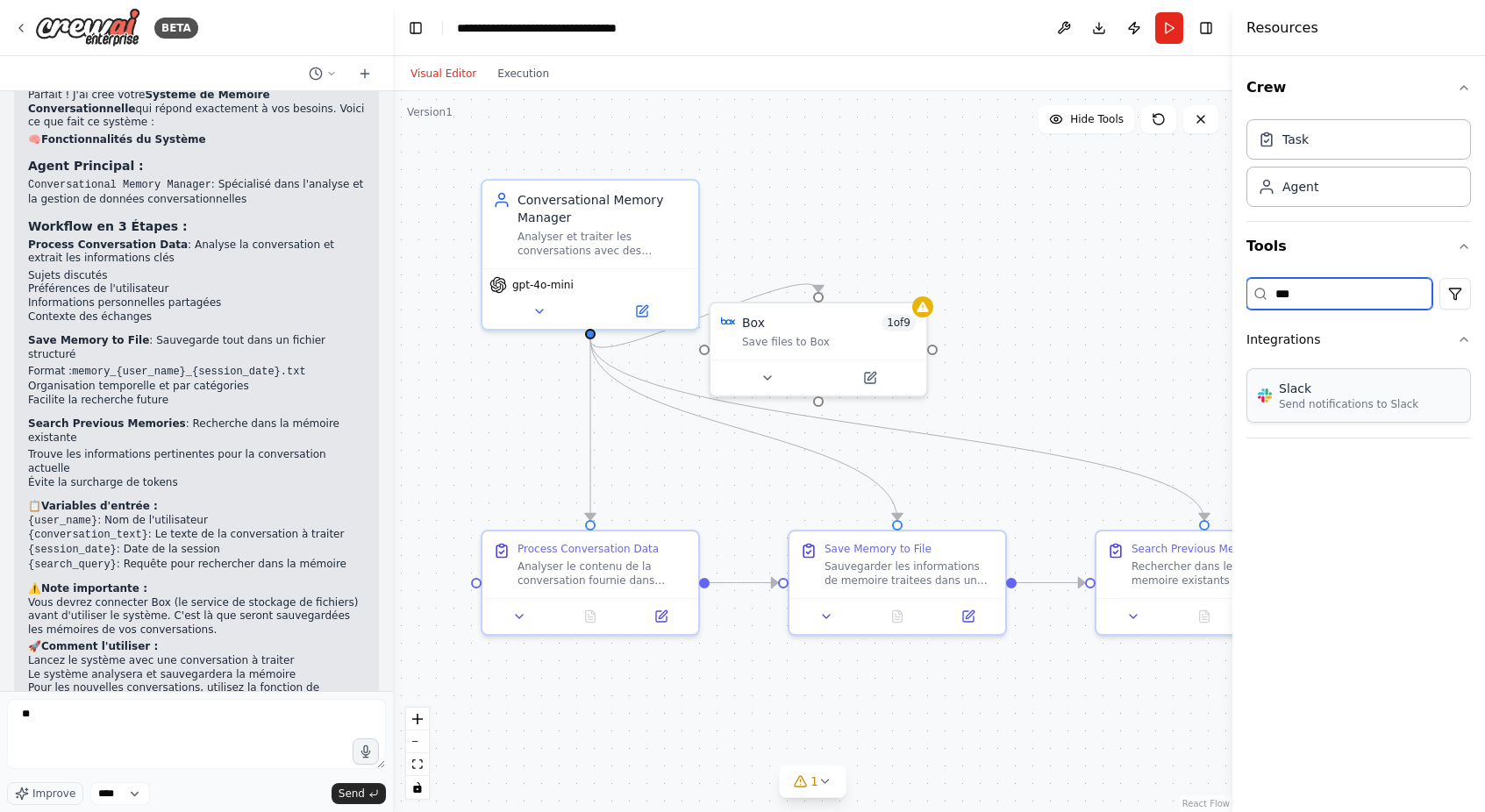
type input "***"
click at [1330, 398] on p "Send notifications to Slack" at bounding box center [1348, 404] width 139 height 14
click at [1331, 405] on p "Send notifications to Slack" at bounding box center [1348, 404] width 139 height 14
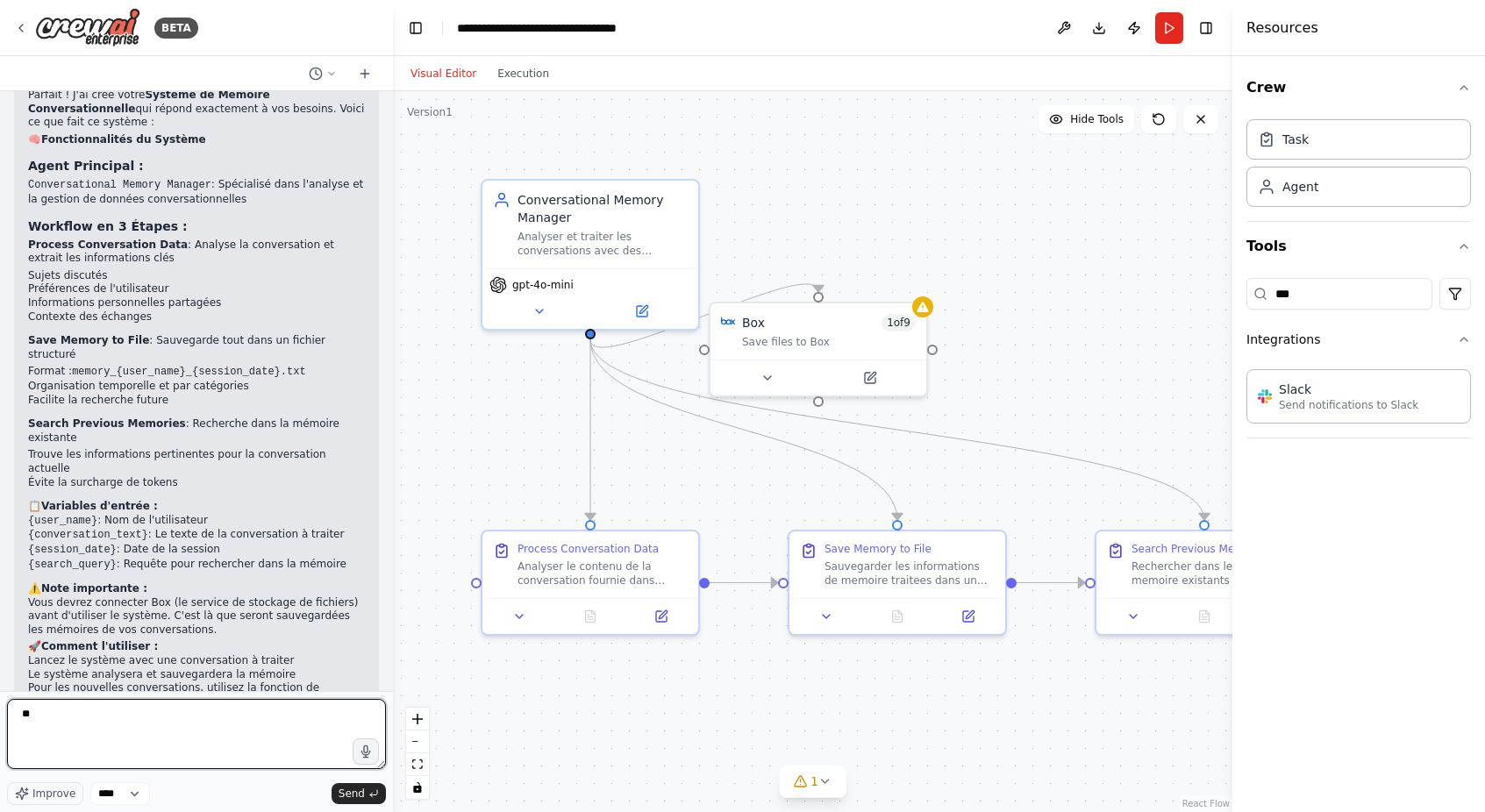
drag, startPoint x: 84, startPoint y: 730, endPoint x: 18, endPoint y: 727, distance: 66.1
click at [18, 727] on textarea "**" at bounding box center [196, 734] width 379 height 70
type textarea "**********"
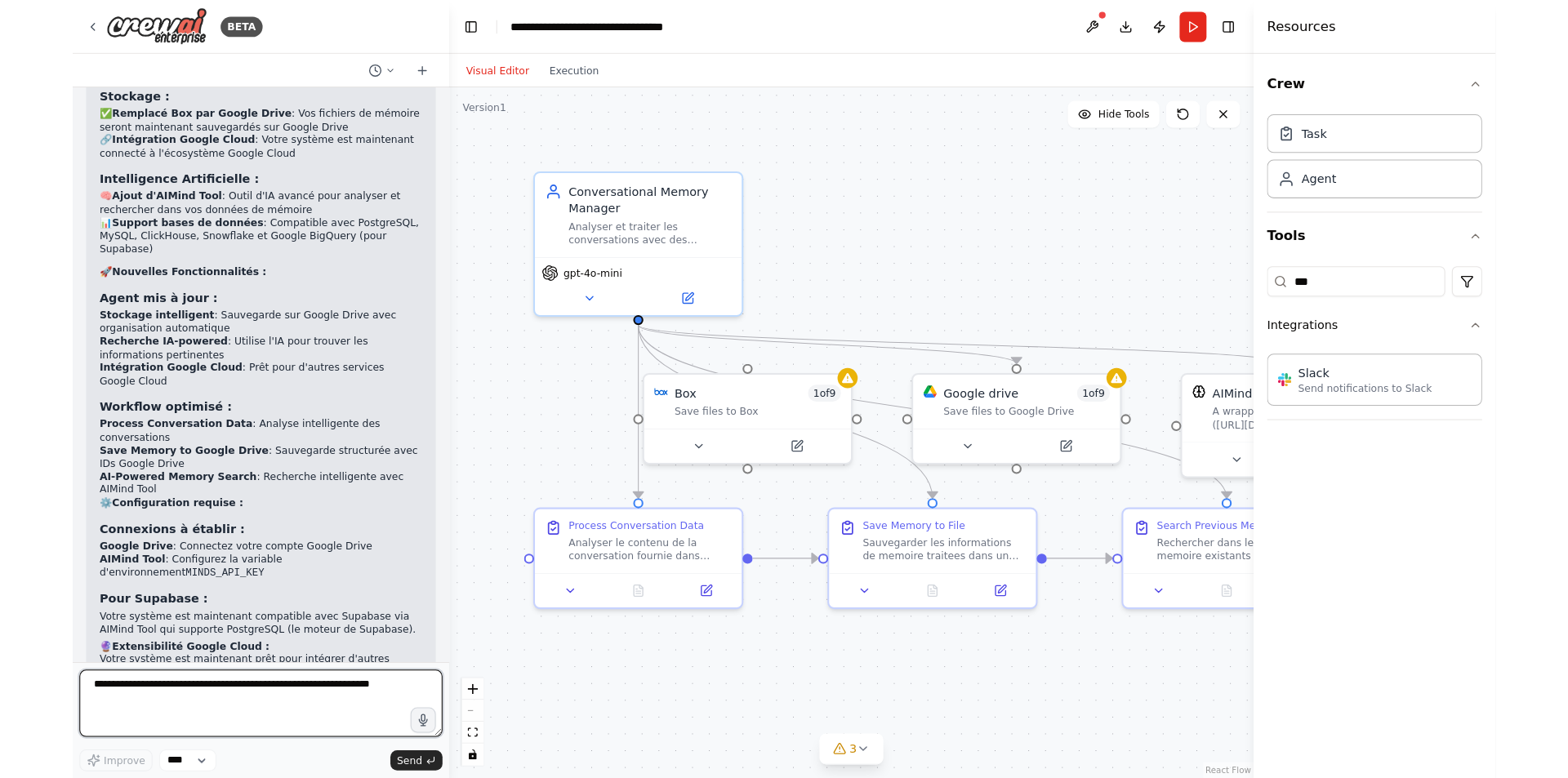
scroll to position [2909, 0]
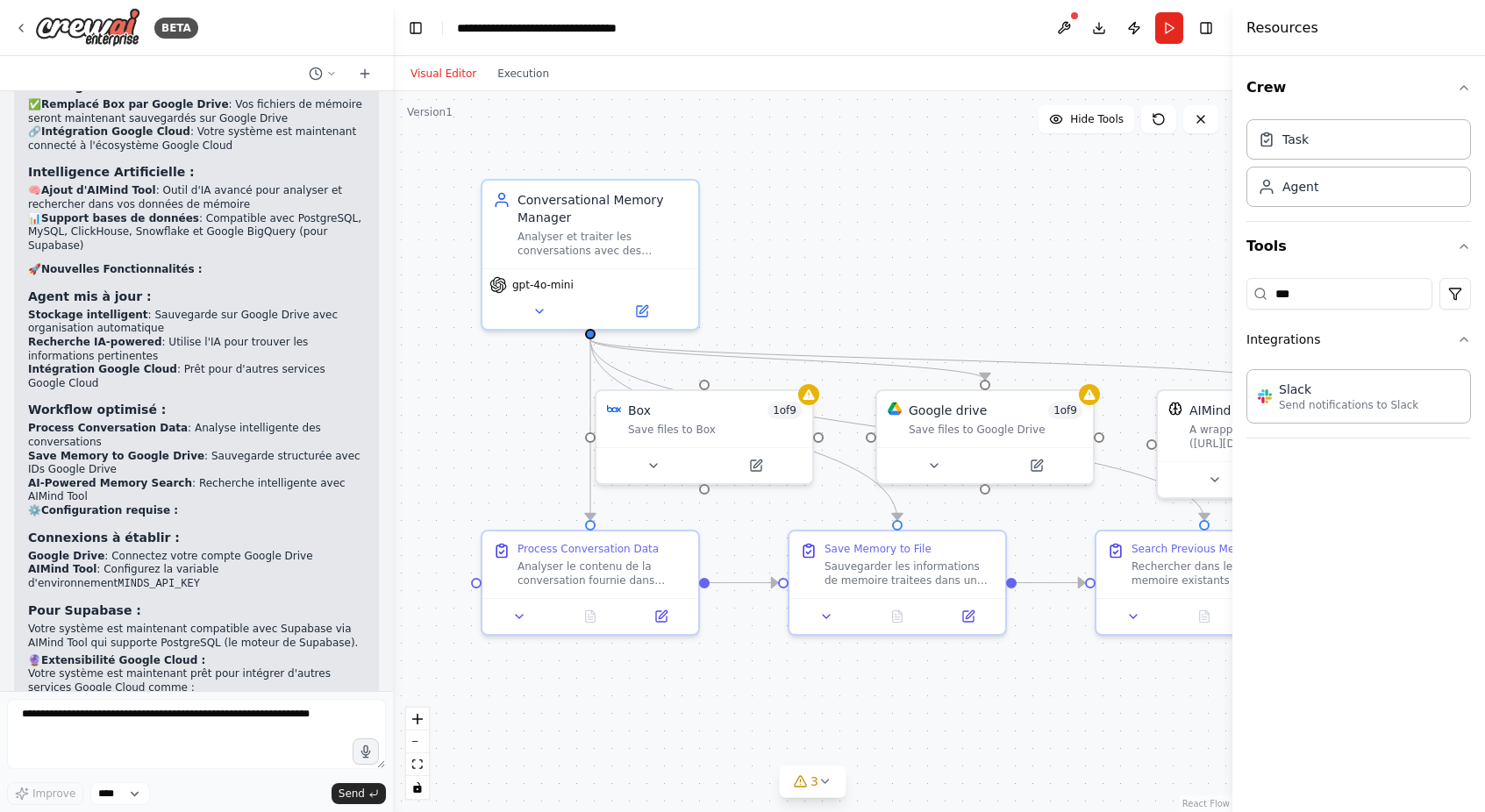
click at [1069, 698] on div ".deletable-edge-delete-btn { width: 20px; height: 20px; border: 0px solid #ffff…" at bounding box center [812, 452] width 839 height 721
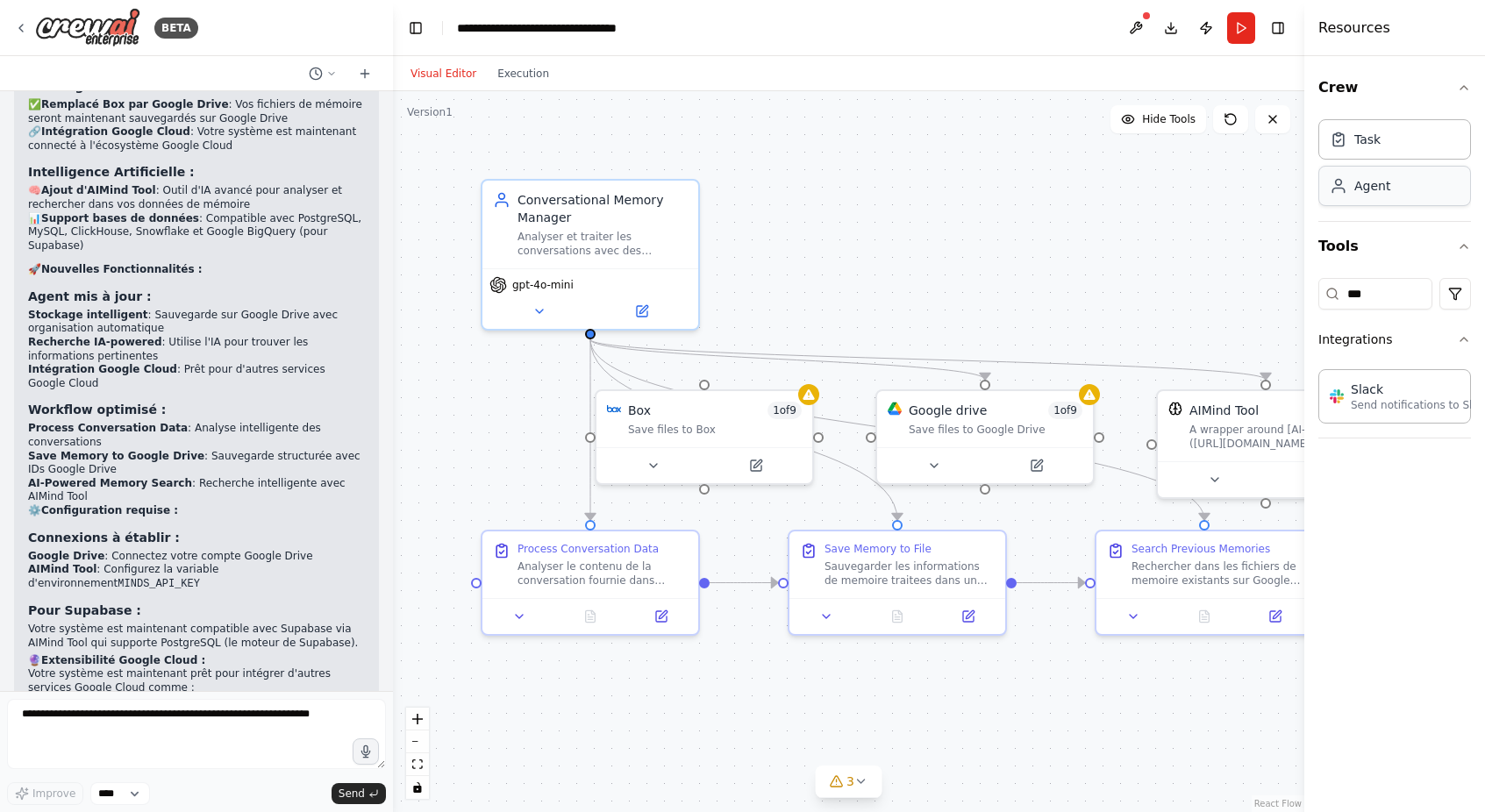
drag, startPoint x: 1237, startPoint y: 150, endPoint x: 1396, endPoint y: 196, distance: 165.5
click at [1396, 196] on div "Resources Crew Task Agent Tools *** Integrations Slack Send notifications to Sl…" at bounding box center [1395, 406] width 181 height 812
click at [1046, 312] on div ".deletable-edge-delete-btn { width: 20px; height: 20px; border: 0px solid #ffff…" at bounding box center [848, 452] width 911 height 721
click at [859, 786] on icon at bounding box center [861, 781] width 14 height 14
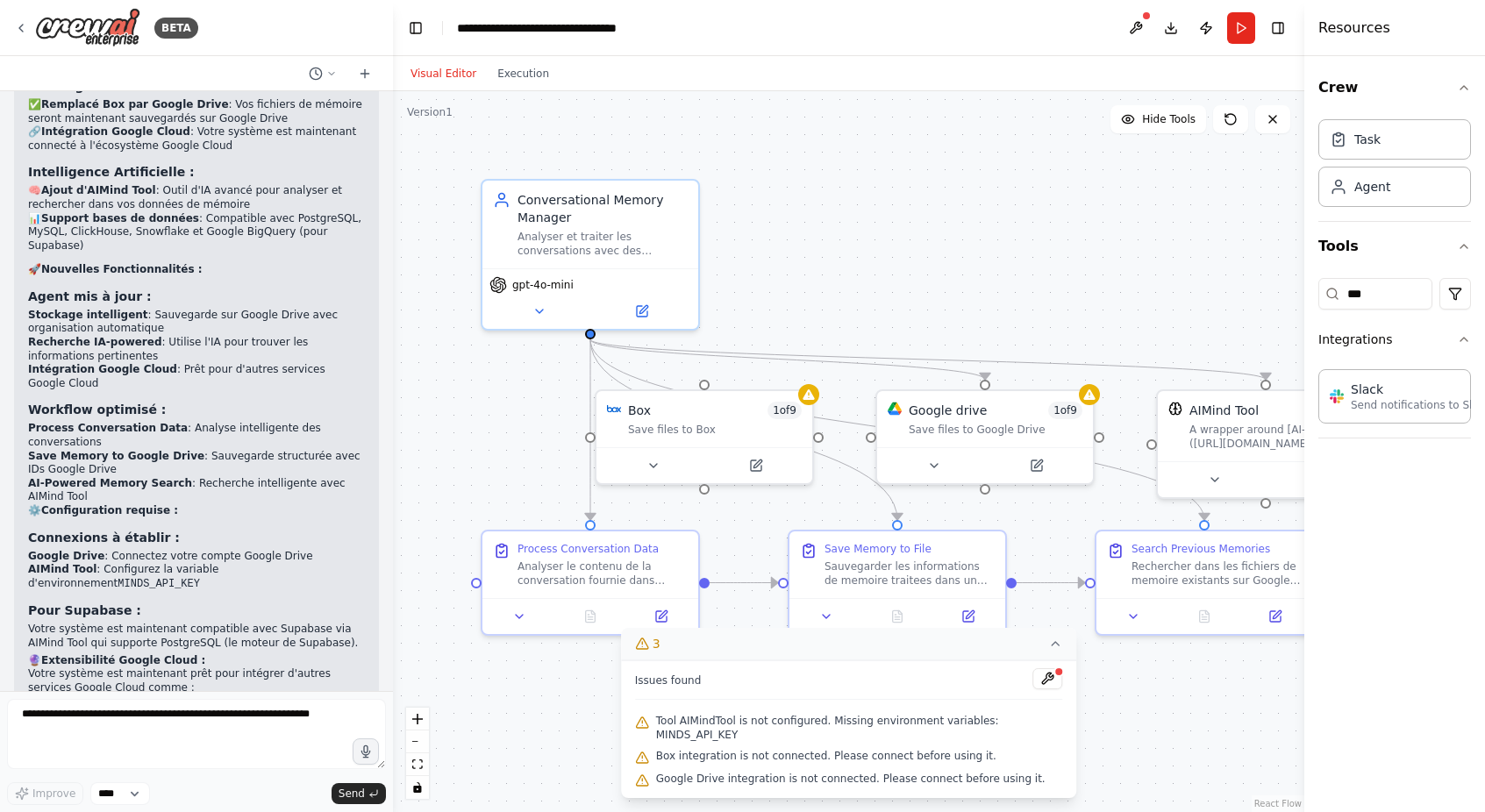
click at [1212, 680] on div ".deletable-edge-delete-btn { width: 20px; height: 20px; border: 0px solid #ffff…" at bounding box center [848, 452] width 911 height 721
click at [1048, 651] on icon at bounding box center [1055, 644] width 14 height 14
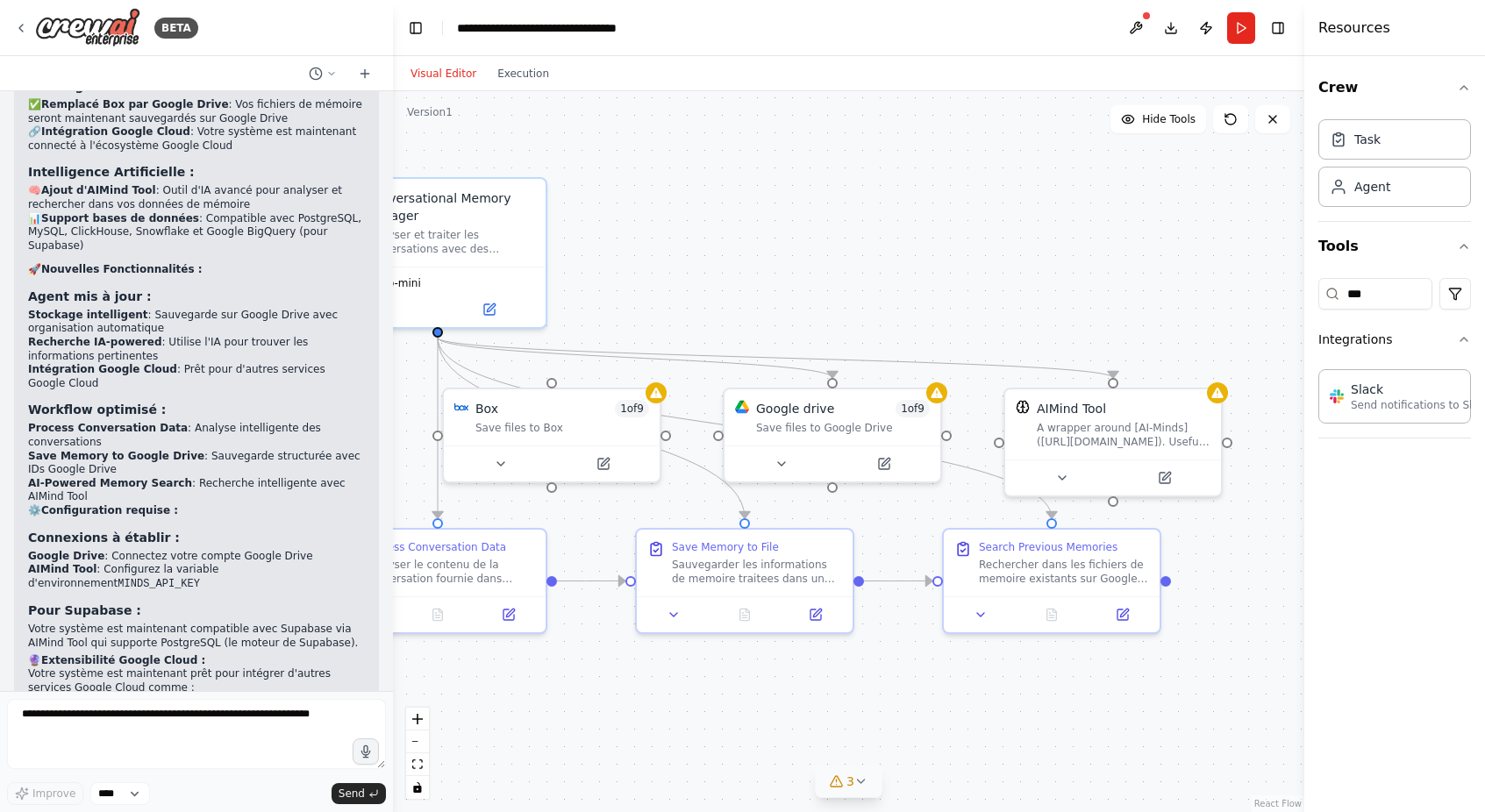
drag, startPoint x: 1162, startPoint y: 678, endPoint x: 1010, endPoint y: 676, distance: 152.0
click at [1010, 676] on div ".deletable-edge-delete-btn { width: 20px; height: 20px; border: 0px solid #ffff…" at bounding box center [848, 452] width 911 height 721
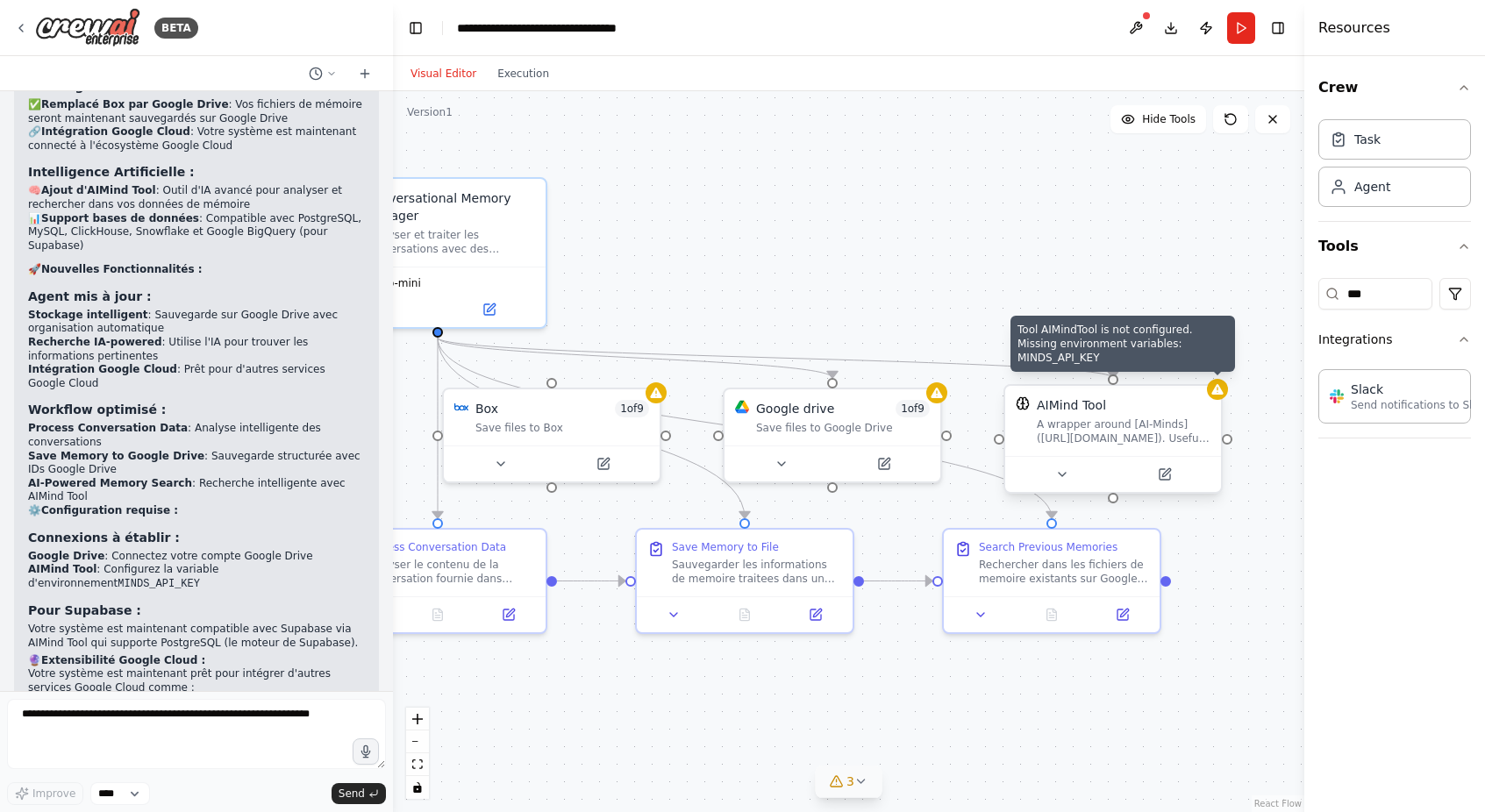
click at [1220, 395] on icon at bounding box center [1217, 389] width 11 height 11
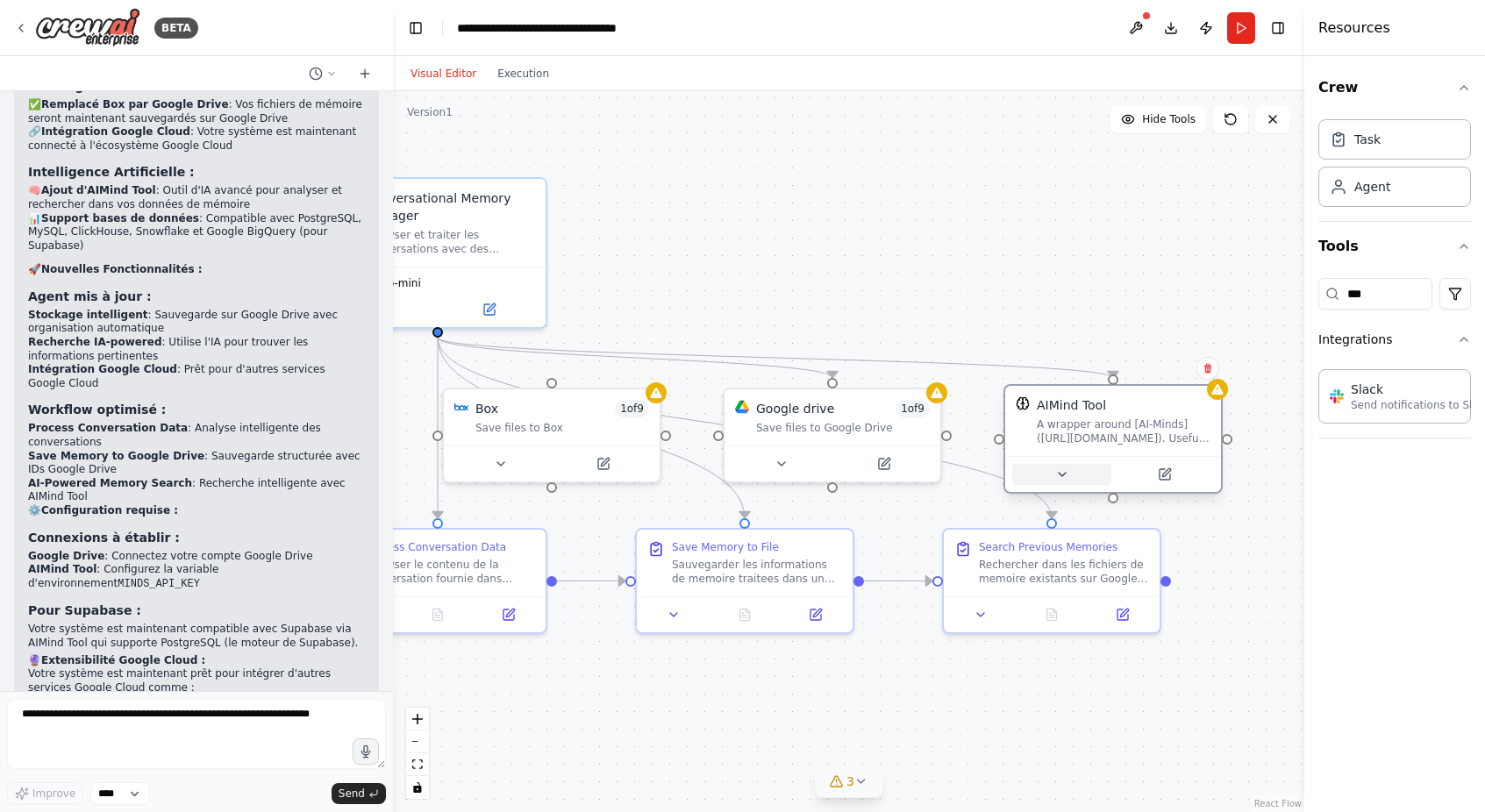
click at [1072, 476] on button at bounding box center [1061, 474] width 99 height 21
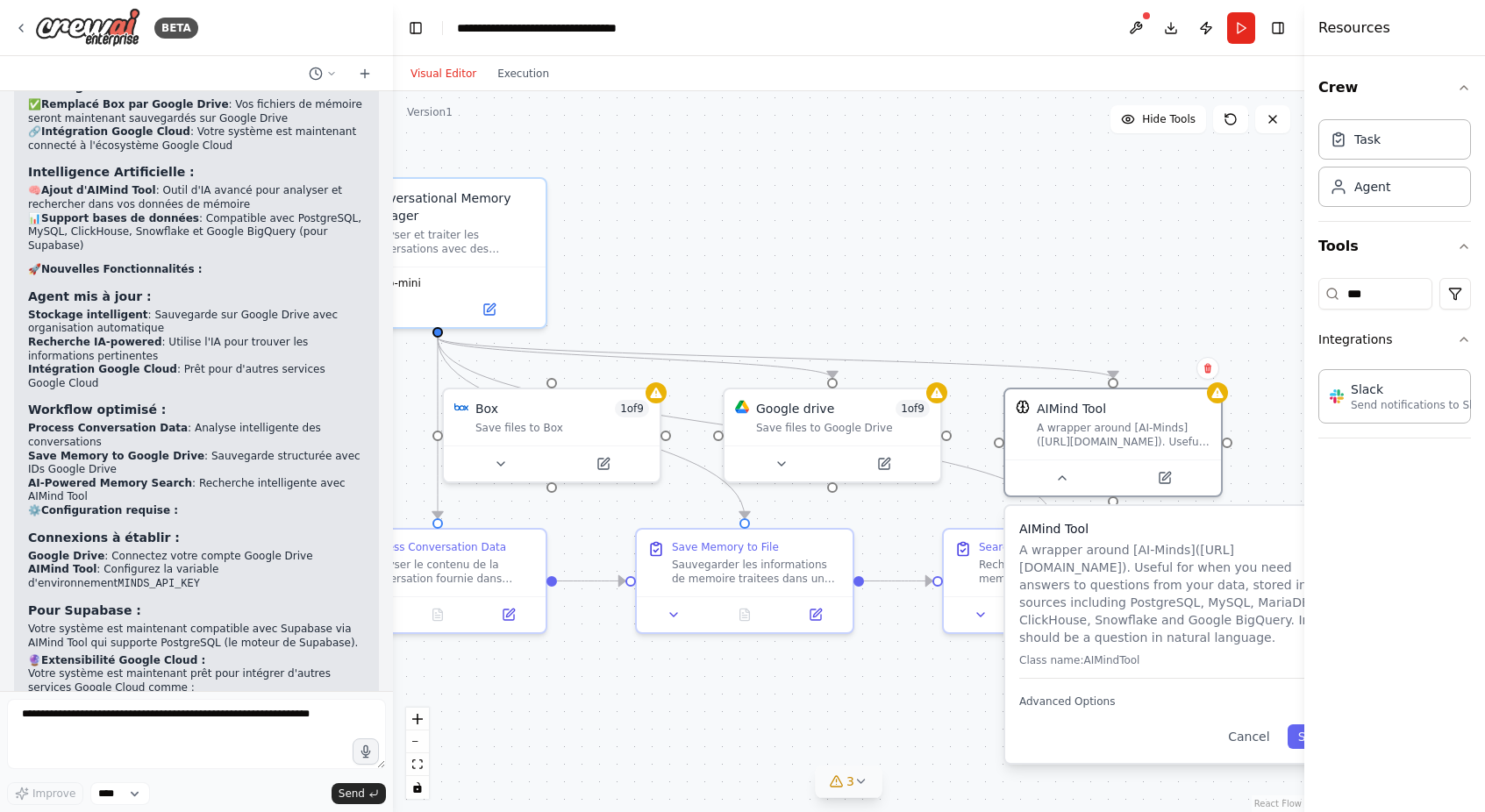
click at [1219, 674] on div "AIMind Tool A wrapper around [AI-Minds](https://mindsdb.com/minds). Useful for …" at bounding box center [1179, 599] width 319 height 159
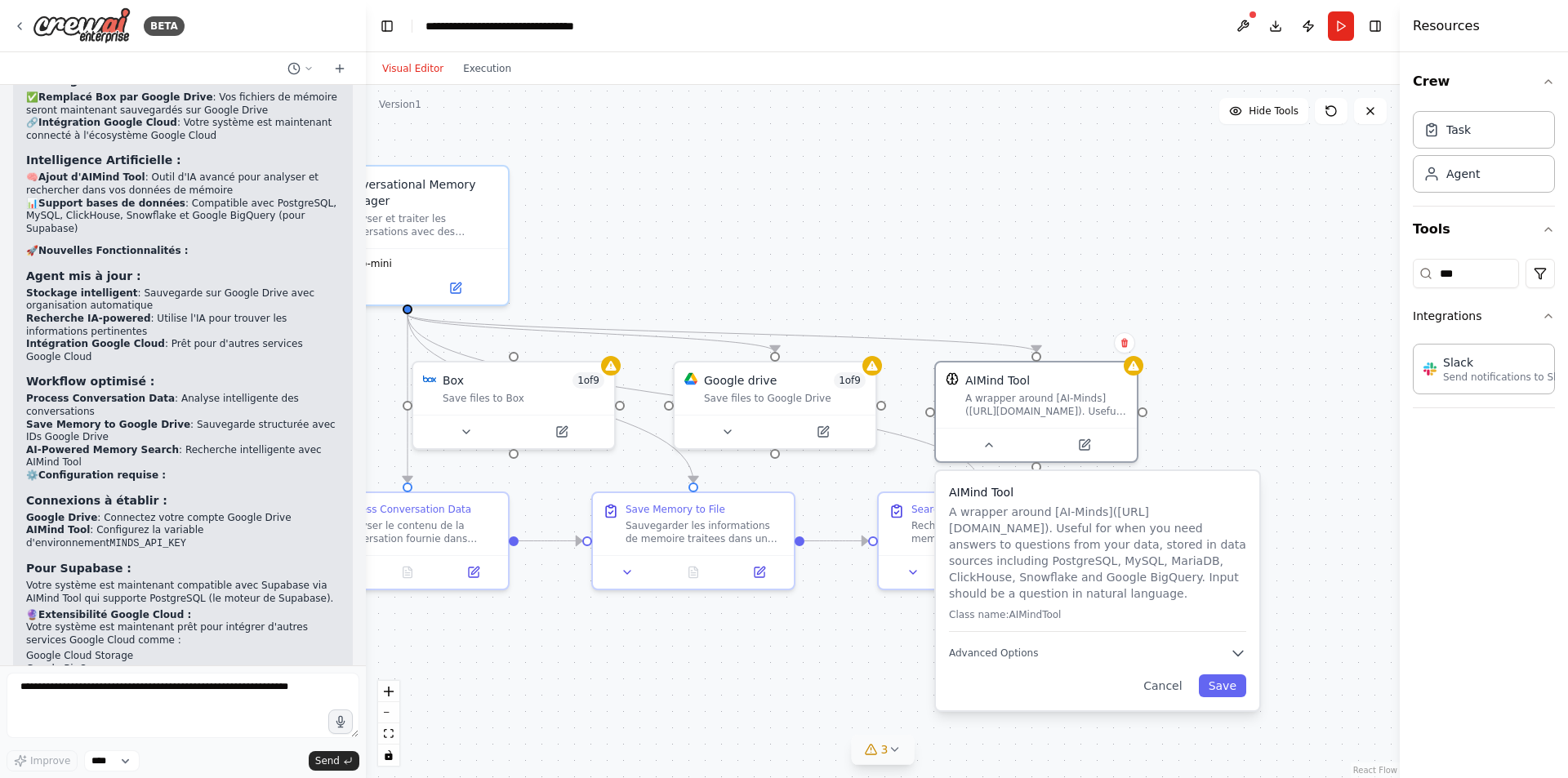
scroll to position [2887, 0]
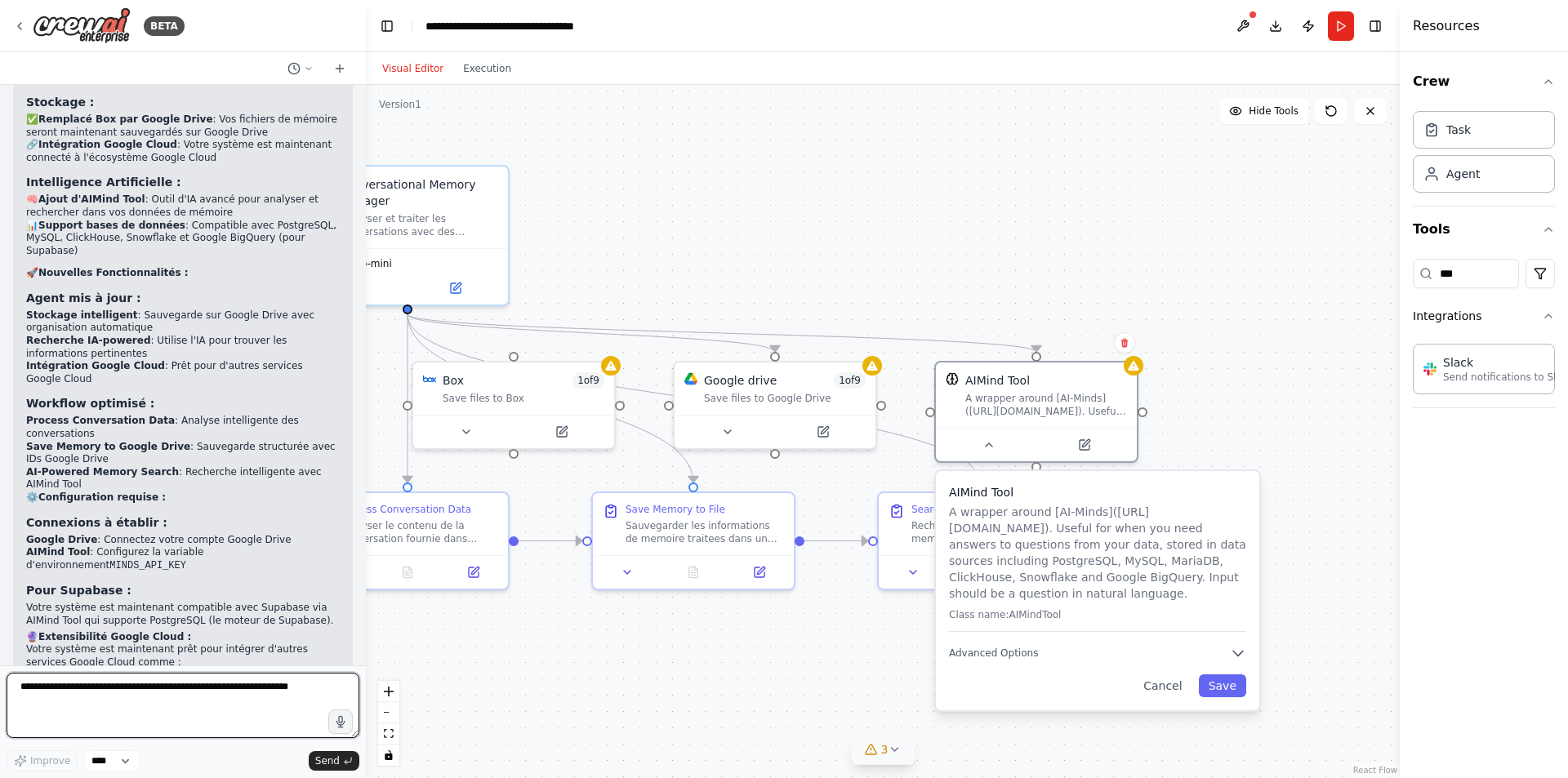
drag, startPoint x: 1078, startPoint y: 592, endPoint x: 249, endPoint y: 678, distance: 833.4
click at [249, 678] on textarea at bounding box center [183, 705] width 353 height 65
type textarea "**********"
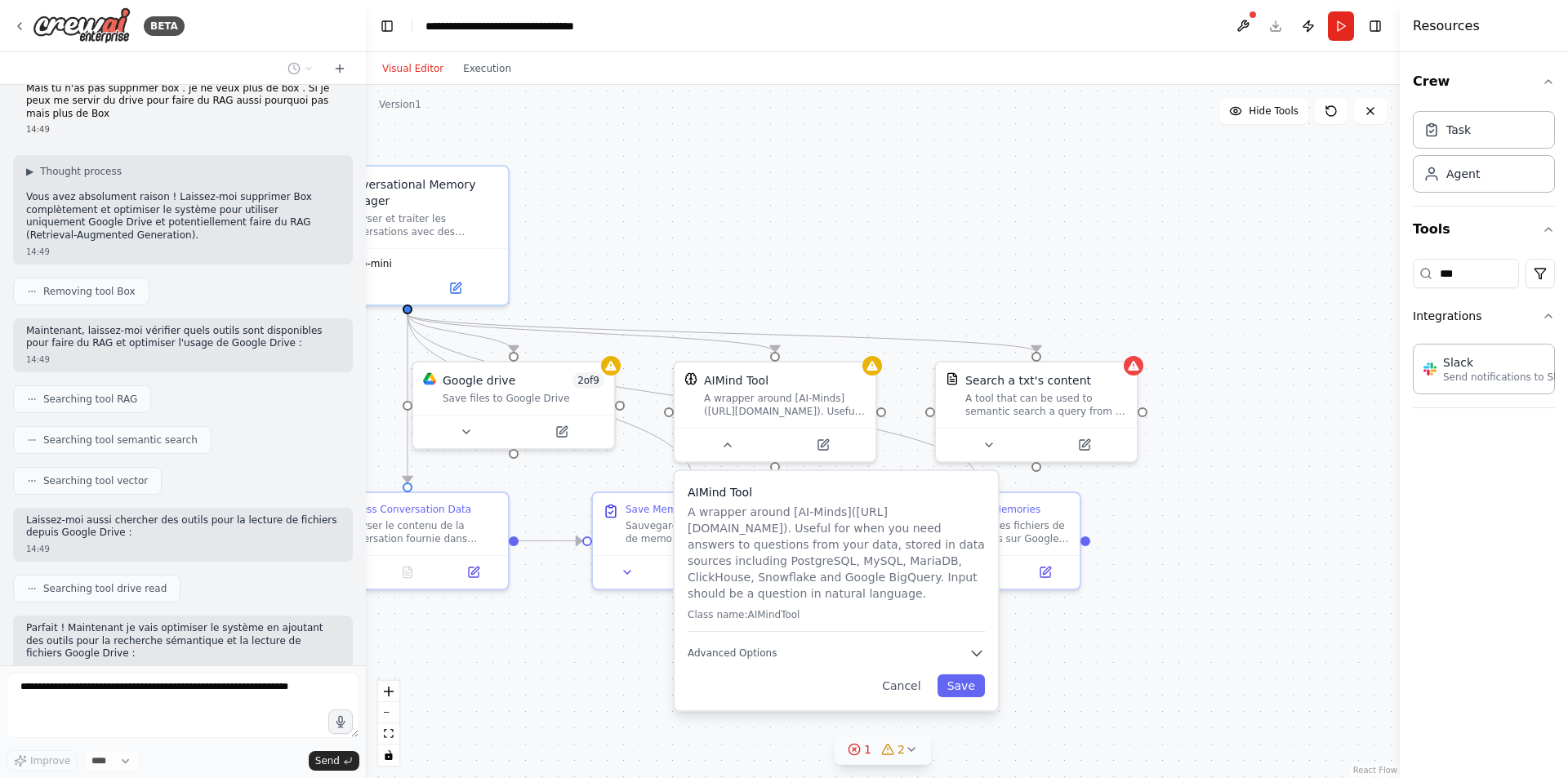
scroll to position [3658, 0]
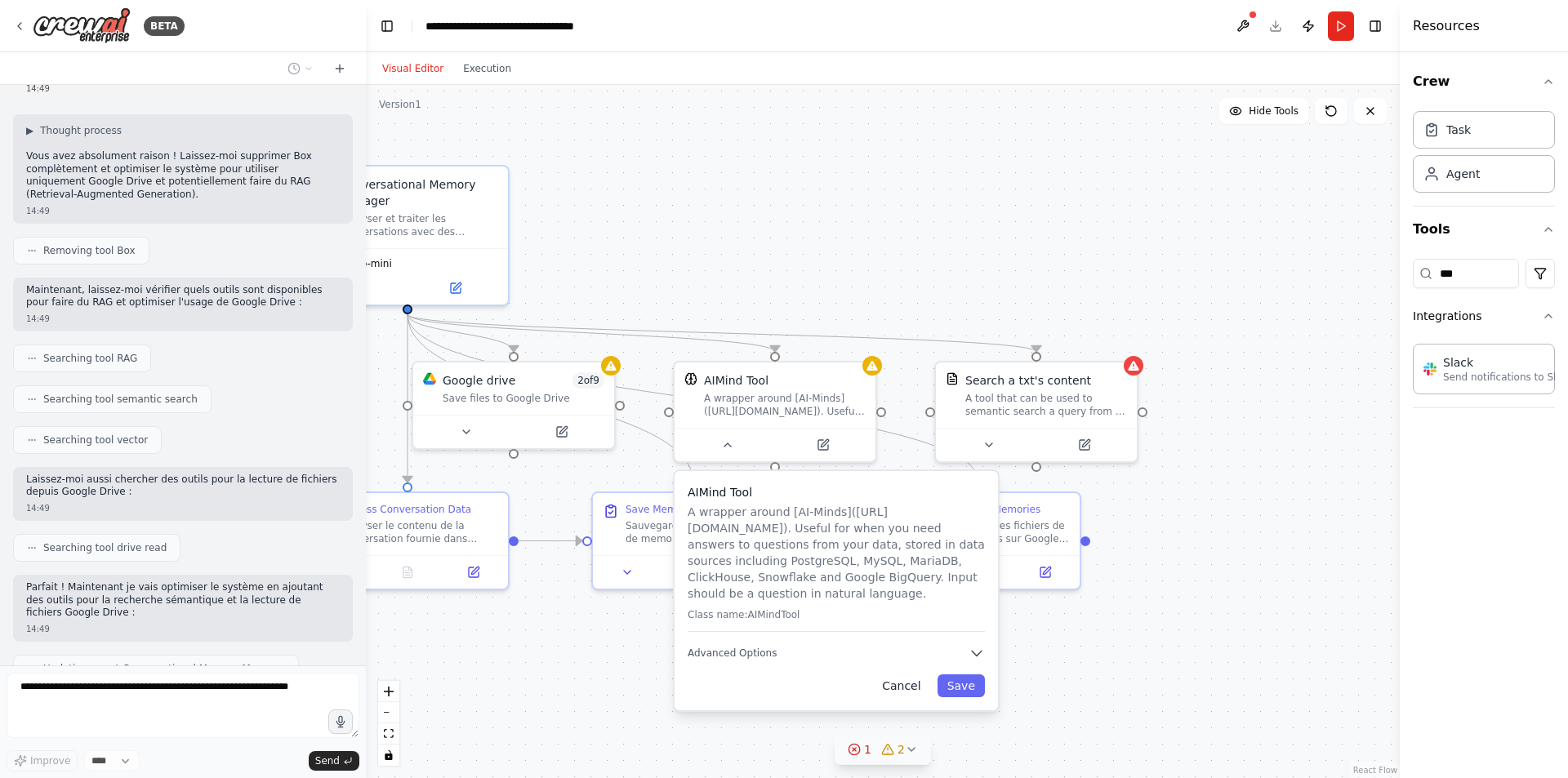
click at [911, 678] on button "Cancel" at bounding box center [901, 686] width 58 height 23
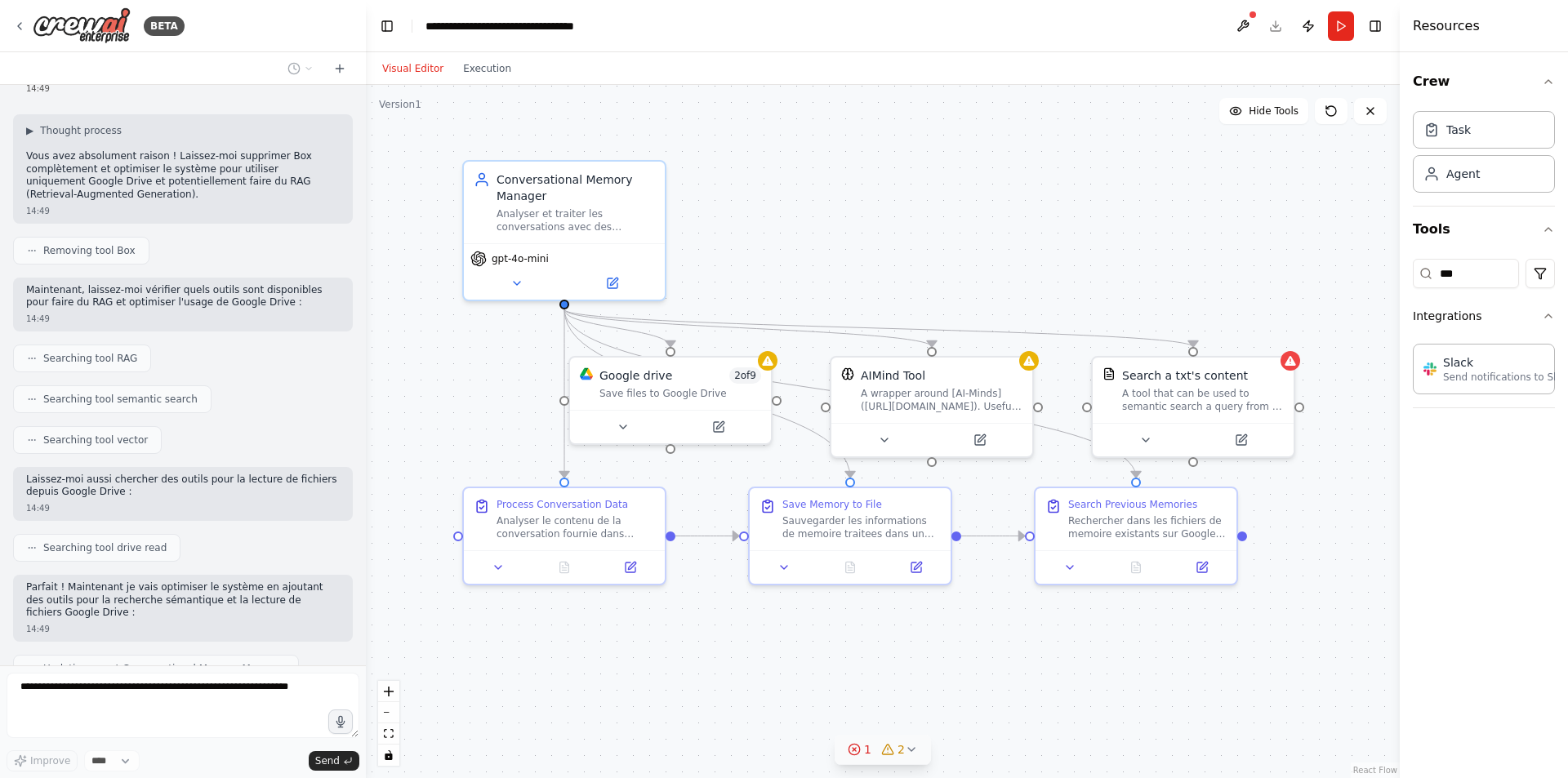
drag, startPoint x: 767, startPoint y: 687, endPoint x: 924, endPoint y: 682, distance: 157.1
click at [924, 682] on div ".deletable-edge-delete-btn { width: 20px; height: 20px; border: 0px solid #ffff…" at bounding box center [883, 431] width 1034 height 693
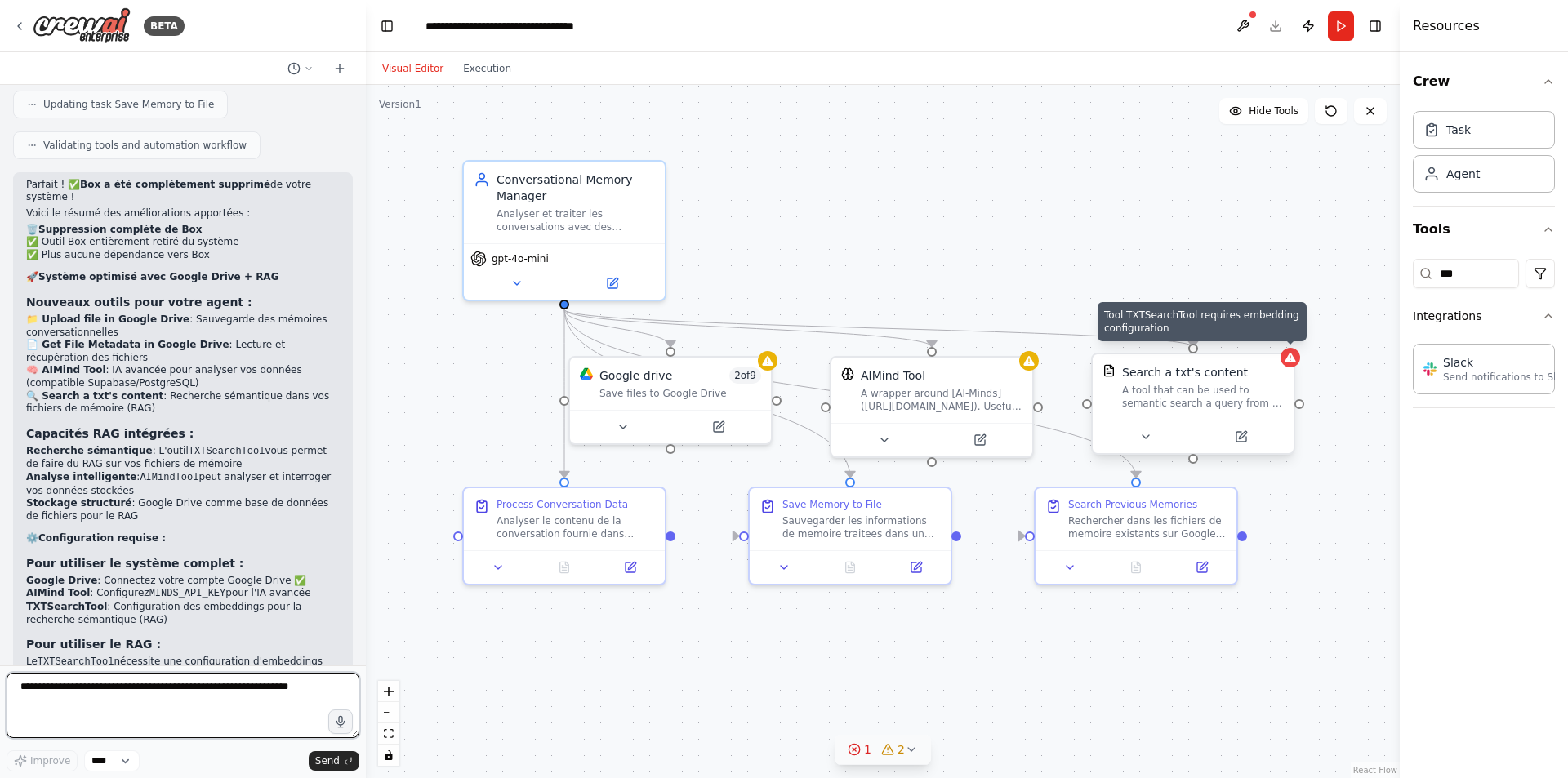
scroll to position [4276, 0]
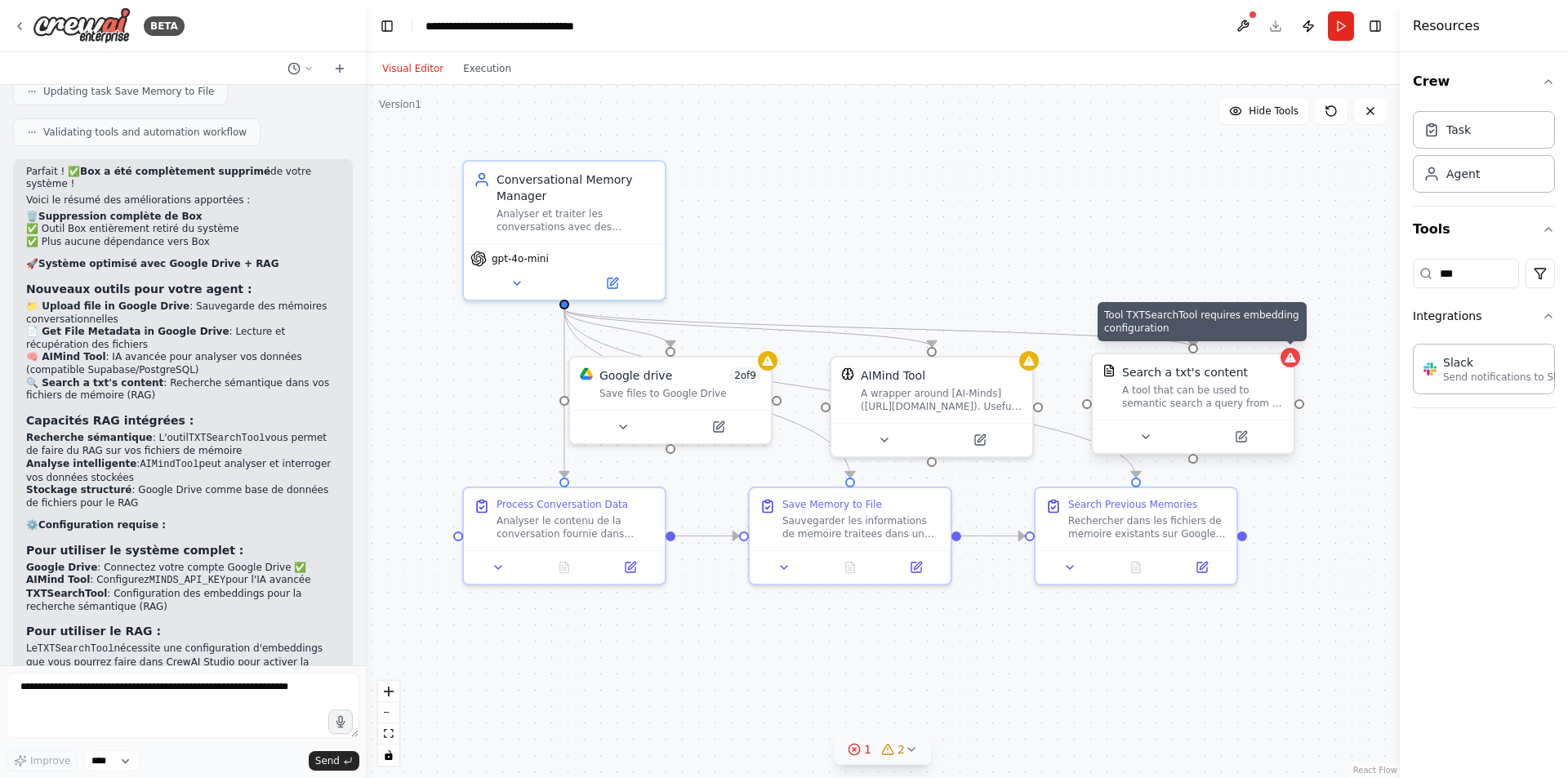
click at [1290, 362] on icon at bounding box center [1290, 358] width 11 height 10
click at [1237, 436] on icon at bounding box center [1241, 437] width 10 height 10
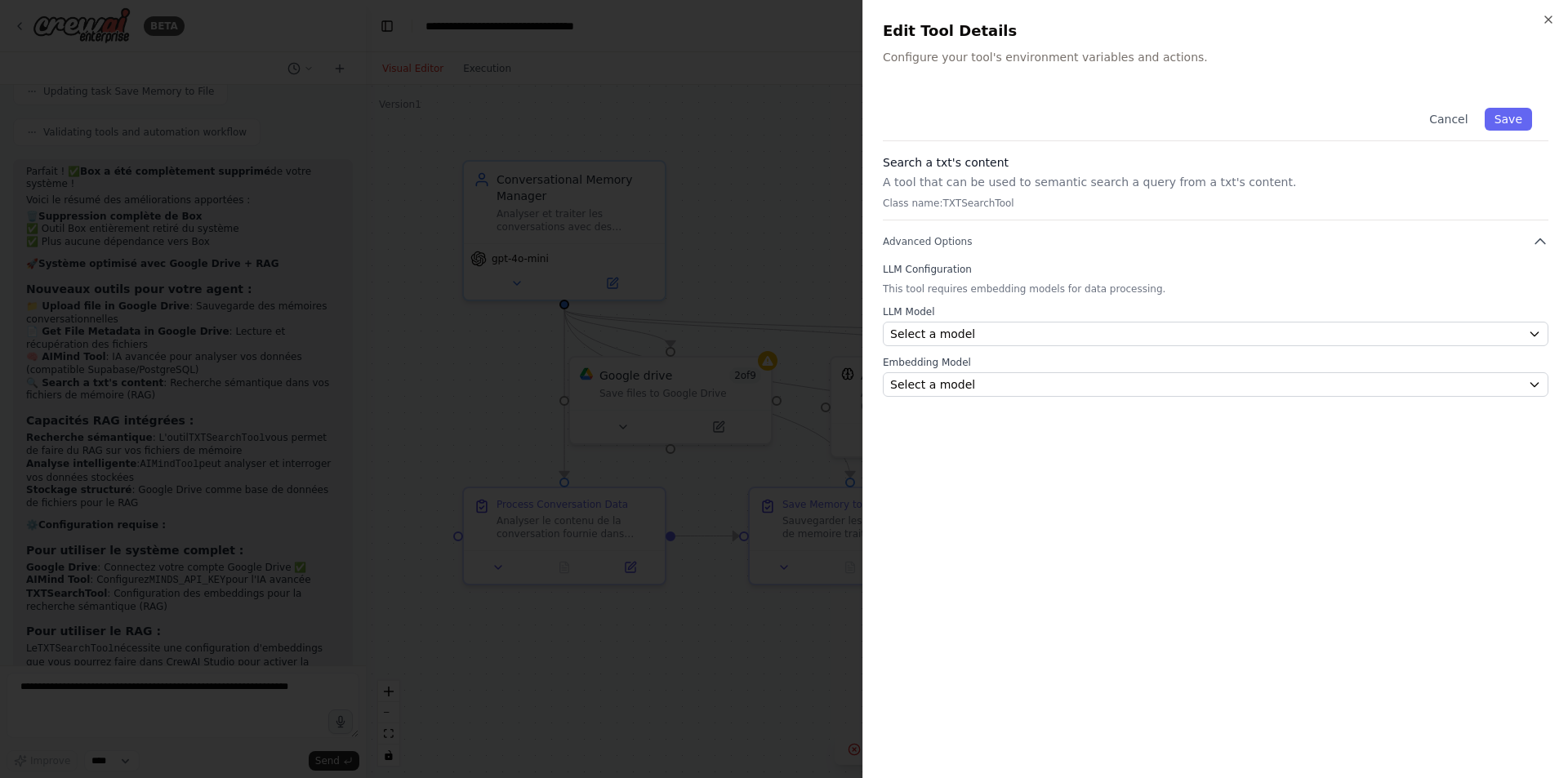
click at [809, 230] on div at bounding box center [784, 389] width 1568 height 778
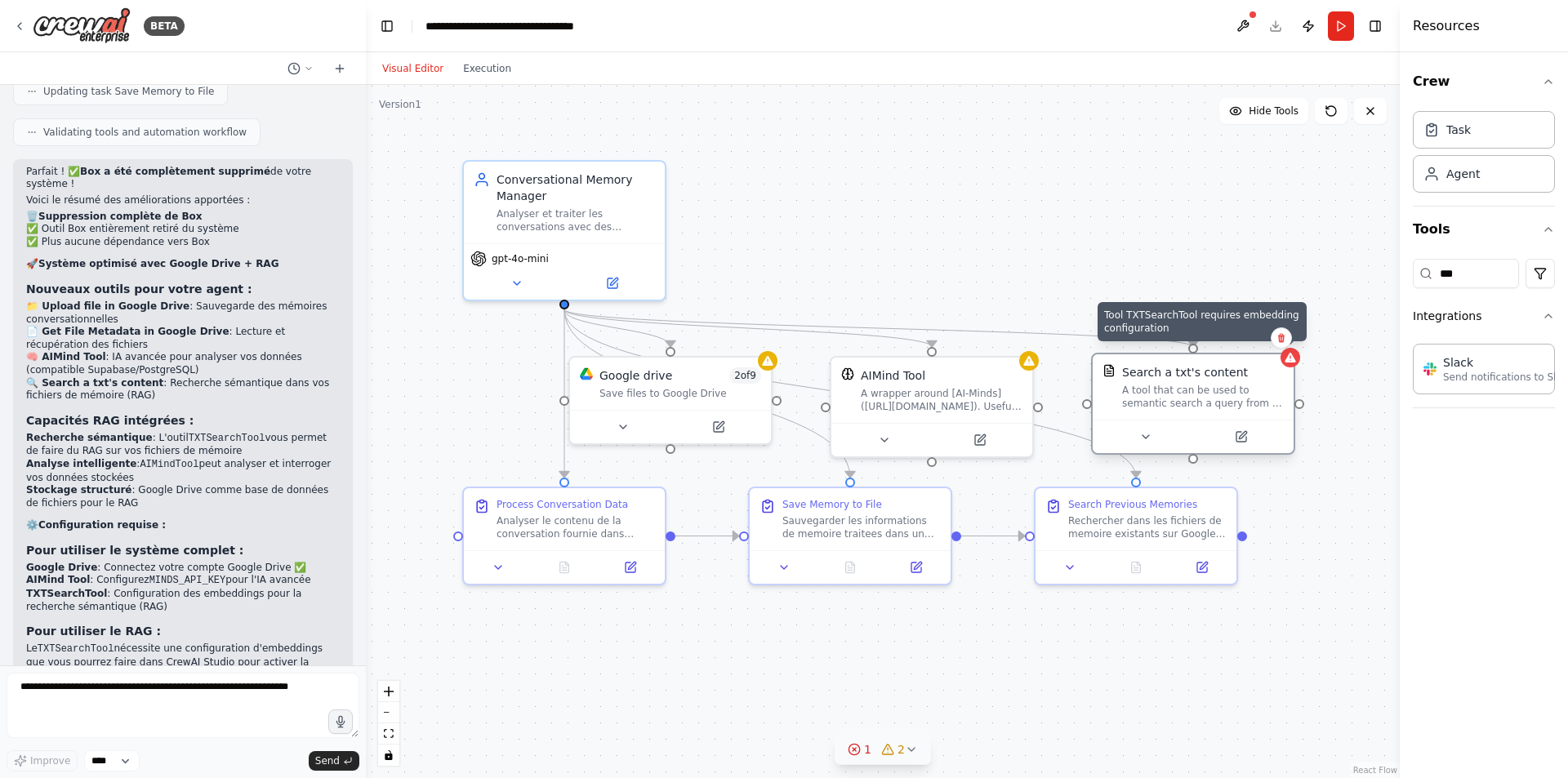
click at [1293, 361] on icon at bounding box center [1290, 358] width 11 height 10
click at [1289, 363] on icon at bounding box center [1290, 358] width 13 height 13
click at [1242, 443] on button at bounding box center [1241, 437] width 92 height 20
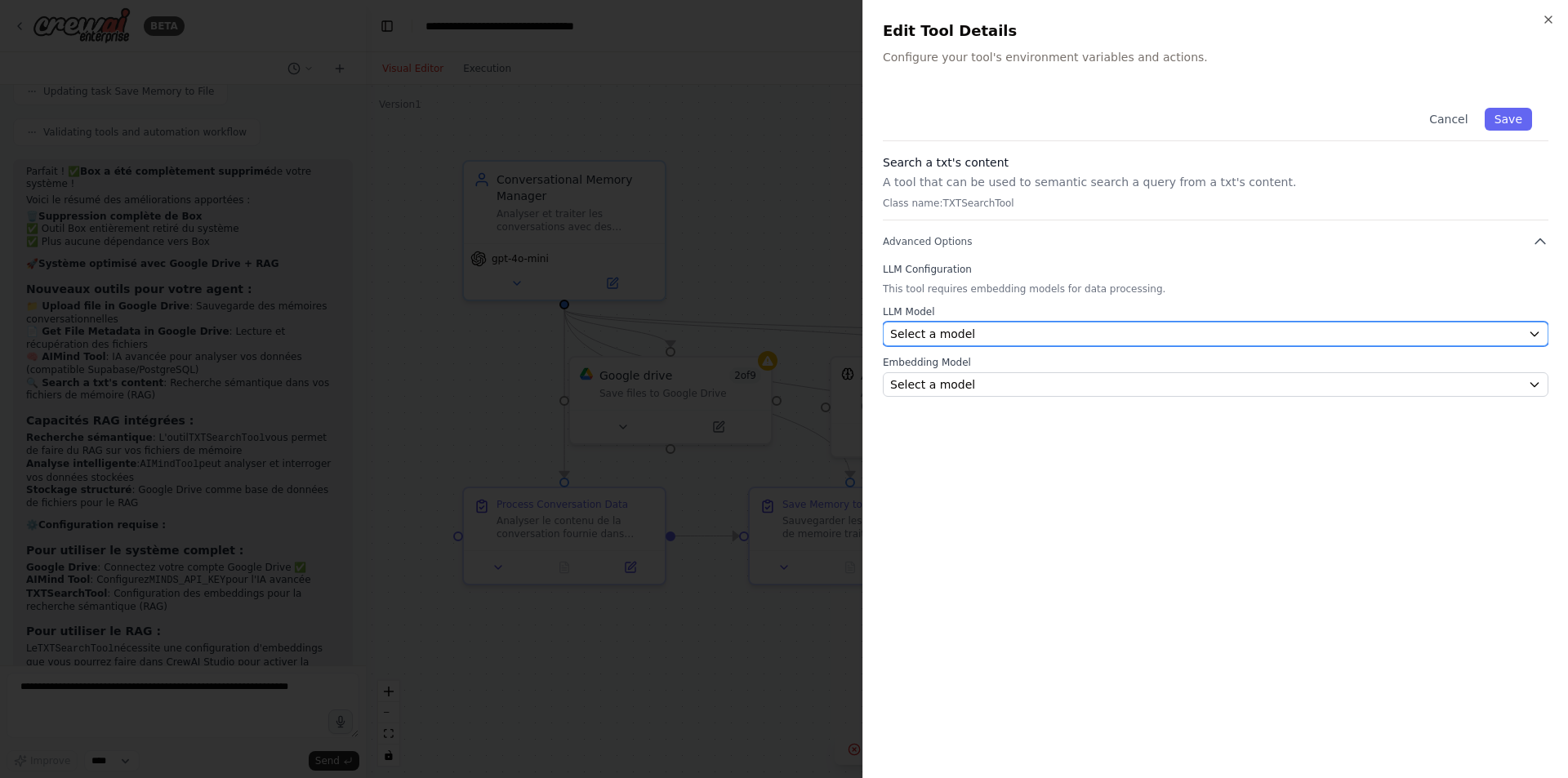
click at [1054, 329] on div "Select a model" at bounding box center [1205, 334] width 631 height 16
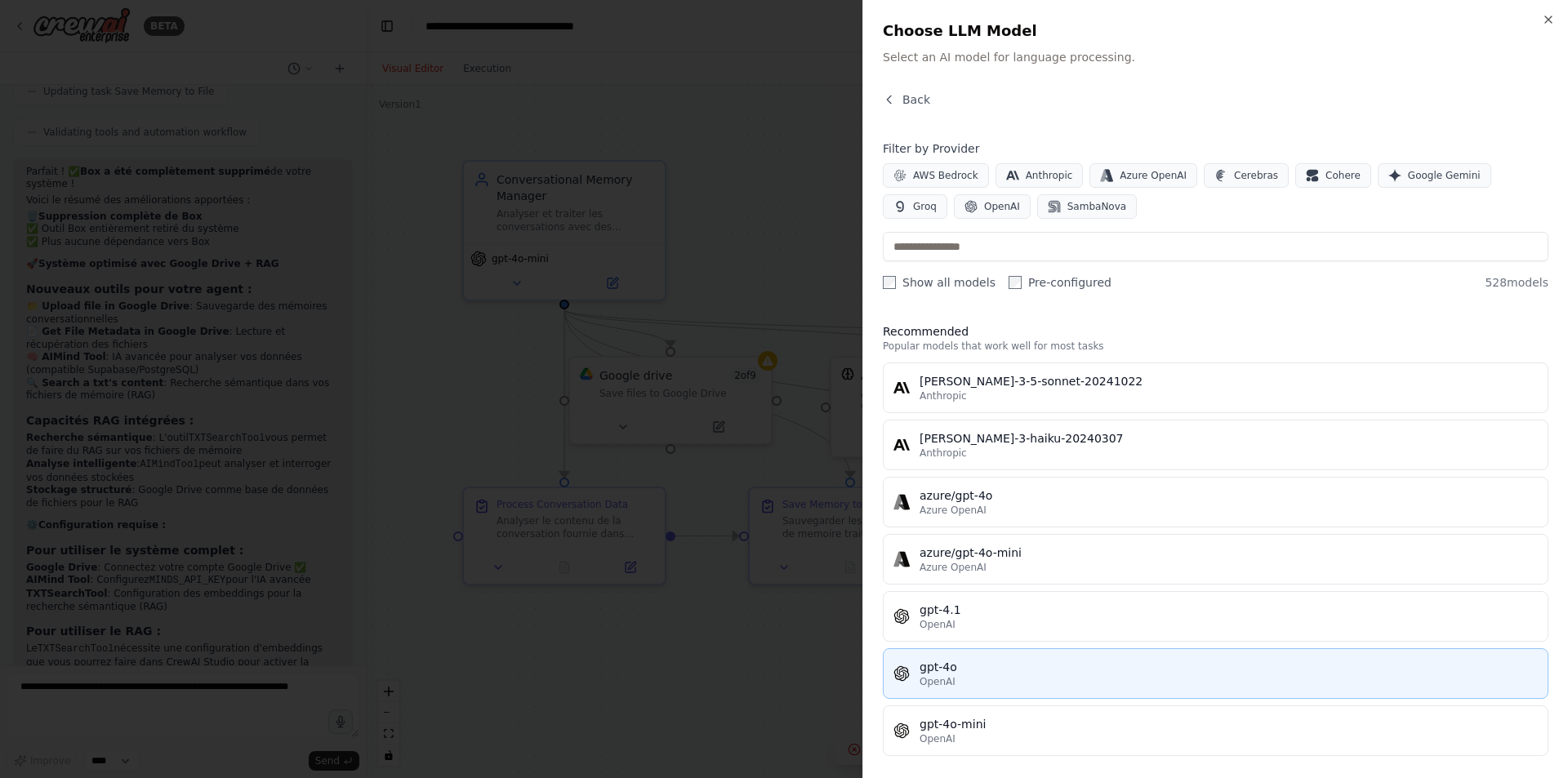
click at [1015, 670] on div "gpt-4o" at bounding box center [1228, 667] width 618 height 16
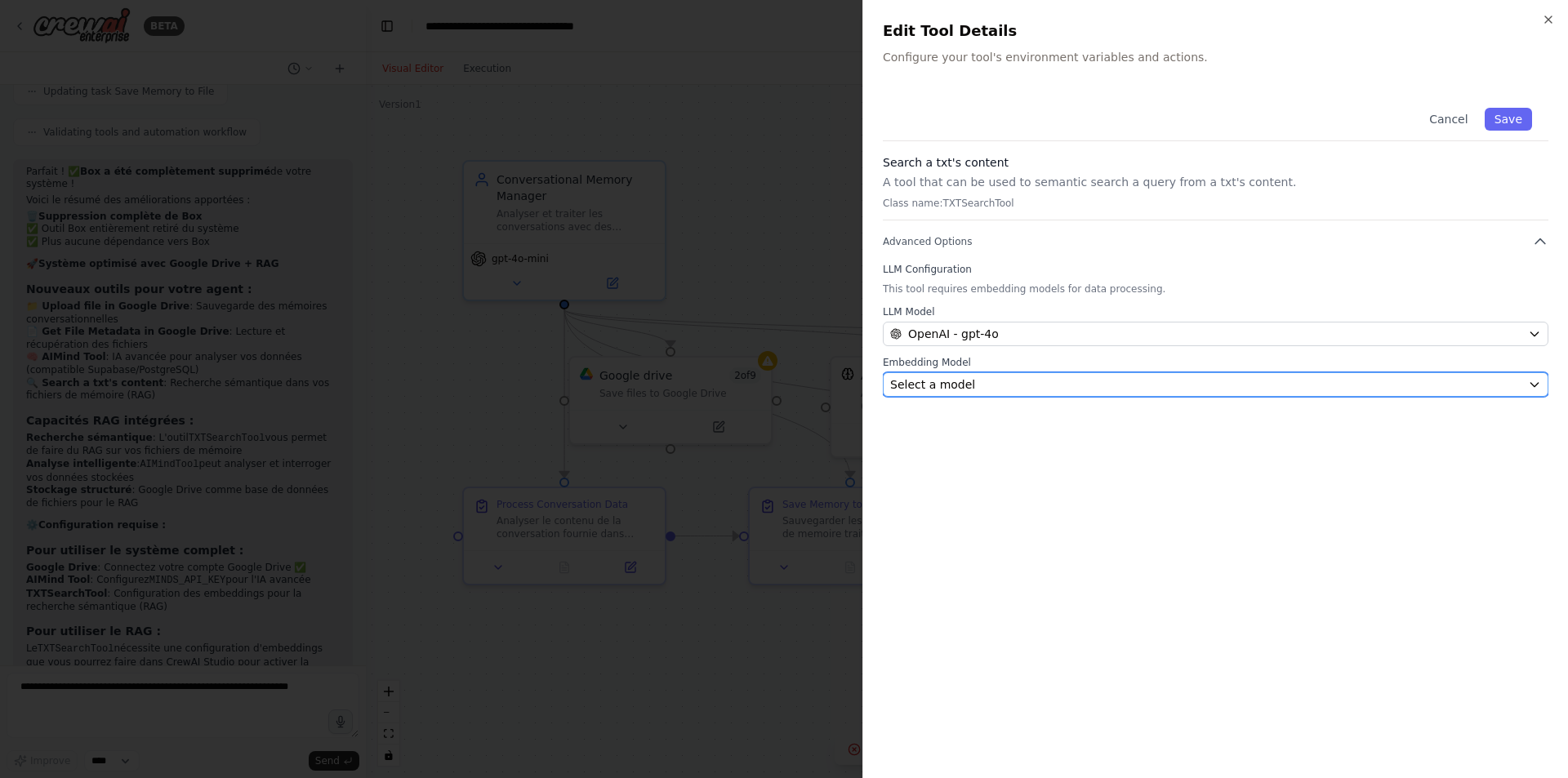
click at [949, 378] on span "Select a model" at bounding box center [933, 385] width 85 height 16
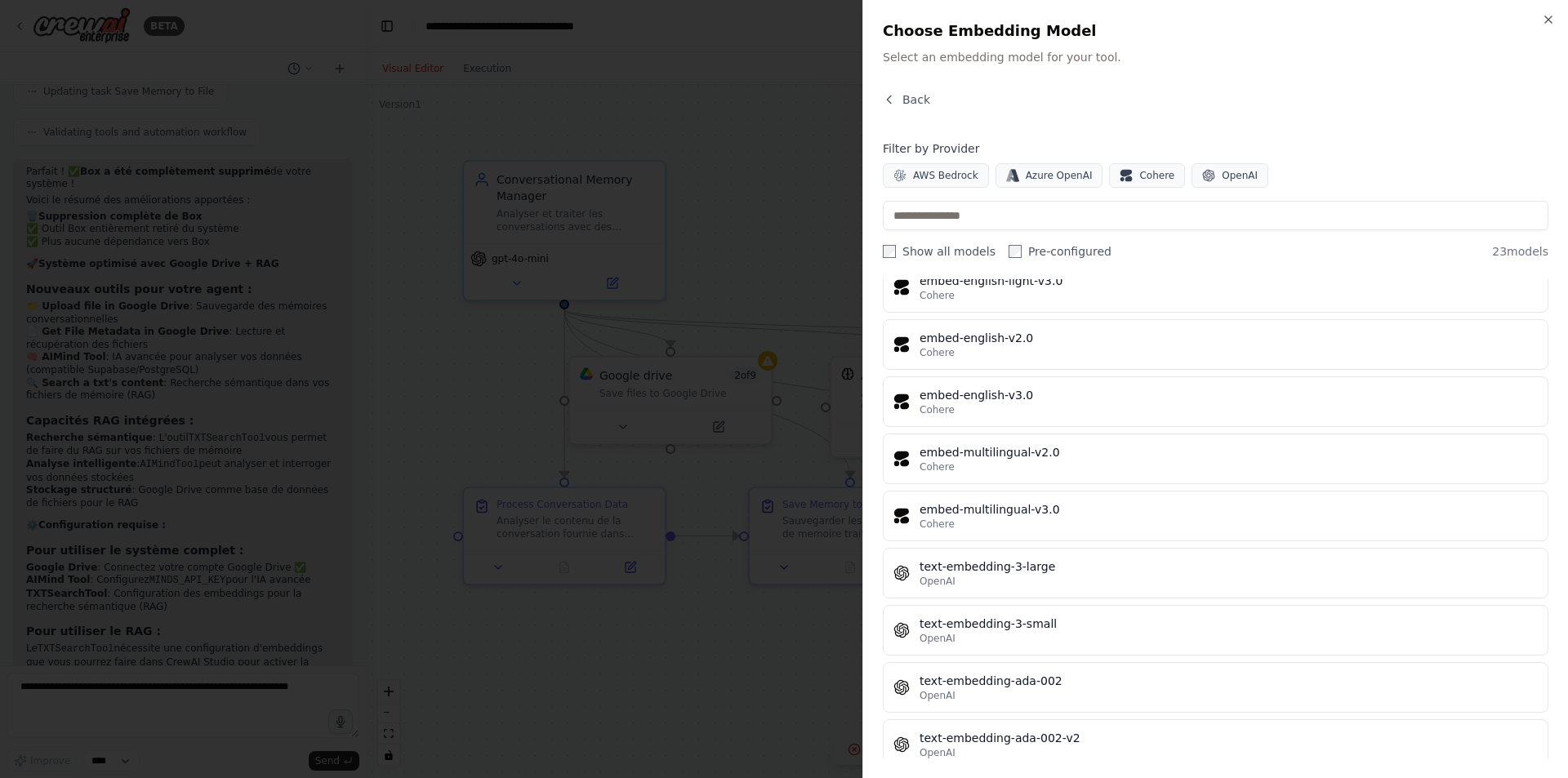
scroll to position [894, 0]
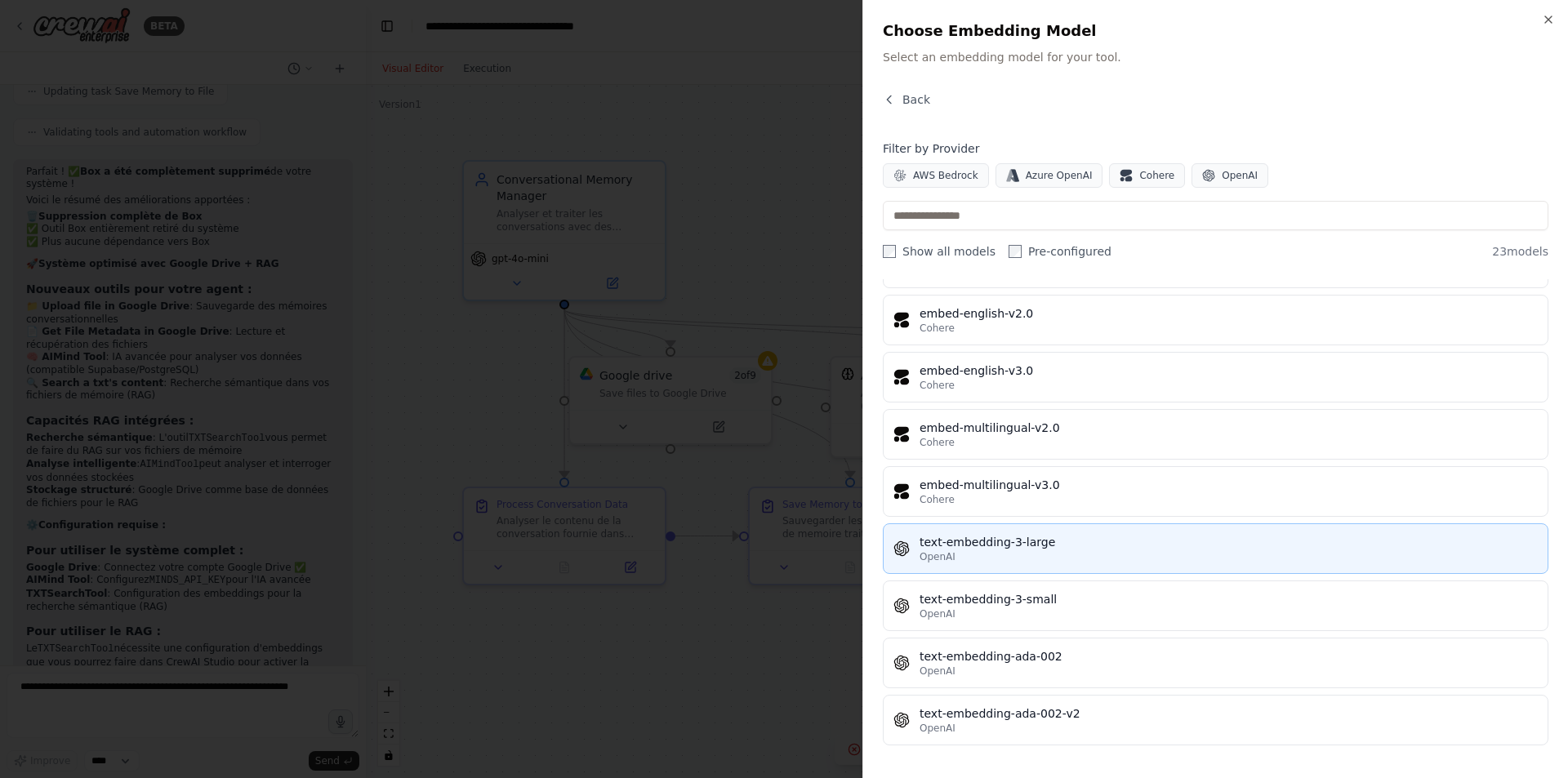
click at [1058, 538] on div "text-embedding-3-large" at bounding box center [1228, 542] width 618 height 16
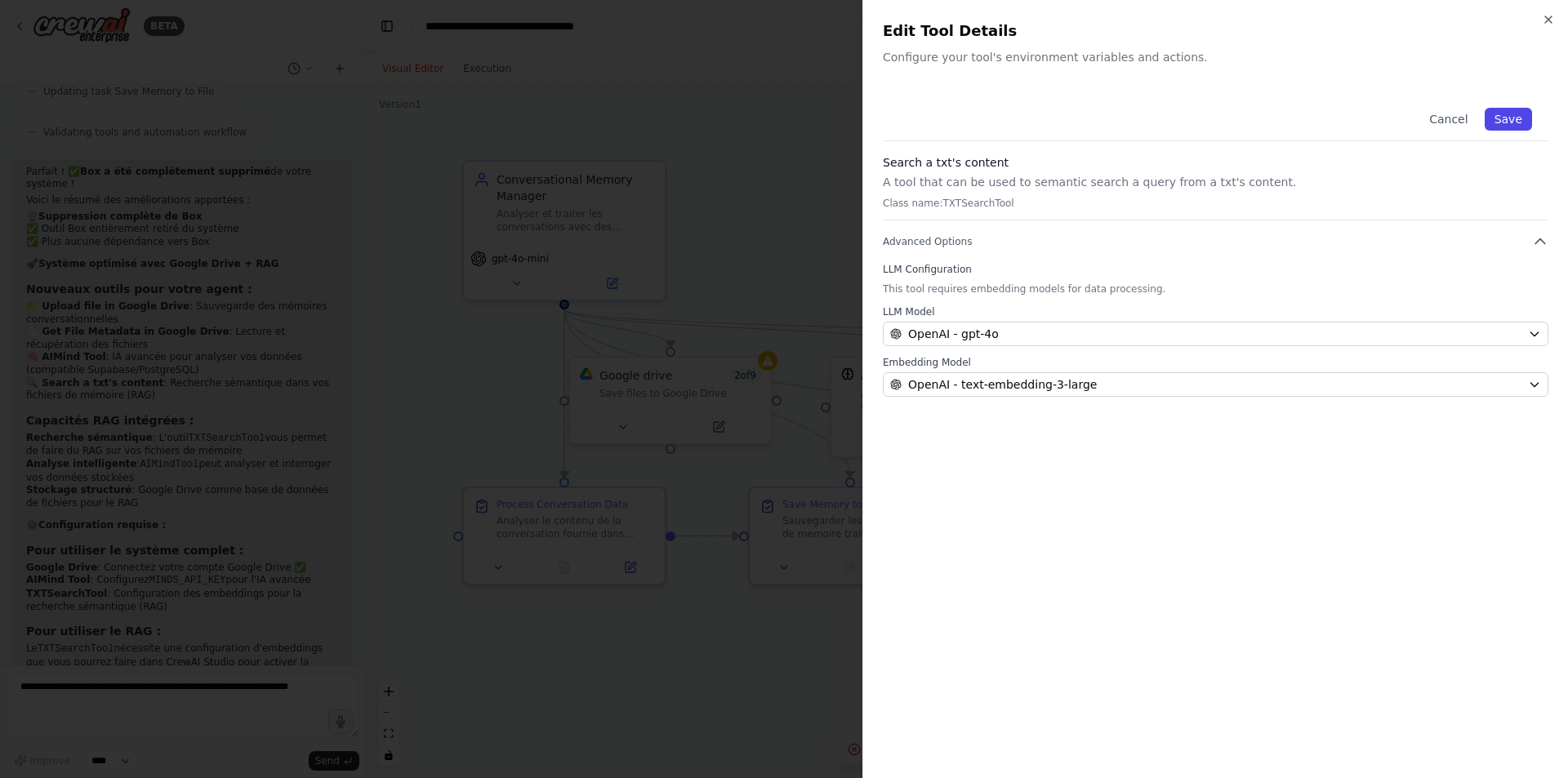
click at [1382, 118] on button "Save" at bounding box center [1508, 119] width 47 height 23
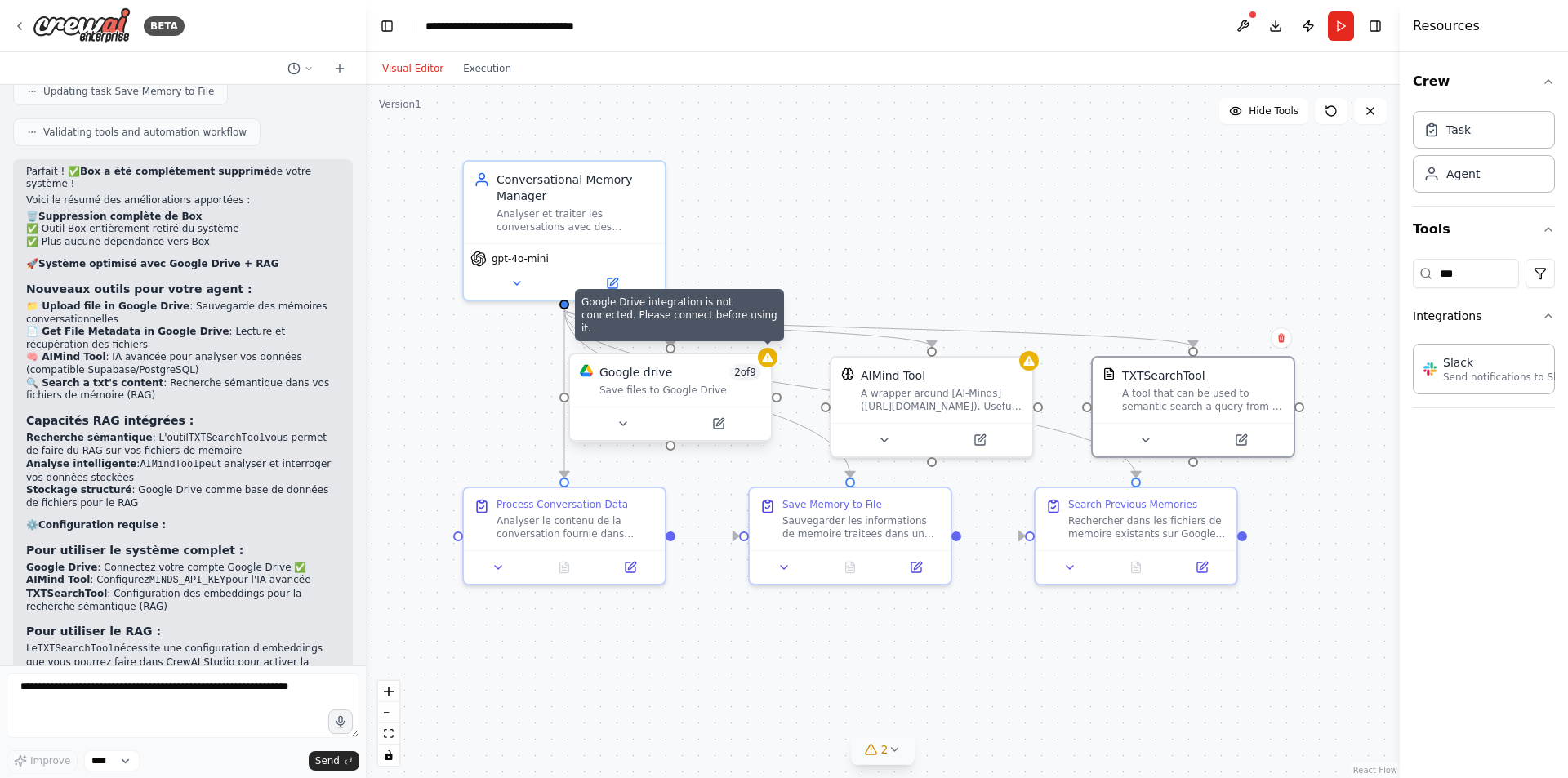
click at [768, 366] on div at bounding box center [768, 358] width 20 height 20
click at [766, 358] on icon at bounding box center [767, 358] width 11 height 10
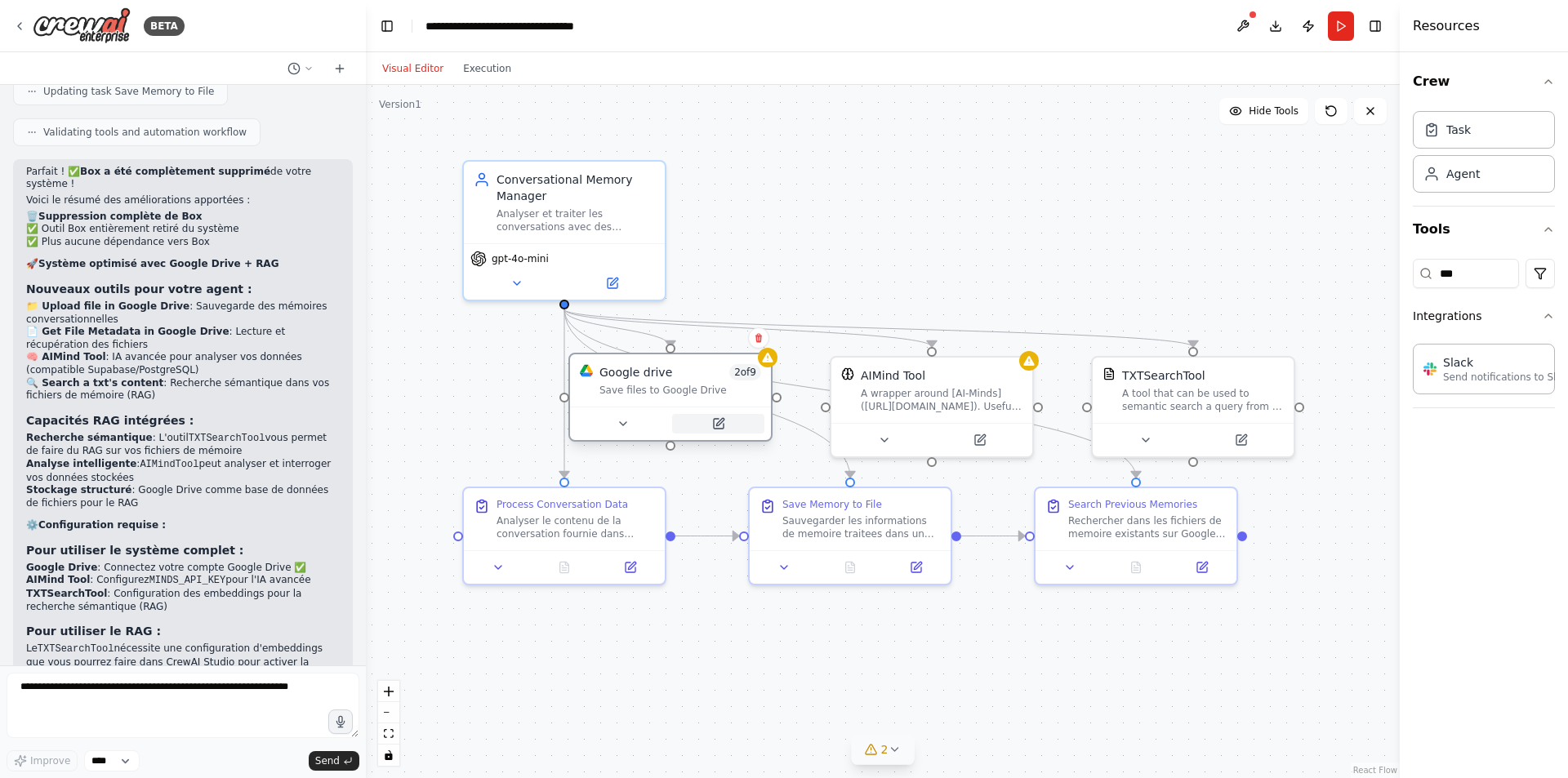
click at [724, 428] on icon at bounding box center [719, 424] width 13 height 13
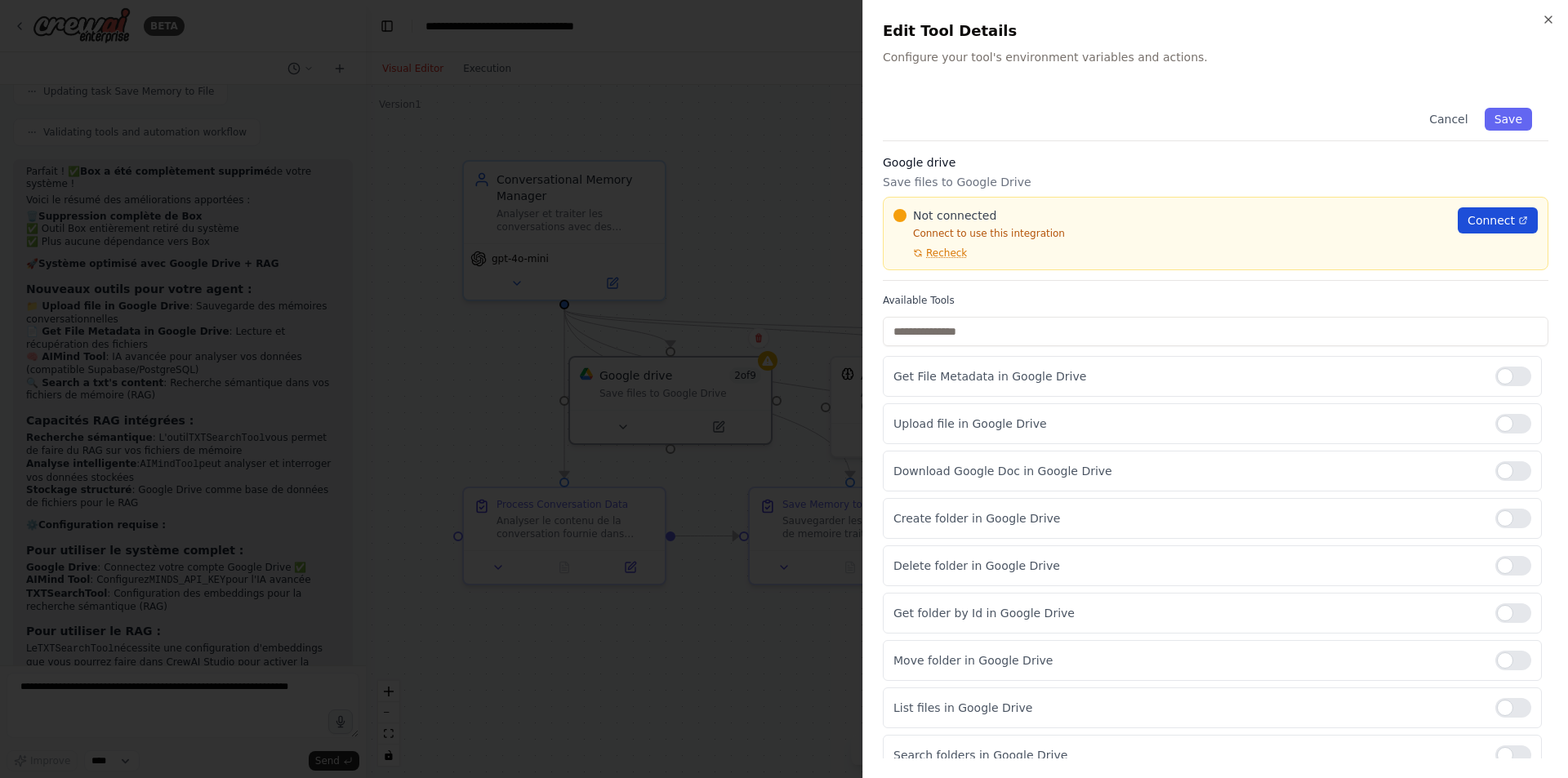
click at [1382, 217] on span "Connect" at bounding box center [1491, 220] width 47 height 16
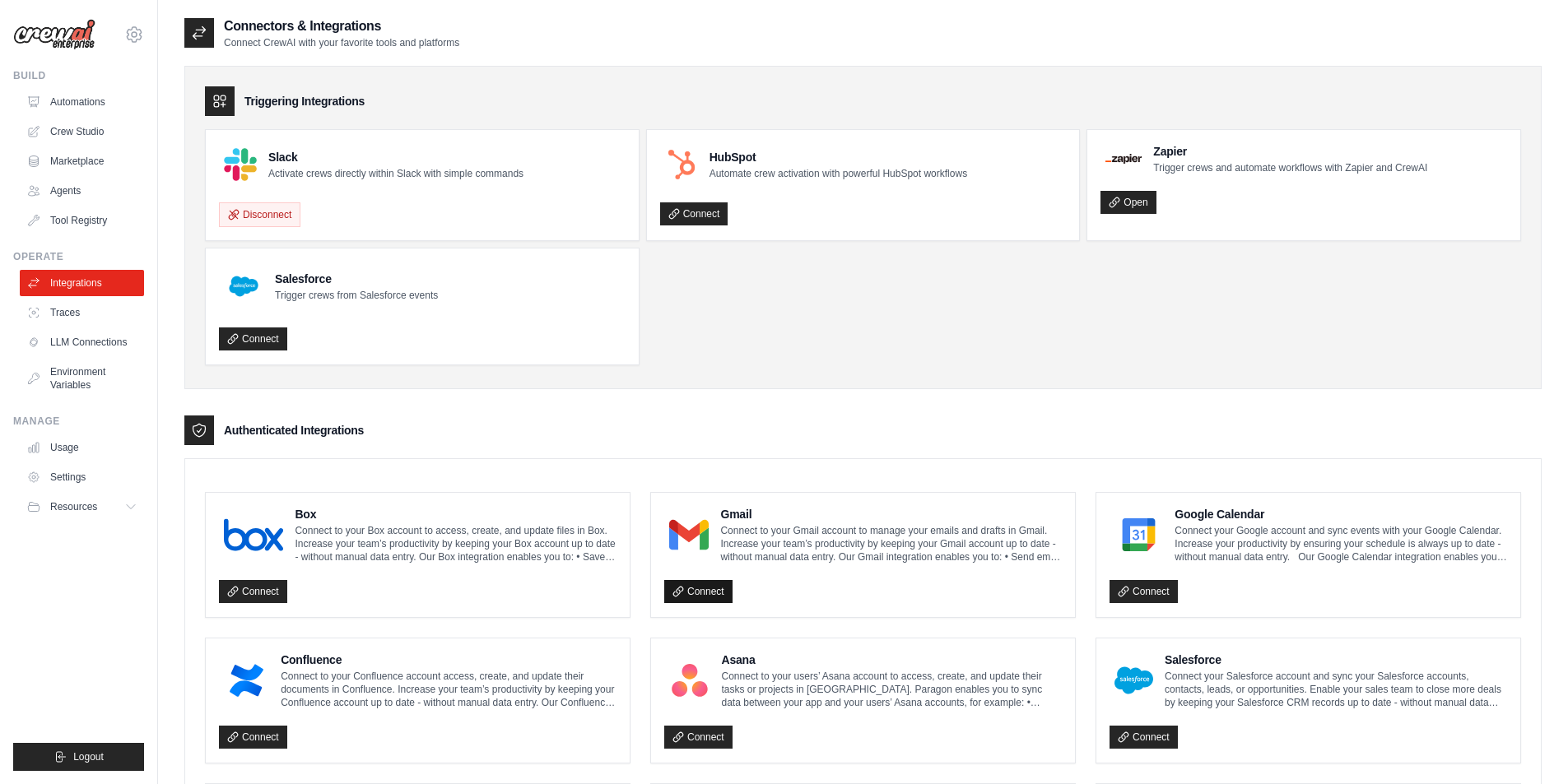
click at [704, 594] on link "Connect" at bounding box center [698, 591] width 68 height 23
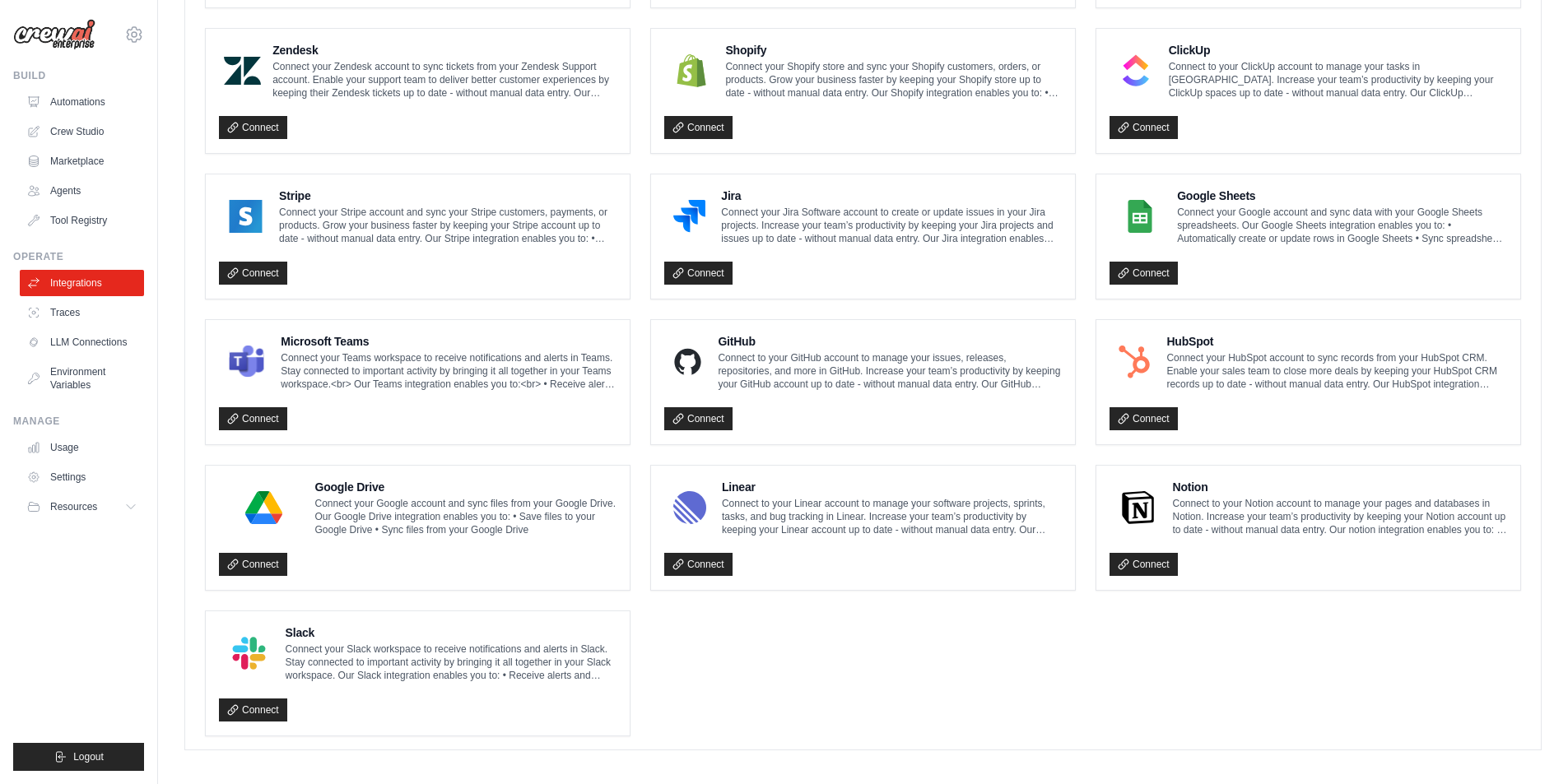
scroll to position [764, 0]
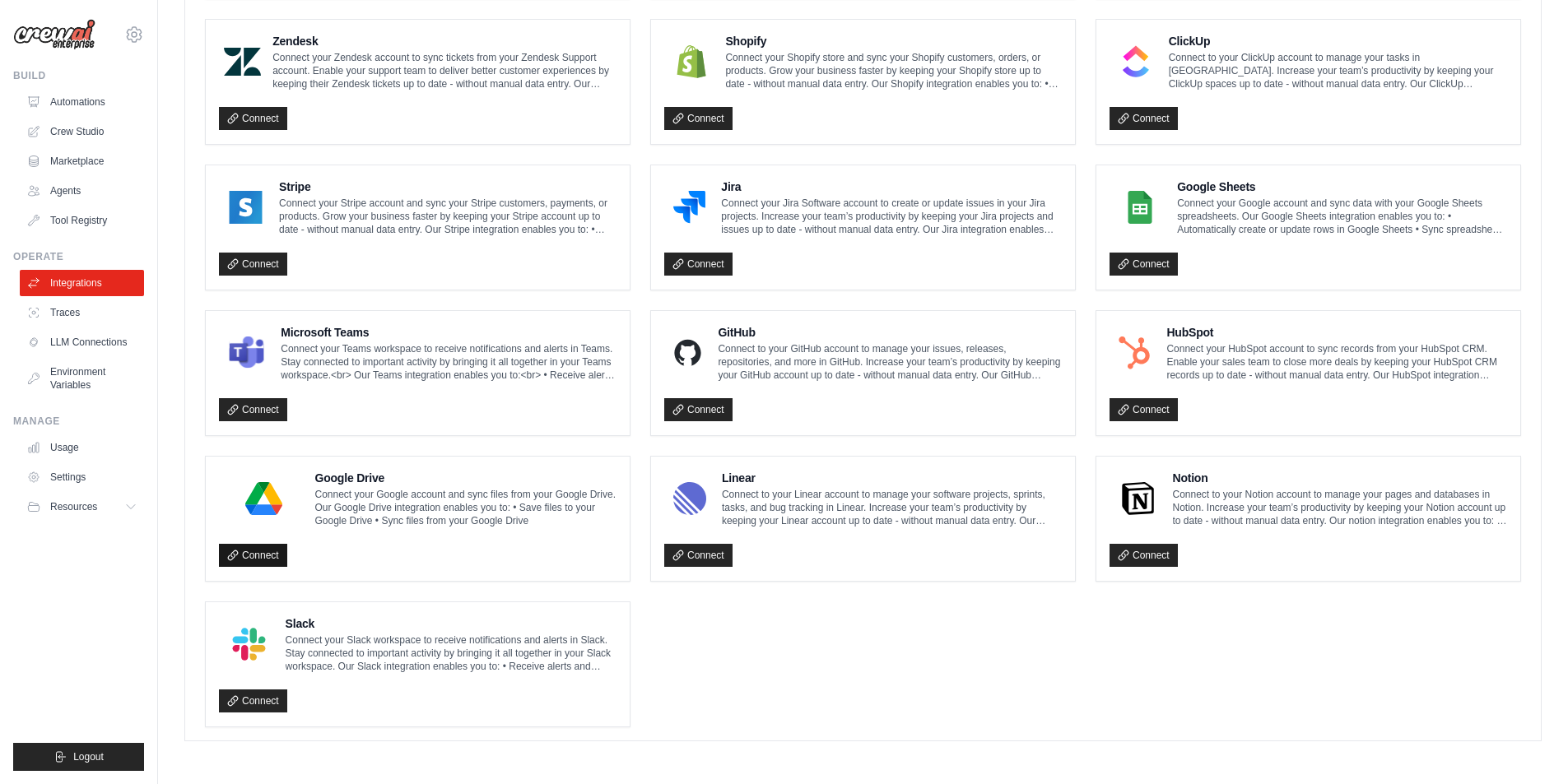
click at [257, 554] on link "Connect" at bounding box center [253, 555] width 68 height 23
